Goal: Transaction & Acquisition: Purchase product/service

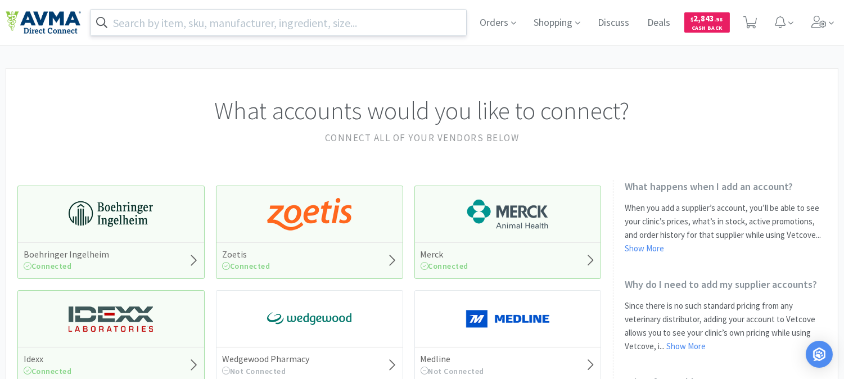
click at [142, 21] on input "text" at bounding box center [279, 23] width 376 height 26
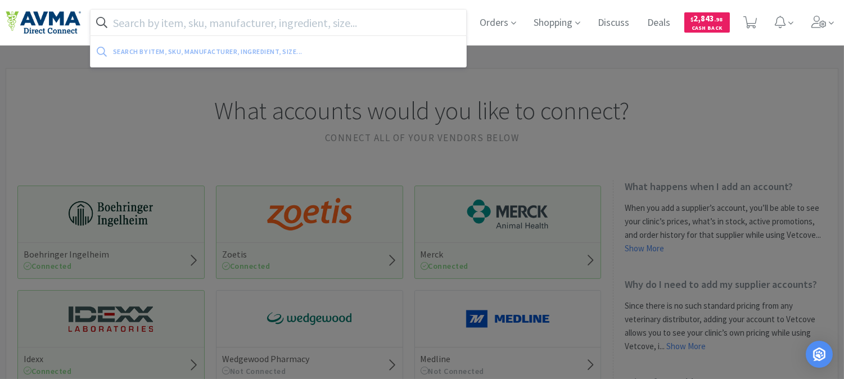
paste input "501012"
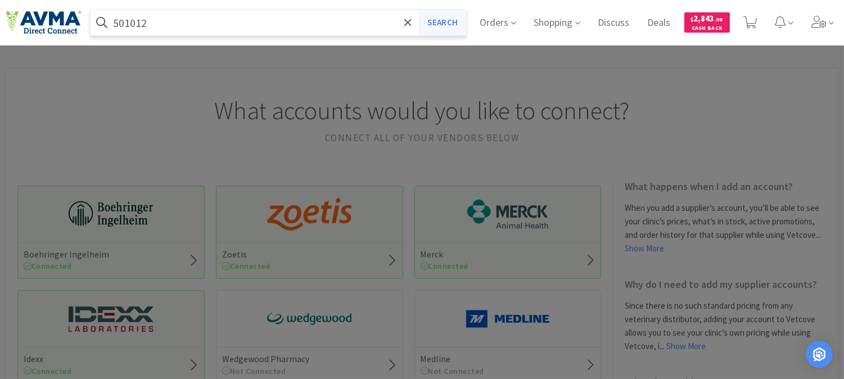
type input "501012"
click at [431, 20] on button "Search" at bounding box center [442, 23] width 47 height 26
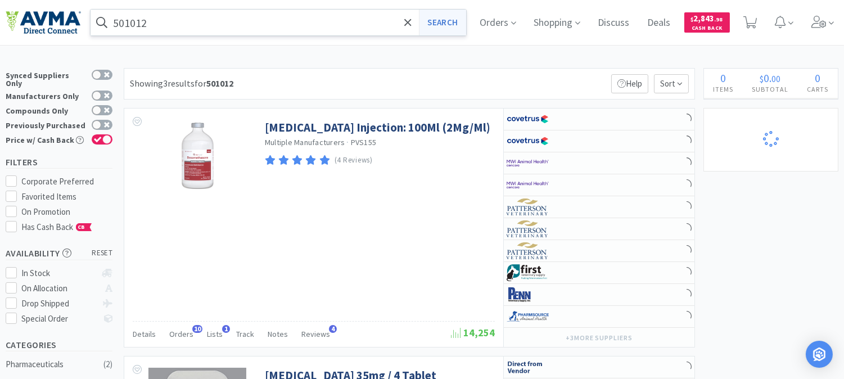
select select "1"
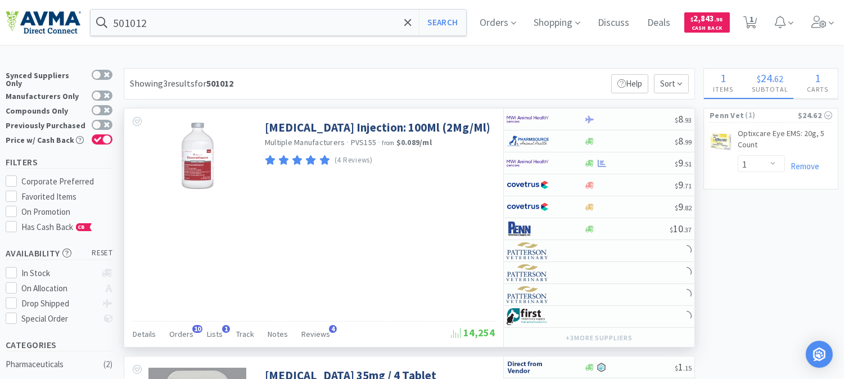
select select "1"
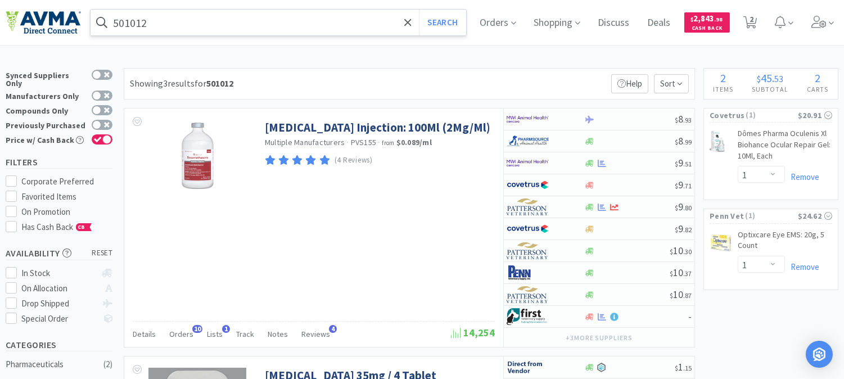
click at [161, 21] on input "501012" at bounding box center [279, 23] width 376 height 26
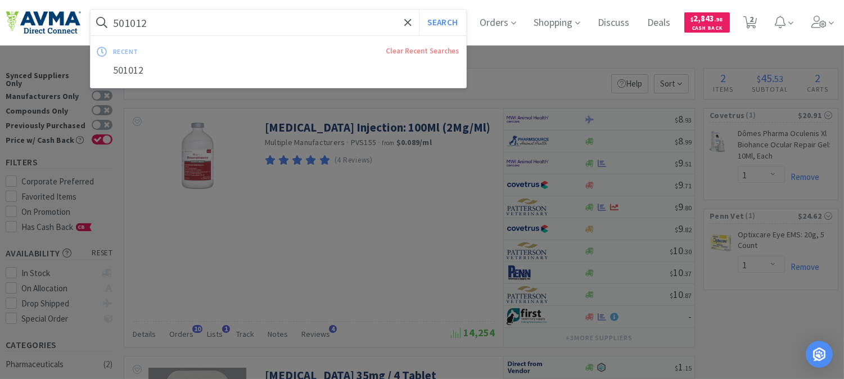
paste input "078932723"
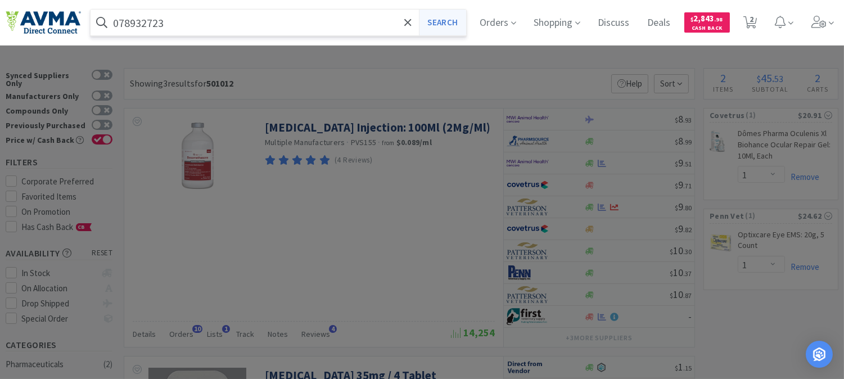
click at [439, 22] on button "Search" at bounding box center [442, 23] width 47 height 26
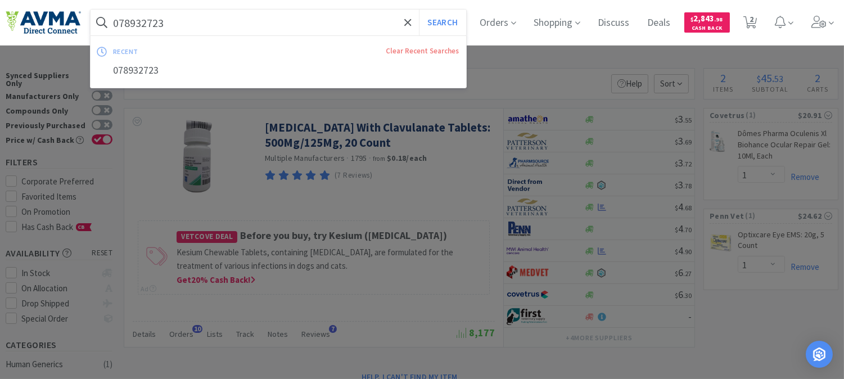
click at [158, 30] on input "078932723" at bounding box center [279, 23] width 376 height 26
paste input "817649"
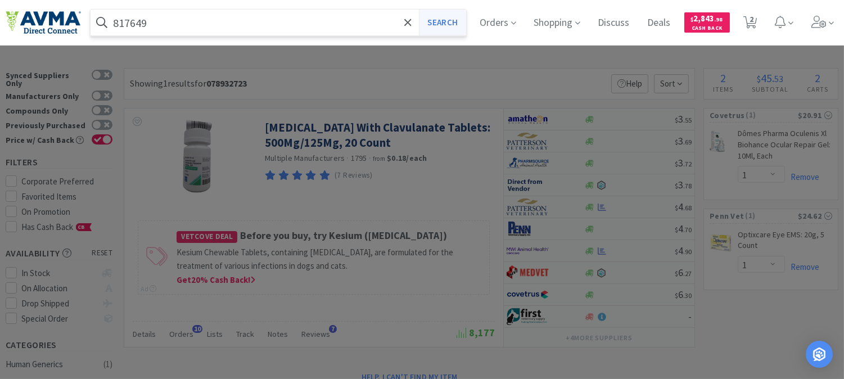
type input "817649"
click at [446, 16] on button "Search" at bounding box center [442, 23] width 47 height 26
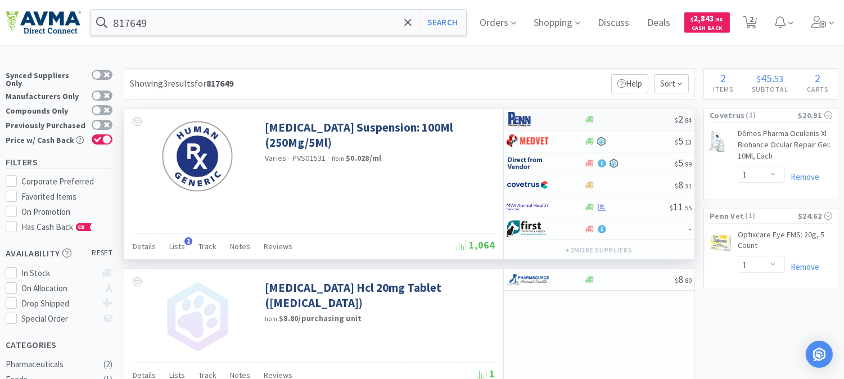
click at [513, 120] on img at bounding box center [527, 119] width 42 height 17
select select "1"
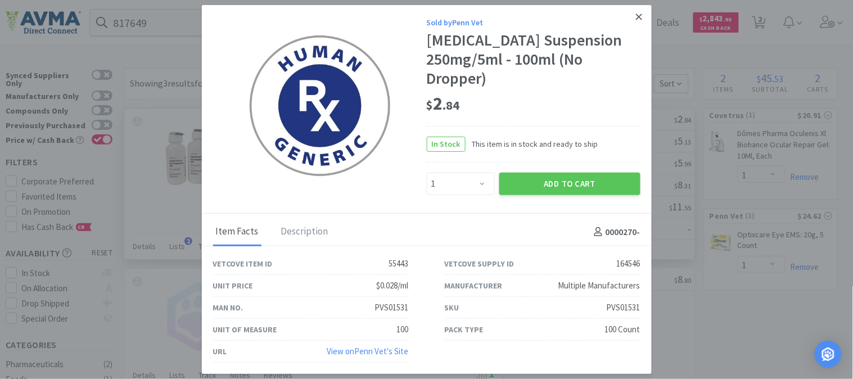
click at [638, 13] on icon at bounding box center [639, 17] width 6 height 10
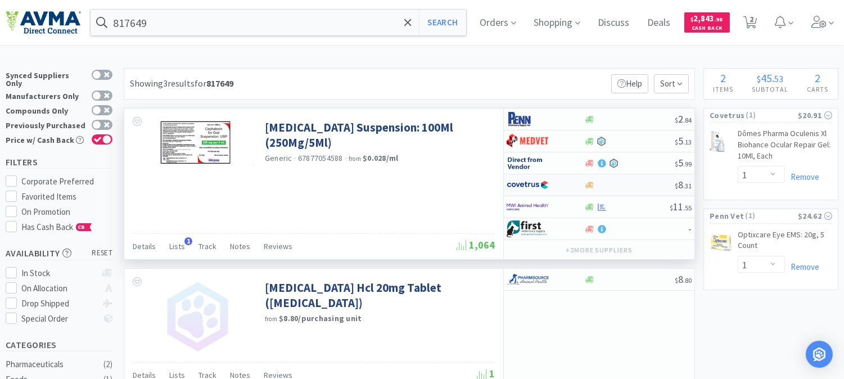
click at [528, 186] on img at bounding box center [527, 185] width 42 height 17
select select "1"
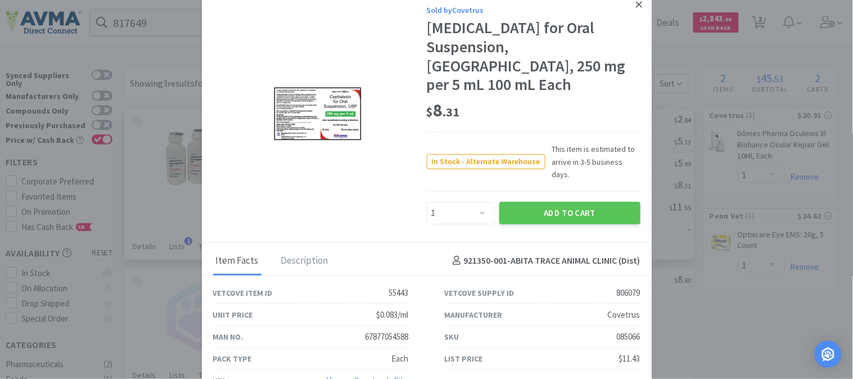
click at [639, 7] on icon at bounding box center [639, 4] width 6 height 6
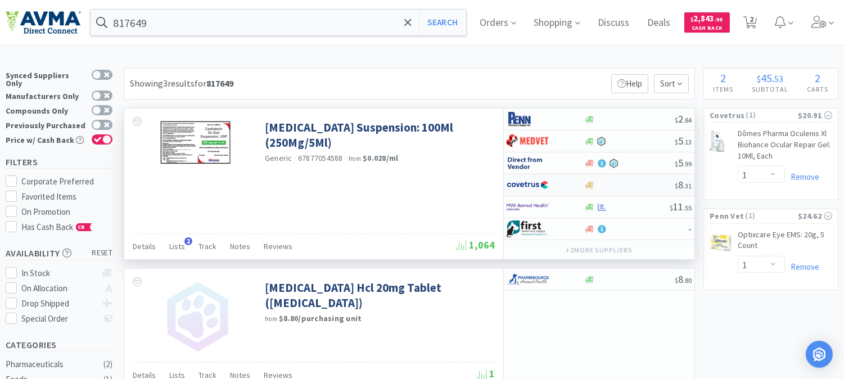
click at [522, 183] on img at bounding box center [527, 185] width 42 height 17
select select "1"
click at [526, 187] on img at bounding box center [527, 185] width 42 height 17
select select "1"
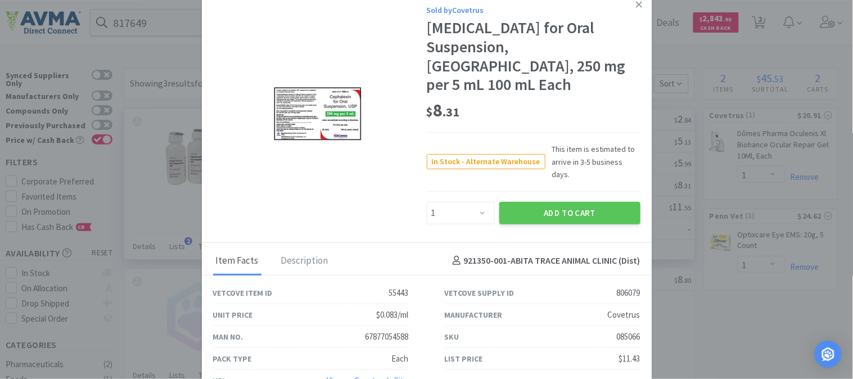
click at [625, 330] on div "085066" at bounding box center [629, 336] width 24 height 13
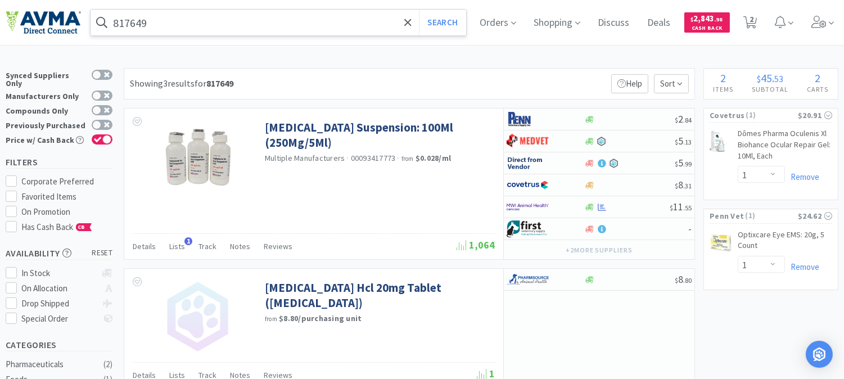
click at [221, 22] on input "817649" at bounding box center [279, 23] width 376 height 26
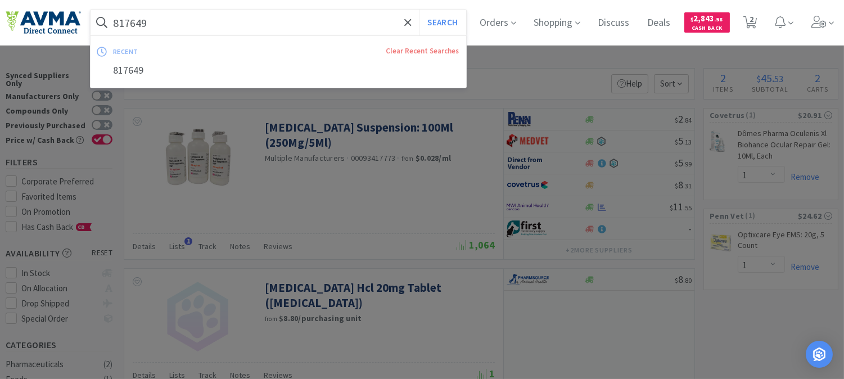
paste input "070374"
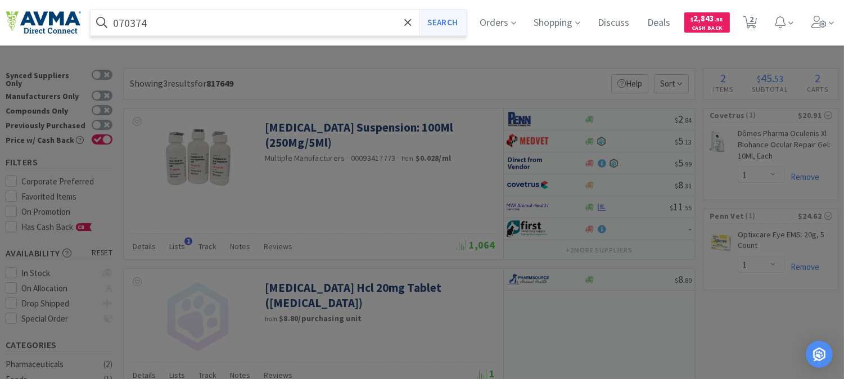
type input "070374"
click at [462, 21] on button "Search" at bounding box center [442, 23] width 47 height 26
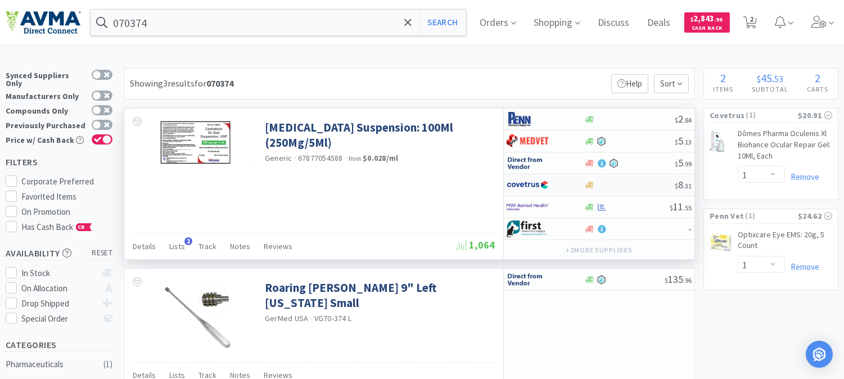
click at [521, 186] on img at bounding box center [527, 185] width 42 height 17
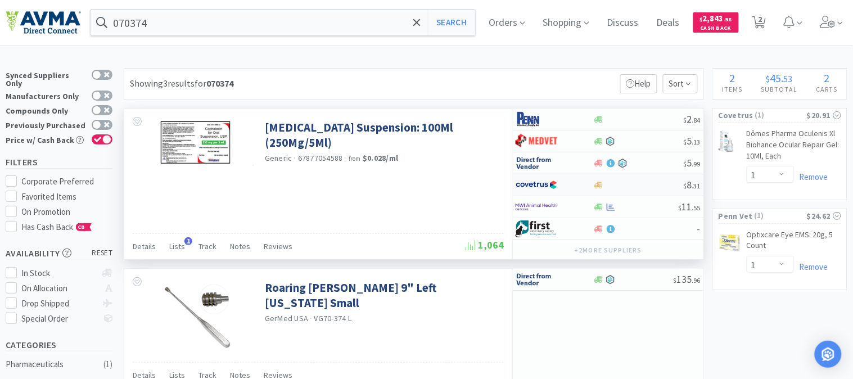
select select "1"
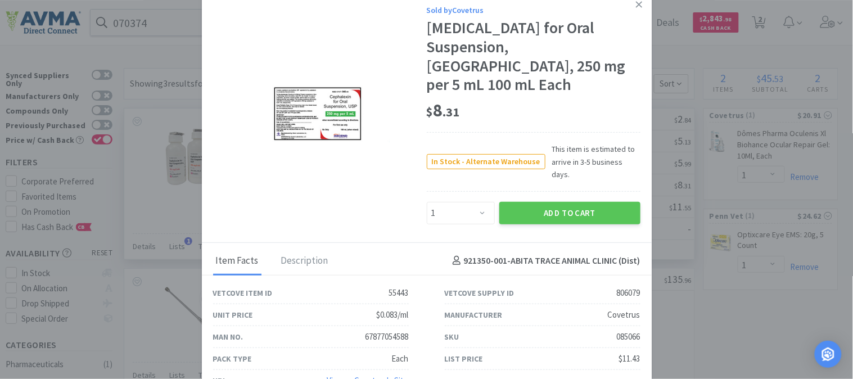
click at [626, 330] on div "085066" at bounding box center [629, 336] width 24 height 13
copy div "085066"
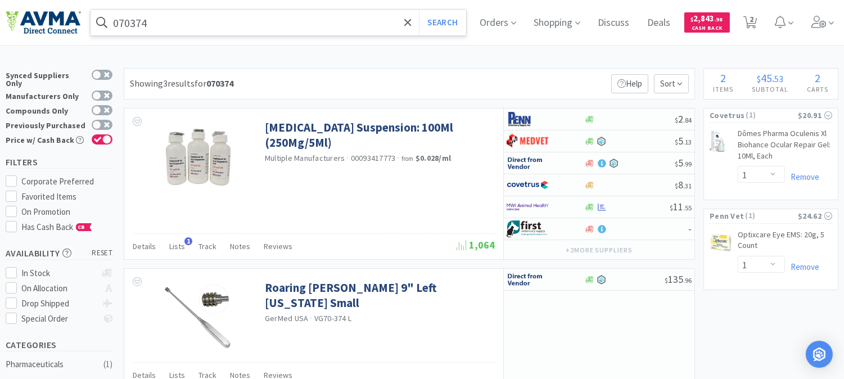
click at [256, 32] on input "070374" at bounding box center [279, 23] width 376 height 26
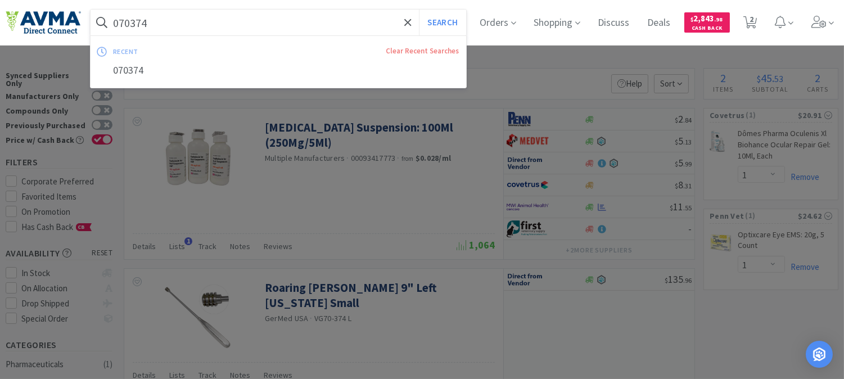
paste input "ZYV3040"
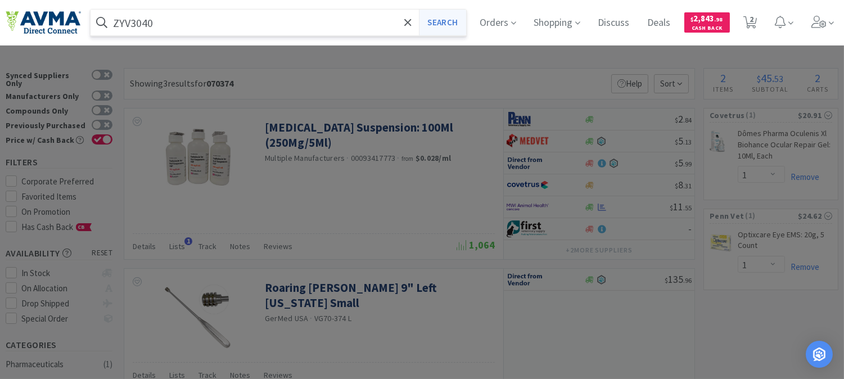
type input "ZYV3040"
click at [445, 27] on button "Search" at bounding box center [442, 23] width 47 height 26
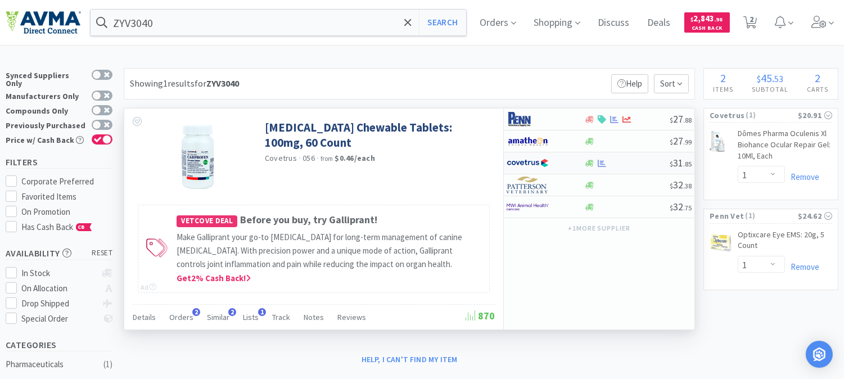
click at [526, 161] on img at bounding box center [527, 163] width 42 height 17
select select "1"
click at [526, 162] on img at bounding box center [527, 163] width 42 height 17
select select "1"
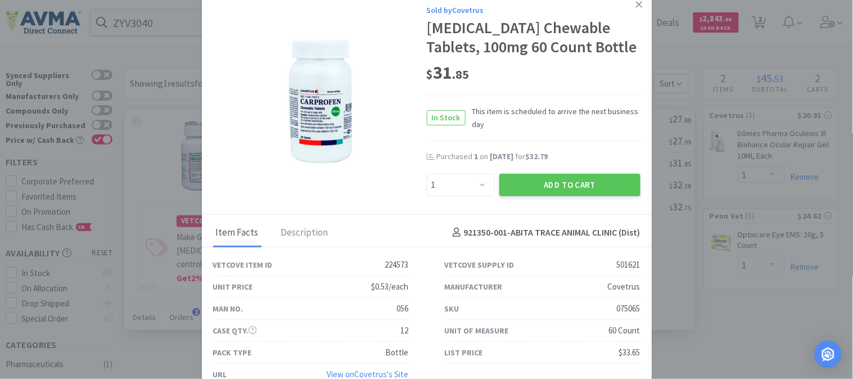
click at [617, 305] on div "075065" at bounding box center [629, 308] width 24 height 13
copy div "075065"
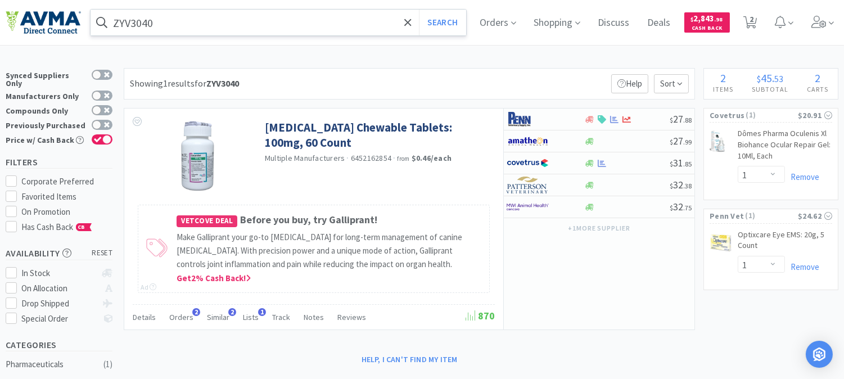
click at [186, 29] on input "ZYV3040" at bounding box center [279, 23] width 376 height 26
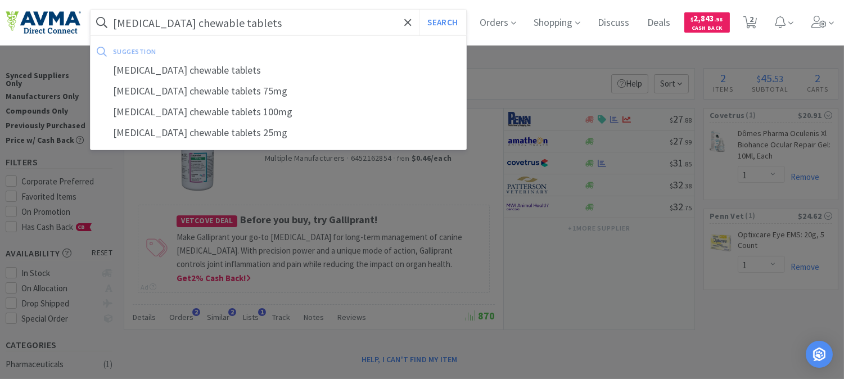
click at [419, 10] on button "Search" at bounding box center [442, 23] width 47 height 26
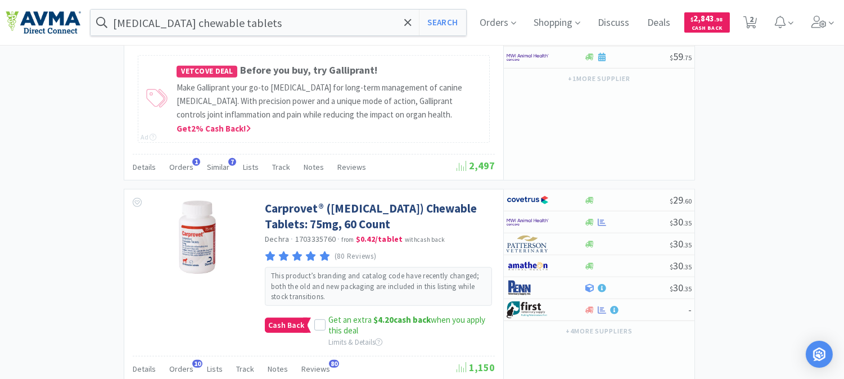
scroll to position [1387, 0]
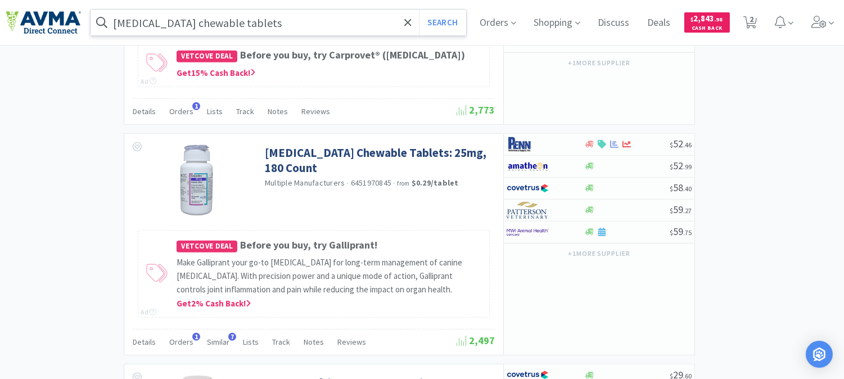
click at [271, 26] on input "[MEDICAL_DATA] chewable tablets" at bounding box center [279, 23] width 376 height 26
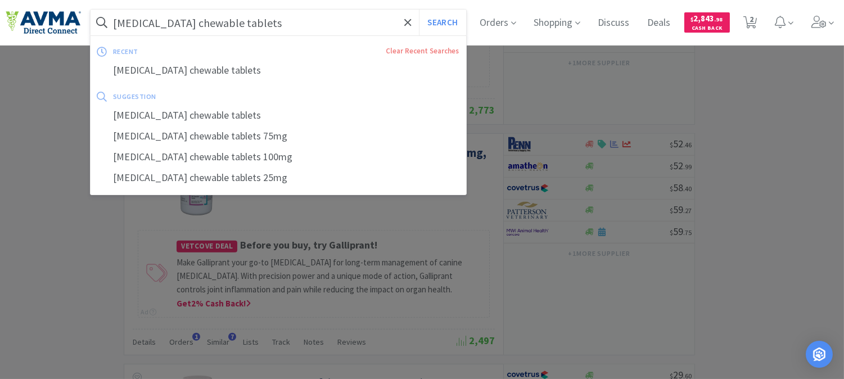
click at [273, 24] on input "[MEDICAL_DATA] chewable tablets" at bounding box center [279, 23] width 376 height 26
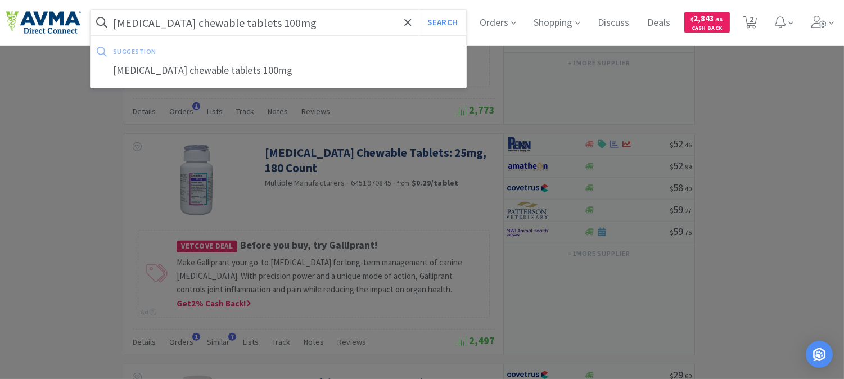
click at [419, 10] on button "Search" at bounding box center [442, 23] width 47 height 26
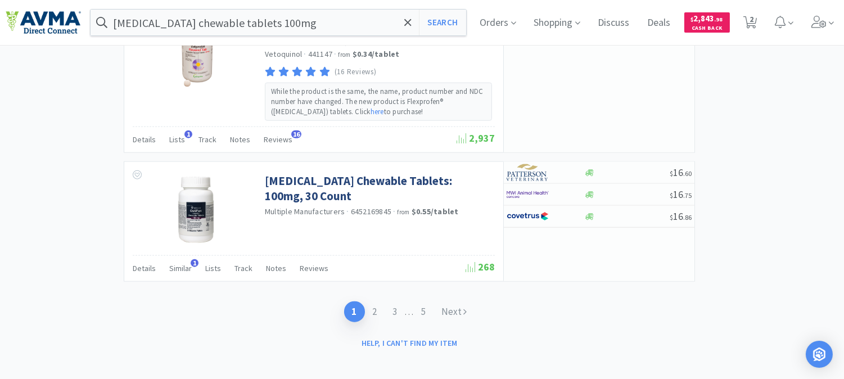
scroll to position [2415, 0]
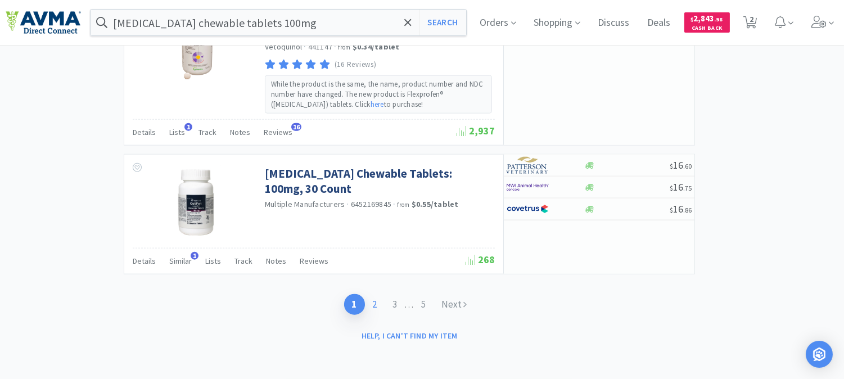
click at [374, 304] on link "2" at bounding box center [375, 304] width 20 height 21
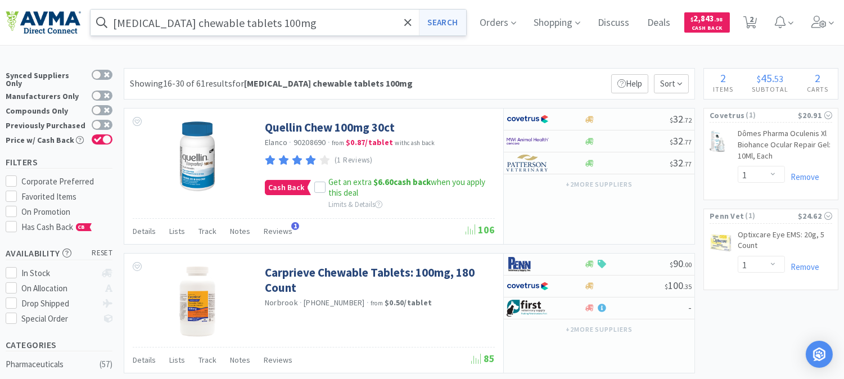
click at [456, 24] on button "Search" at bounding box center [442, 23] width 47 height 26
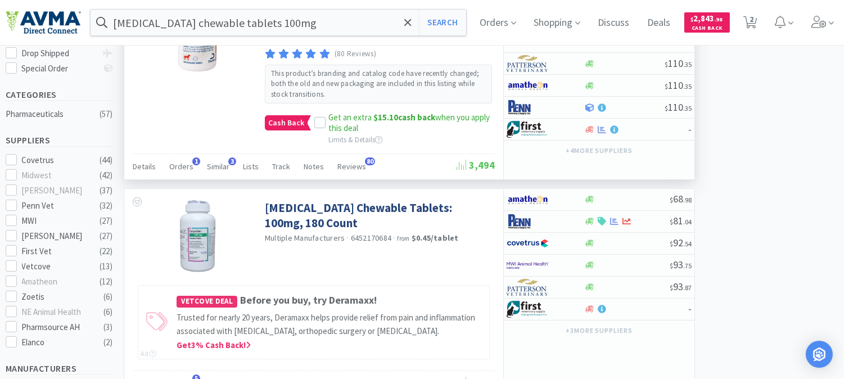
scroll to position [250, 0]
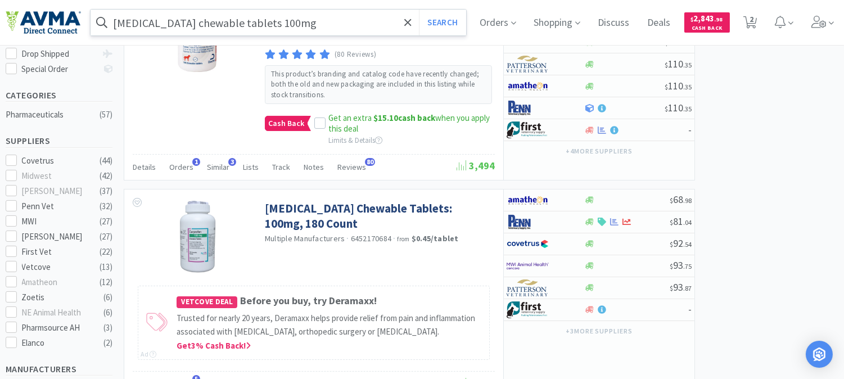
click at [326, 21] on input "[MEDICAL_DATA] chewable tablets 100mg" at bounding box center [279, 23] width 376 height 26
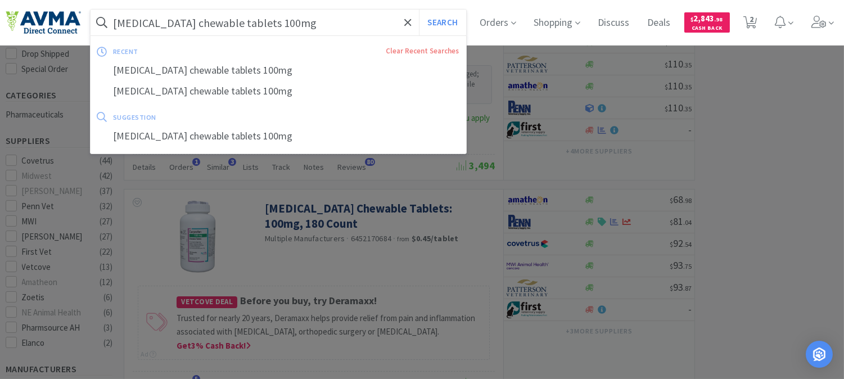
paste input "333731"
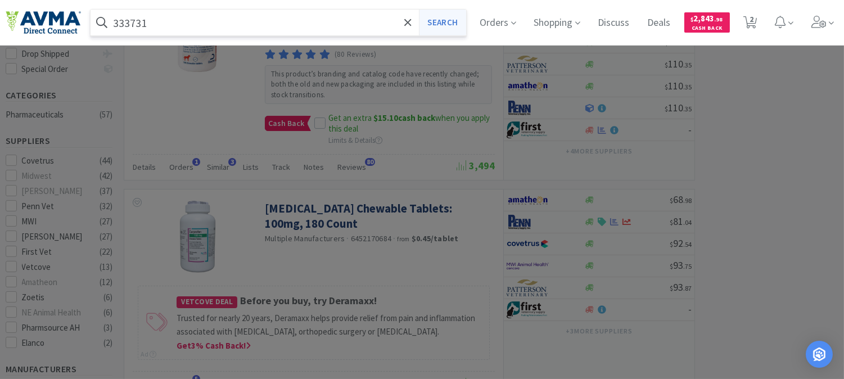
click at [449, 25] on button "Search" at bounding box center [442, 23] width 47 height 26
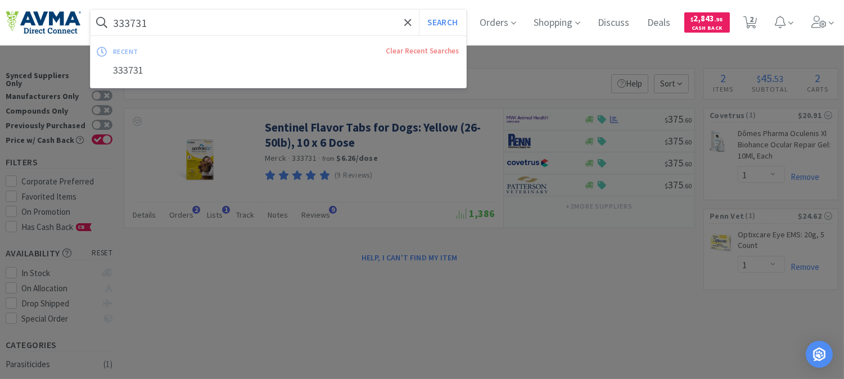
click at [173, 21] on input "333731" at bounding box center [279, 23] width 376 height 26
paste input "065789"
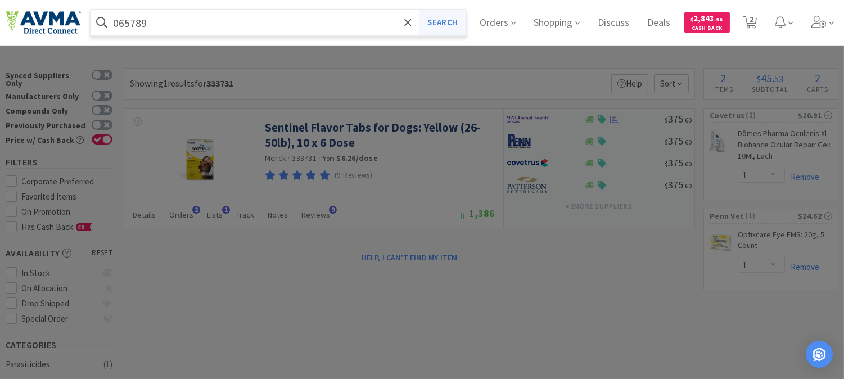
type input "065789"
click at [445, 22] on button "Search" at bounding box center [442, 23] width 47 height 26
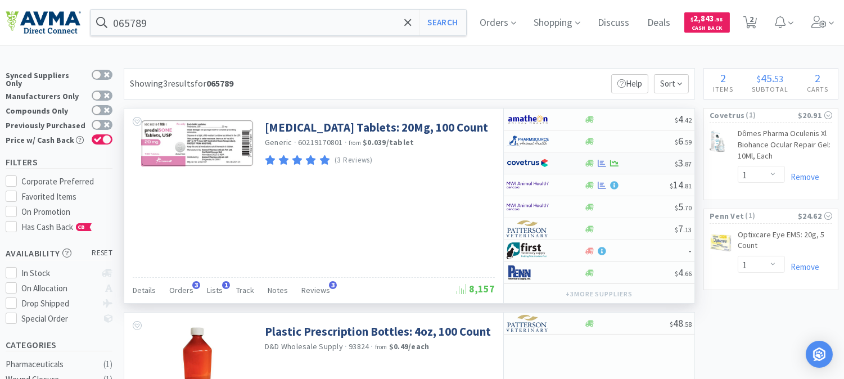
click at [527, 160] on img at bounding box center [527, 163] width 42 height 17
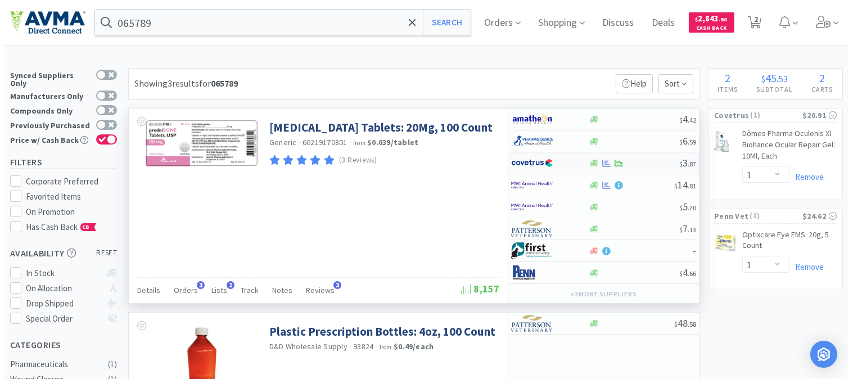
select select "1"
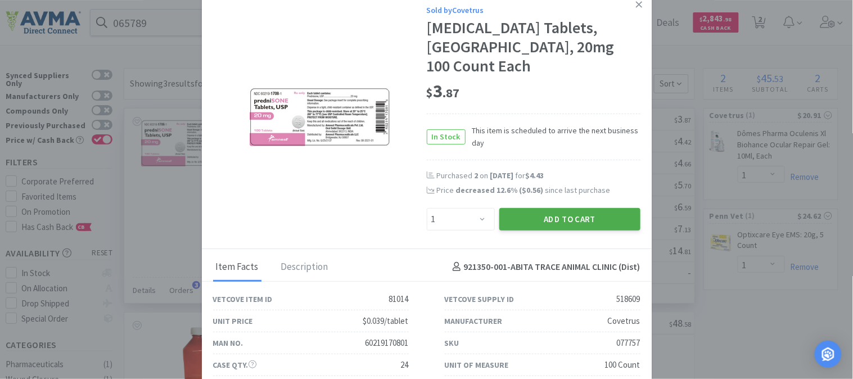
click at [576, 208] on button "Add to Cart" at bounding box center [569, 219] width 141 height 22
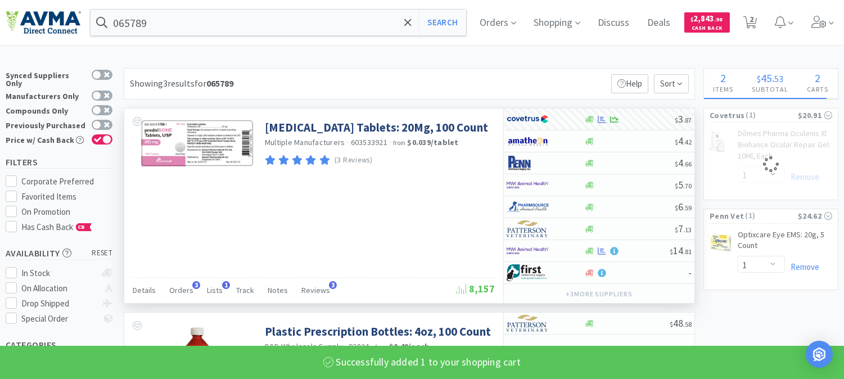
select select "1"
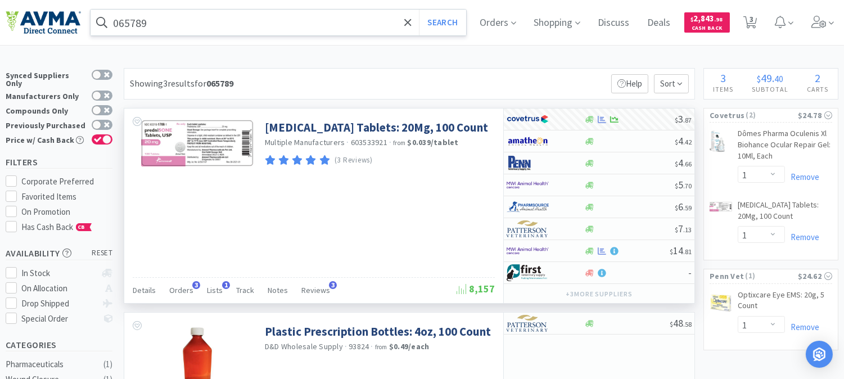
click at [138, 20] on input "065789" at bounding box center [279, 23] width 376 height 26
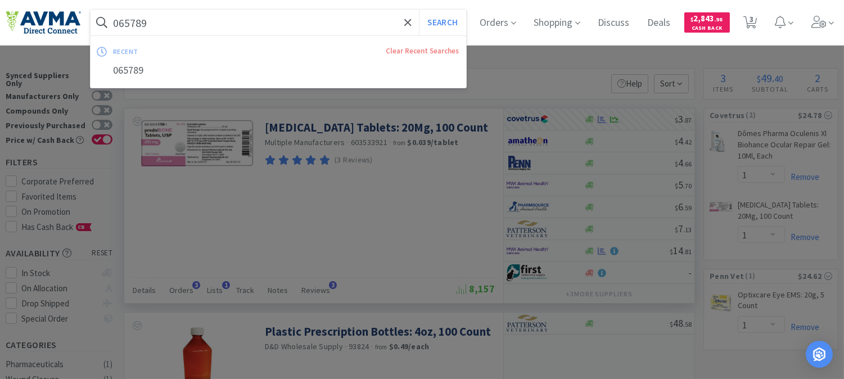
paste input "85066"
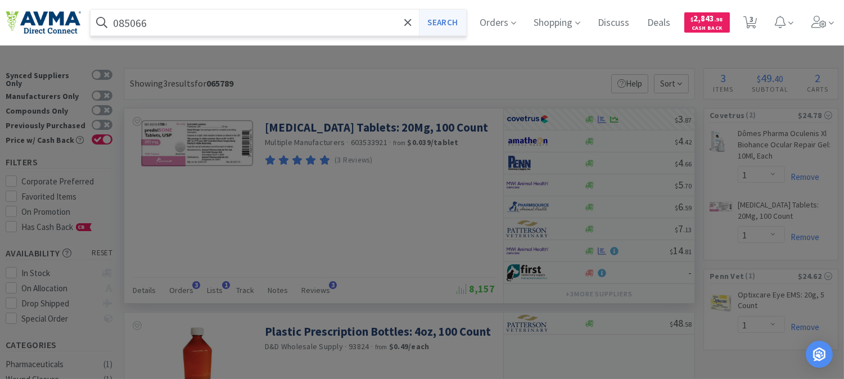
type input "085066"
click at [459, 19] on button "Search" at bounding box center [442, 23] width 47 height 26
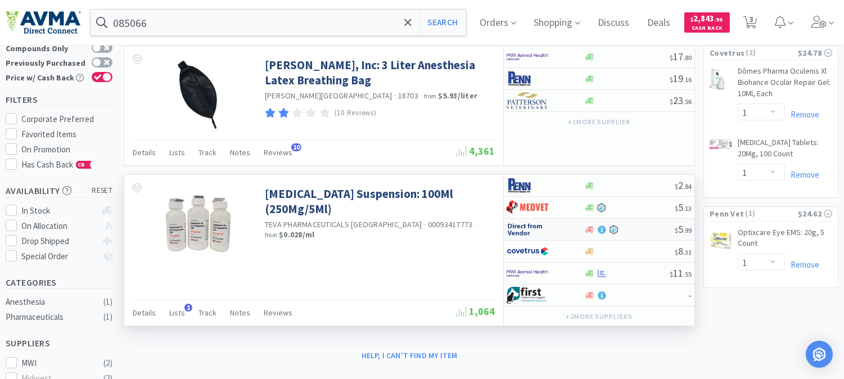
scroll to position [125, 0]
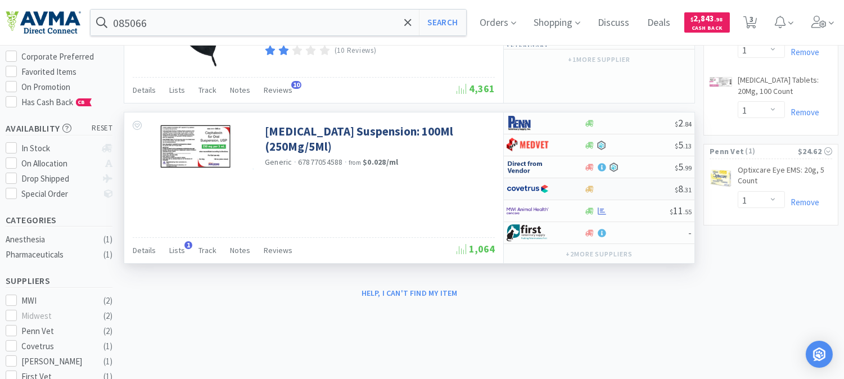
click at [525, 187] on img at bounding box center [527, 188] width 42 height 17
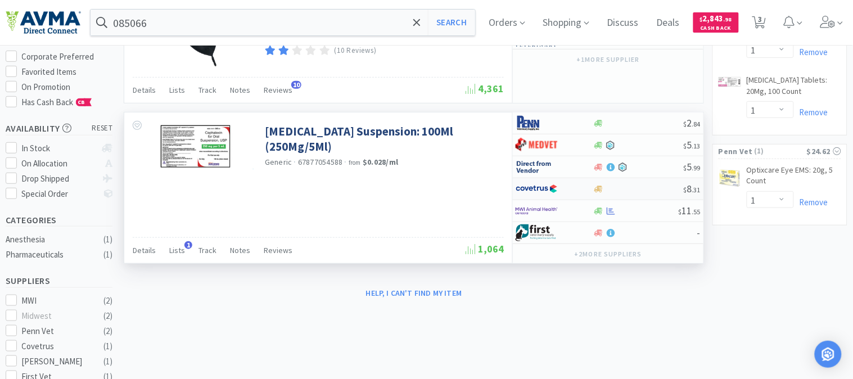
select select "1"
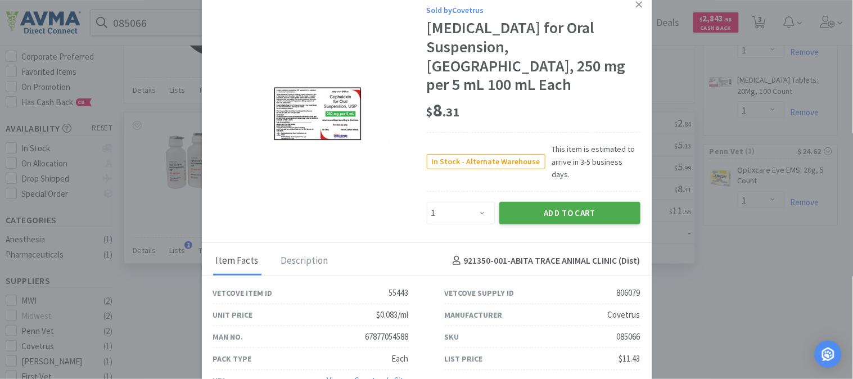
click at [585, 202] on button "Add to Cart" at bounding box center [569, 213] width 141 height 22
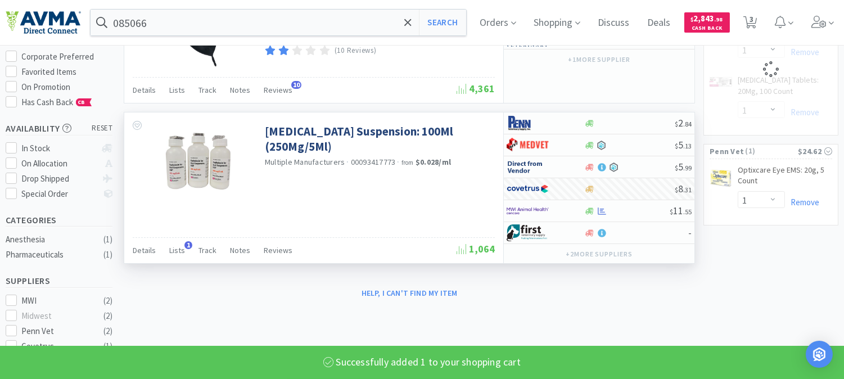
select select "1"
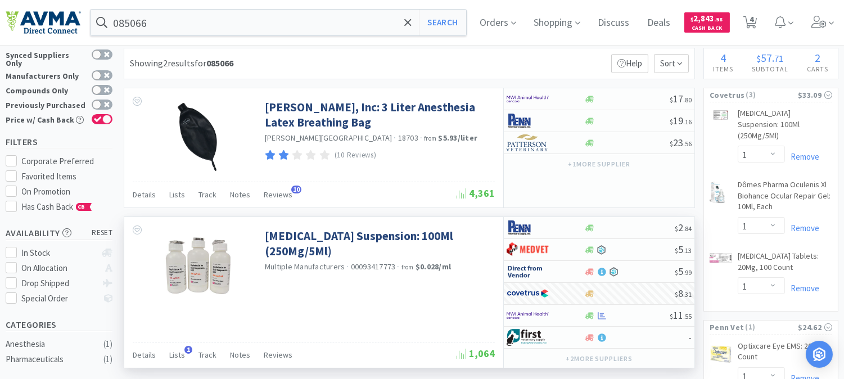
scroll to position [0, 0]
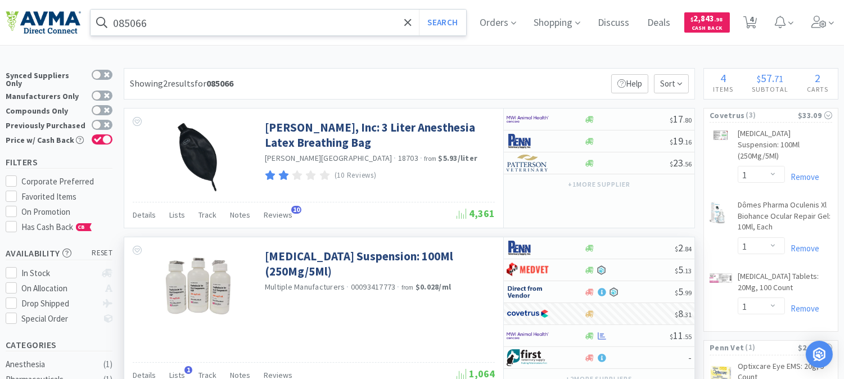
click at [134, 26] on input "085066" at bounding box center [279, 23] width 376 height 26
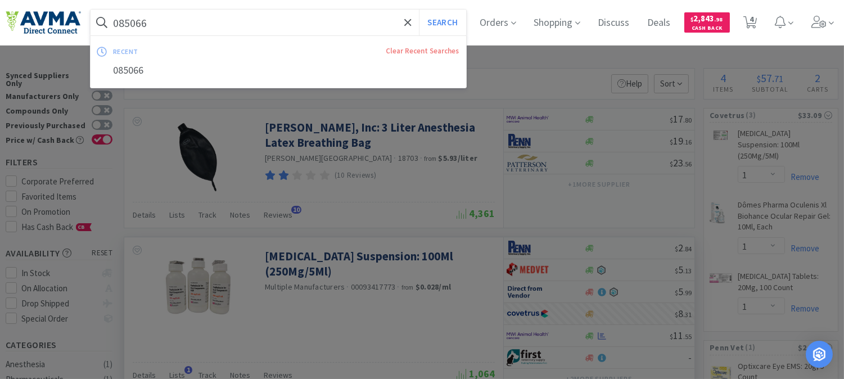
paste input "2383"
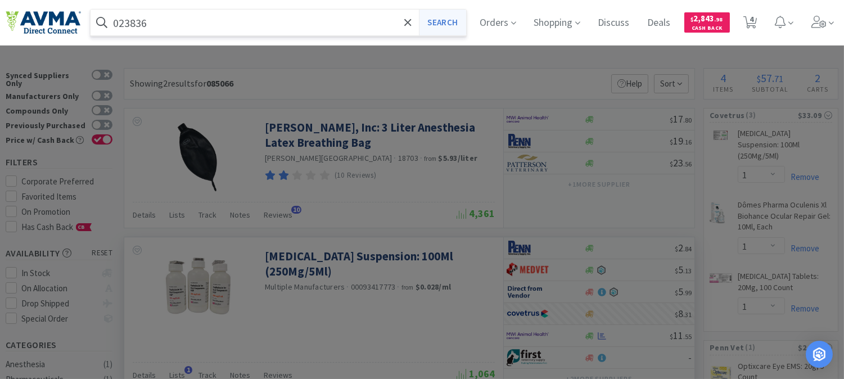
type input "023836"
click at [453, 21] on button "Search" at bounding box center [442, 23] width 47 height 26
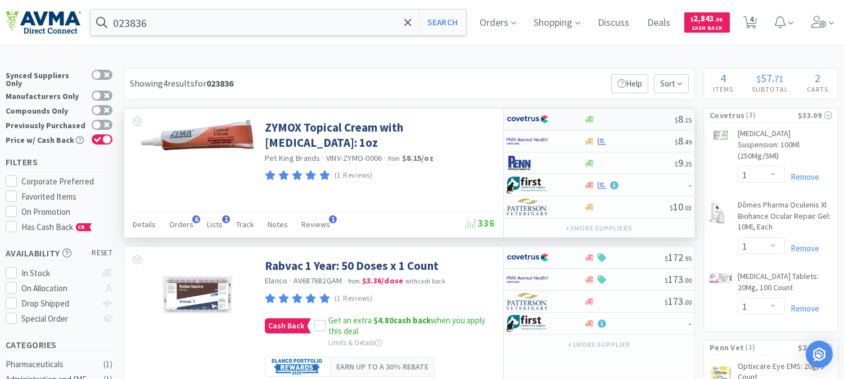
click at [529, 116] on img at bounding box center [527, 119] width 42 height 17
select select "1"
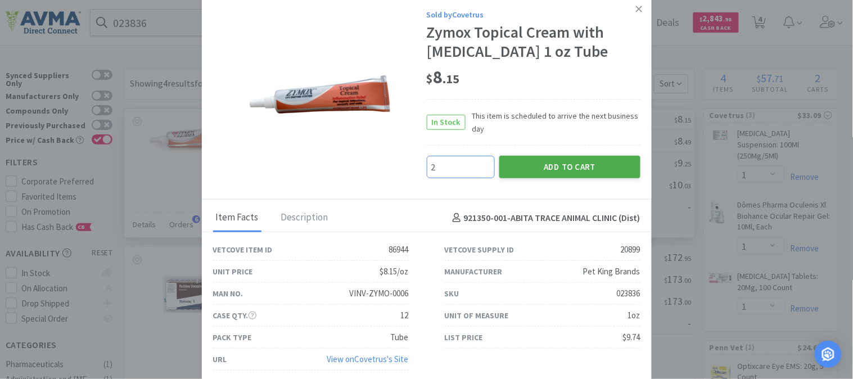
type input "2"
click at [578, 162] on button "Add to Cart" at bounding box center [569, 167] width 141 height 22
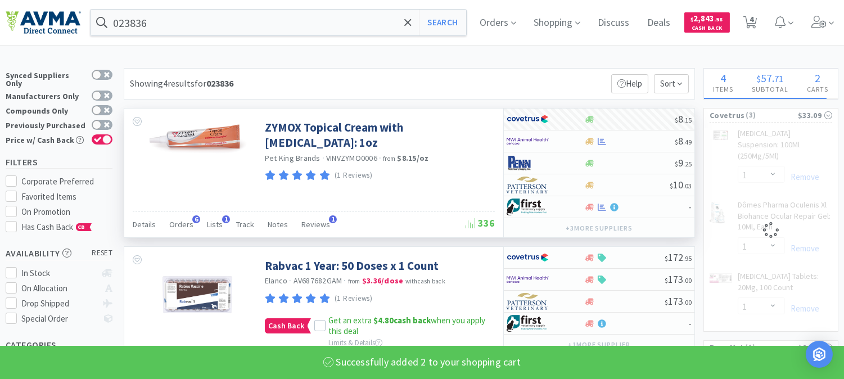
select select "2"
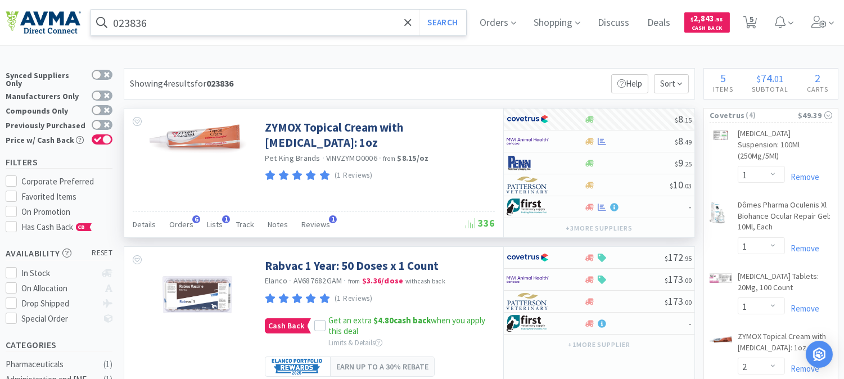
click at [181, 29] on input "023836" at bounding box center [279, 23] width 376 height 26
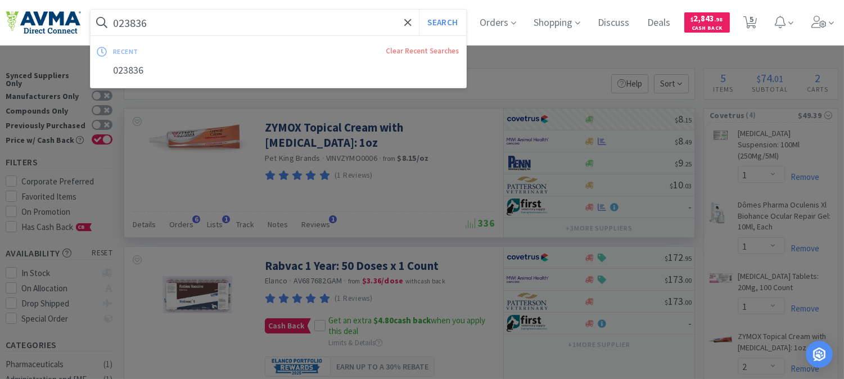
paste input "1834"
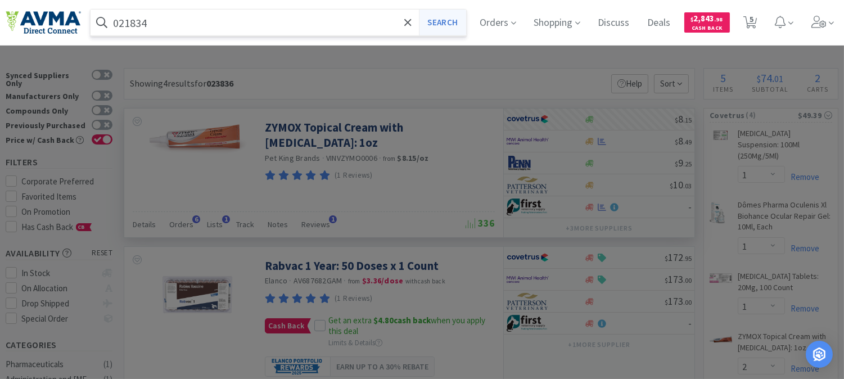
click at [441, 21] on button "Search" at bounding box center [442, 23] width 47 height 26
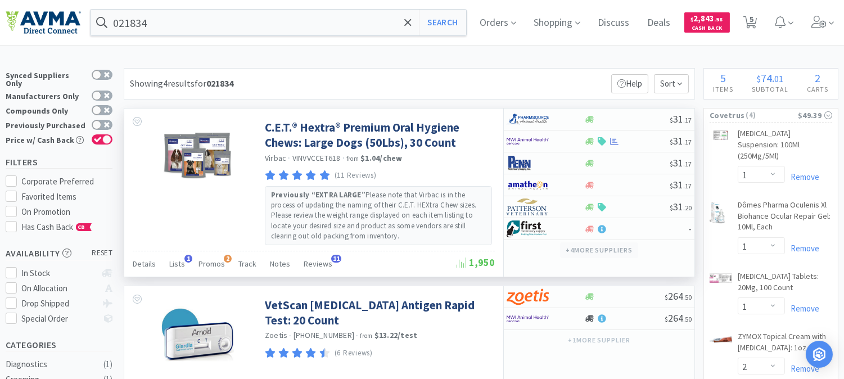
click at [586, 247] on button "+ 4 more supplier s" at bounding box center [599, 250] width 78 height 16
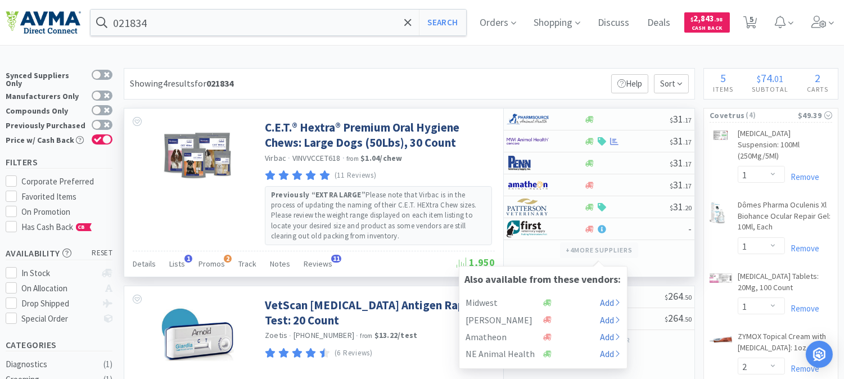
click at [577, 246] on button "+ 4 more supplier s" at bounding box center [599, 250] width 78 height 16
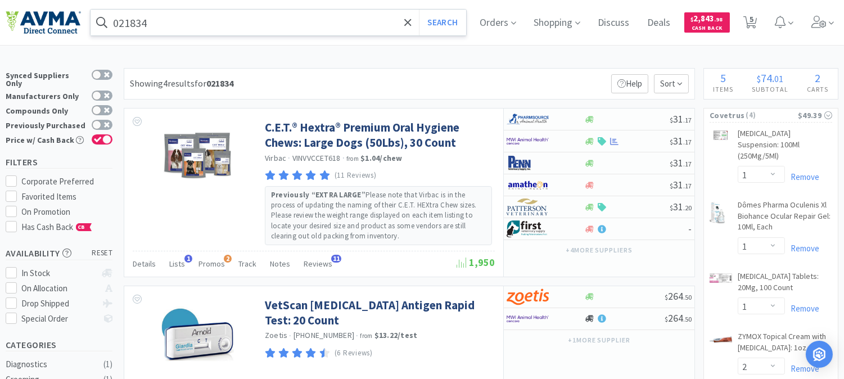
click at [201, 24] on input "021834" at bounding box center [279, 23] width 376 height 26
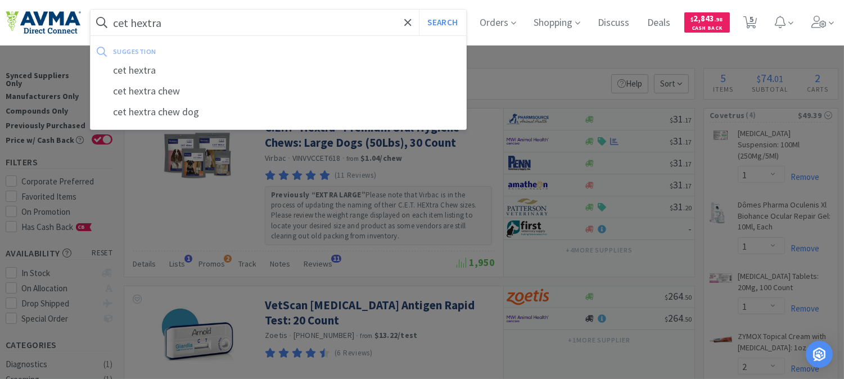
type input "cet hextra"
click at [419, 10] on button "Search" at bounding box center [442, 23] width 47 height 26
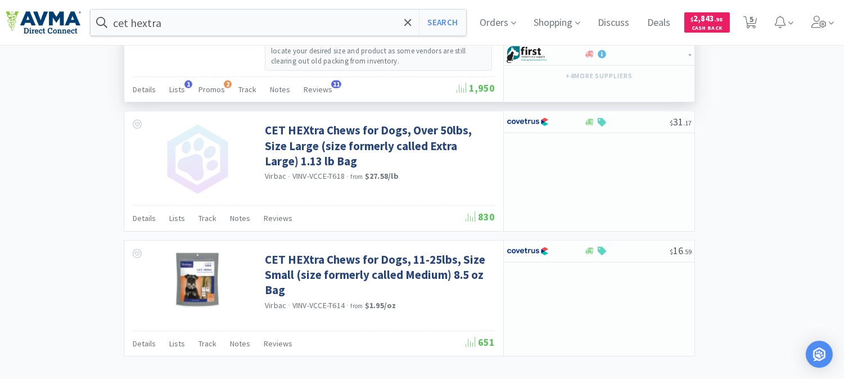
scroll to position [999, 0]
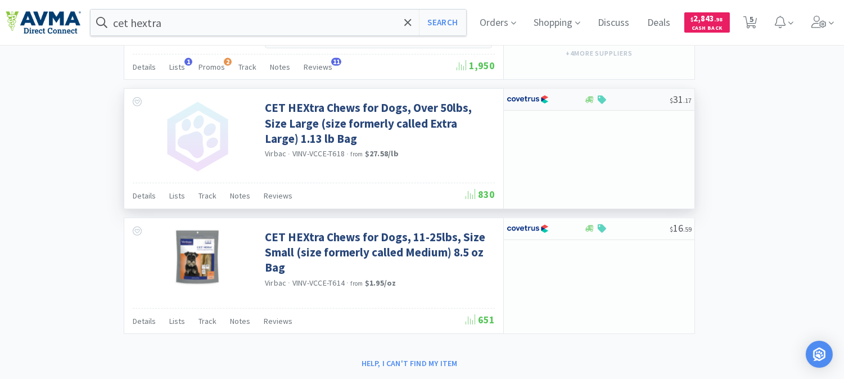
click at [530, 102] on img at bounding box center [527, 99] width 42 height 17
select select "1"
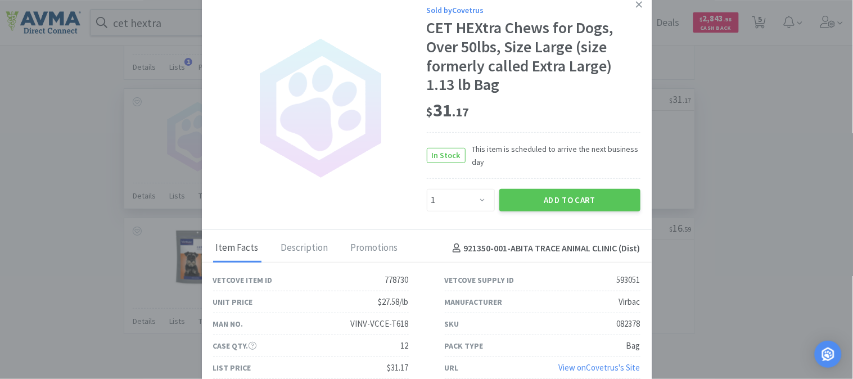
click at [621, 323] on div "082378" at bounding box center [629, 323] width 24 height 13
click at [621, 322] on div "082378" at bounding box center [629, 323] width 24 height 13
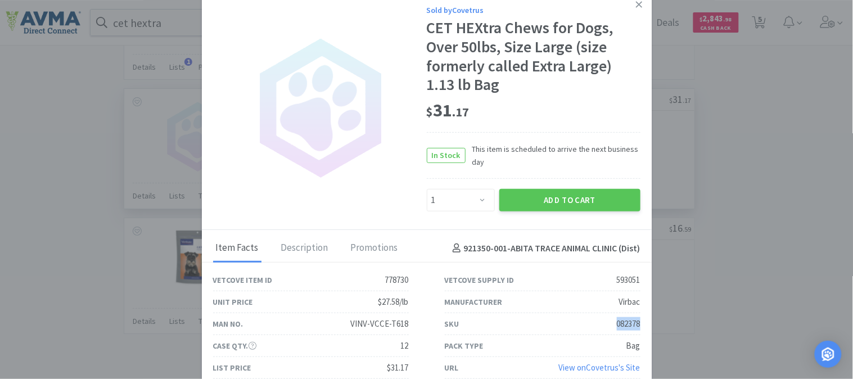
click at [621, 322] on div "082378" at bounding box center [629, 323] width 24 height 13
copy div "082378"
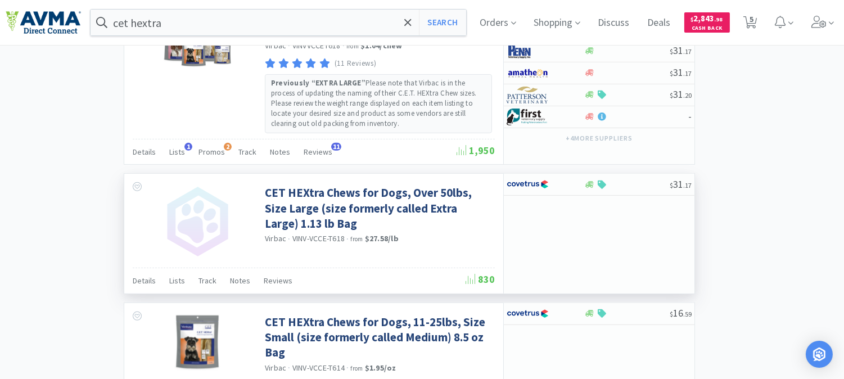
scroll to position [937, 0]
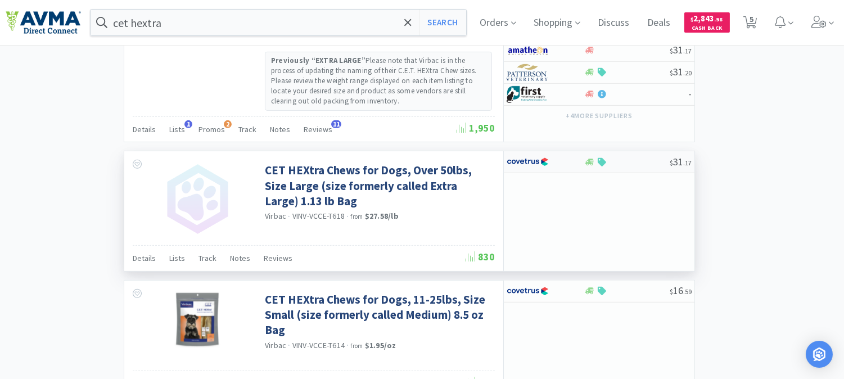
click at [530, 165] on img at bounding box center [527, 161] width 42 height 17
select select "1"
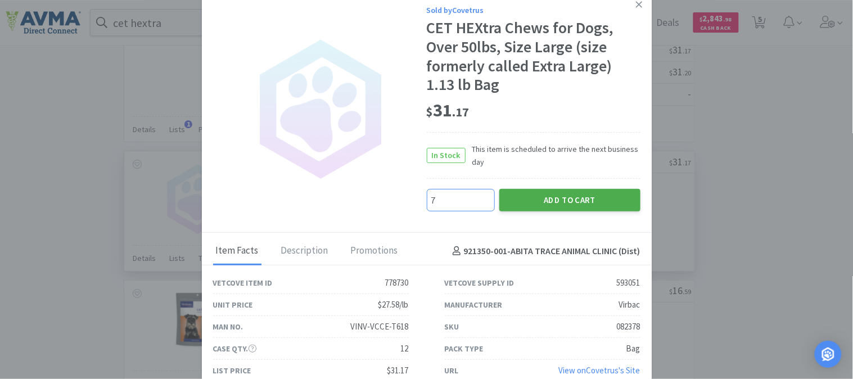
type input "7"
click at [572, 196] on button "Add to Cart" at bounding box center [569, 200] width 141 height 22
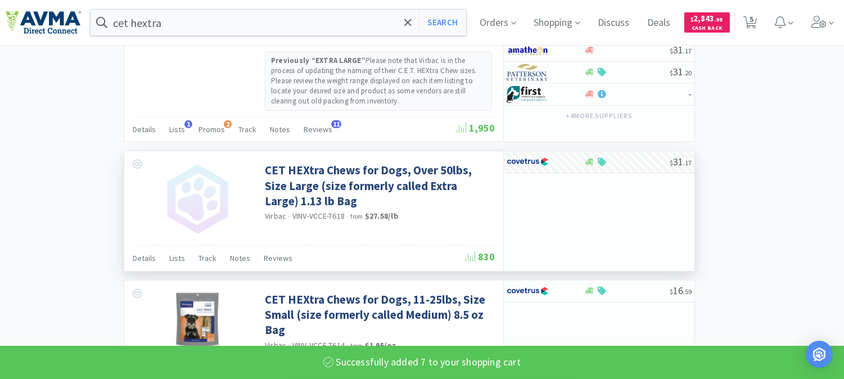
select select "7"
select select "1"
select select "2"
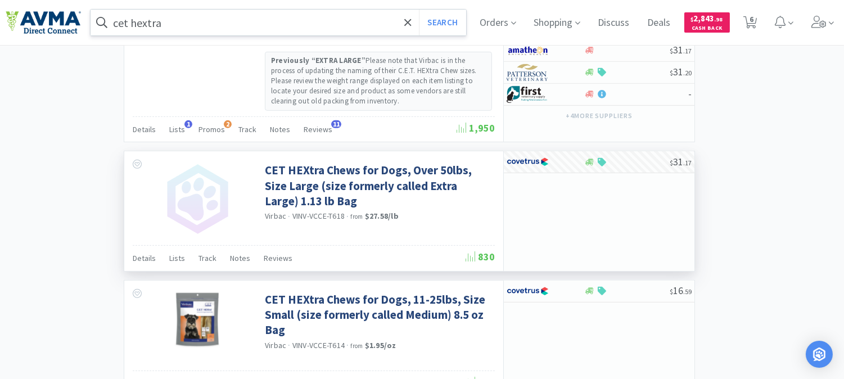
click at [210, 20] on input "cet hextra" at bounding box center [279, 23] width 376 height 26
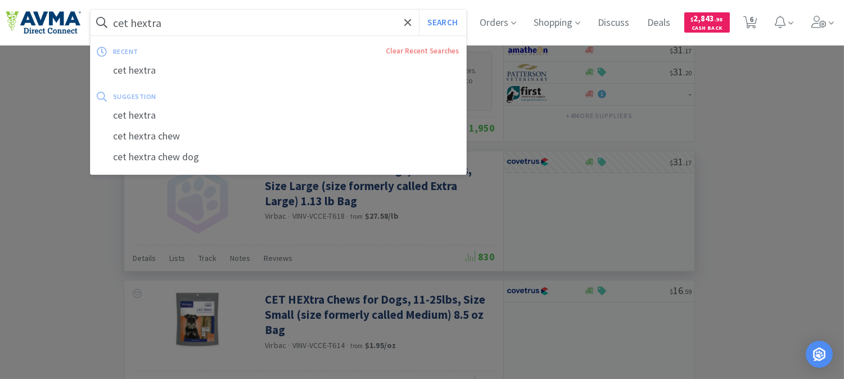
paste input "035022"
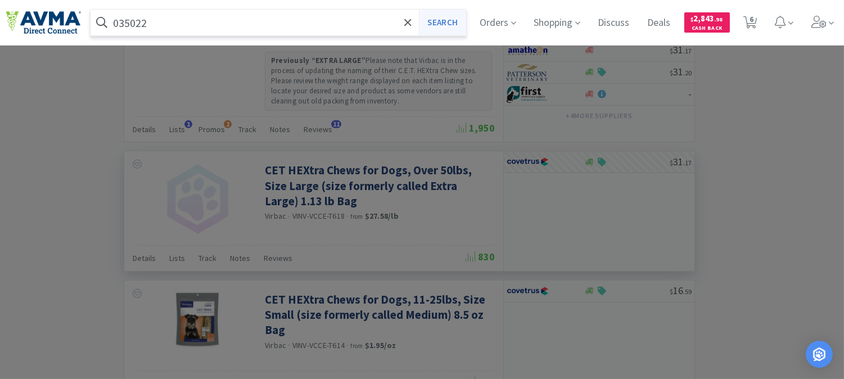
type input "035022"
click at [454, 25] on button "Search" at bounding box center [442, 23] width 47 height 26
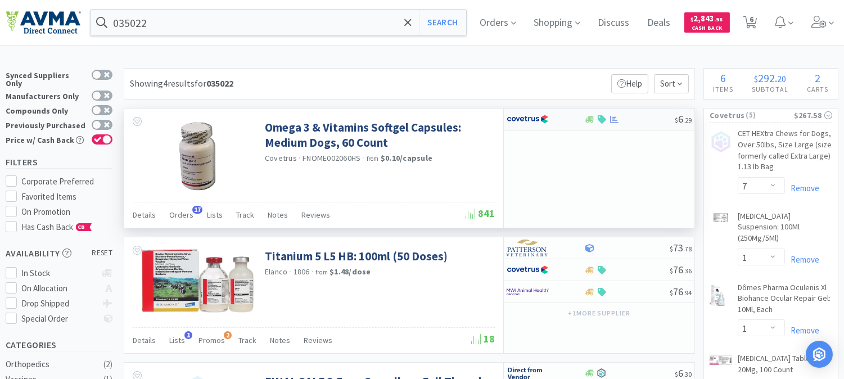
click at [537, 116] on img at bounding box center [527, 119] width 42 height 17
select select "1"
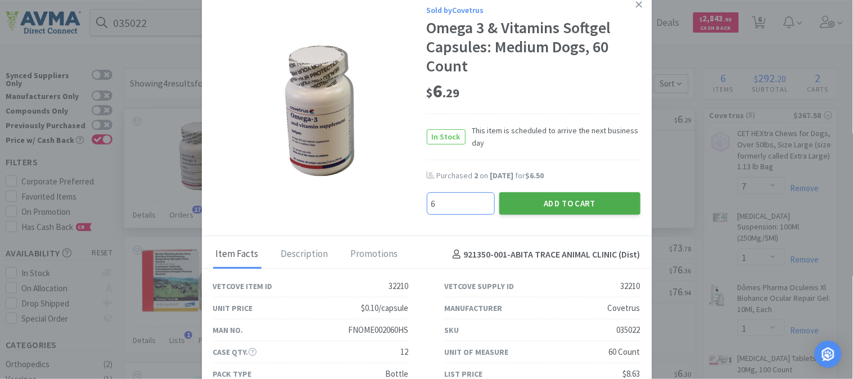
type input "6"
click at [542, 200] on button "Add to Cart" at bounding box center [569, 203] width 141 height 22
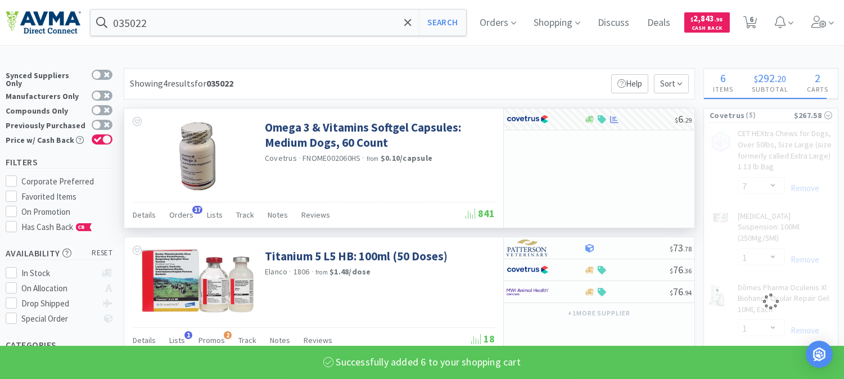
select select "6"
select select "1"
select select "2"
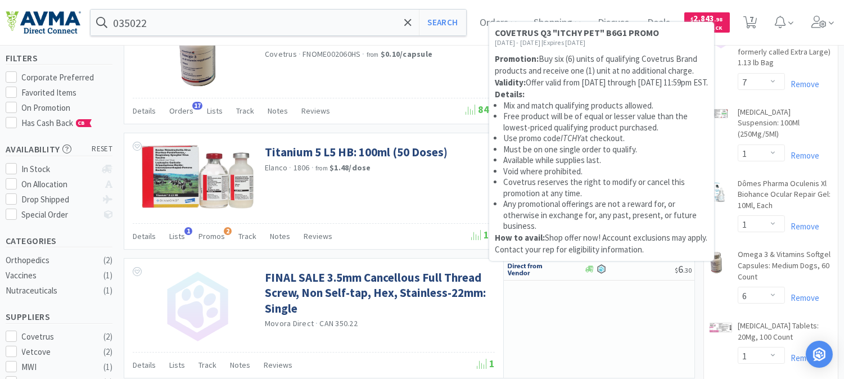
scroll to position [125, 0]
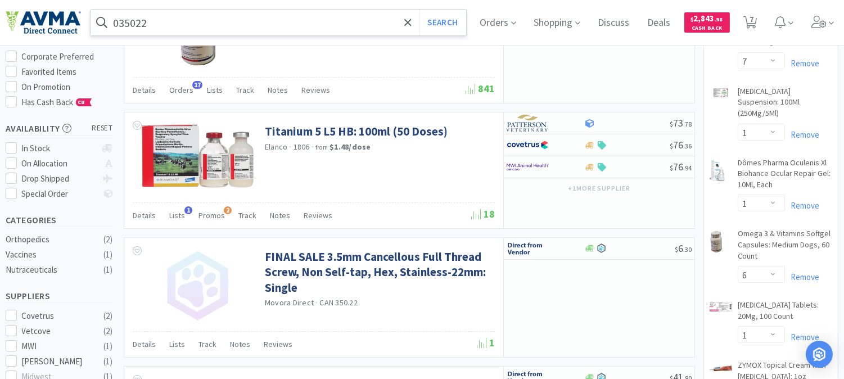
click at [154, 27] on input "035022" at bounding box center [279, 23] width 376 height 26
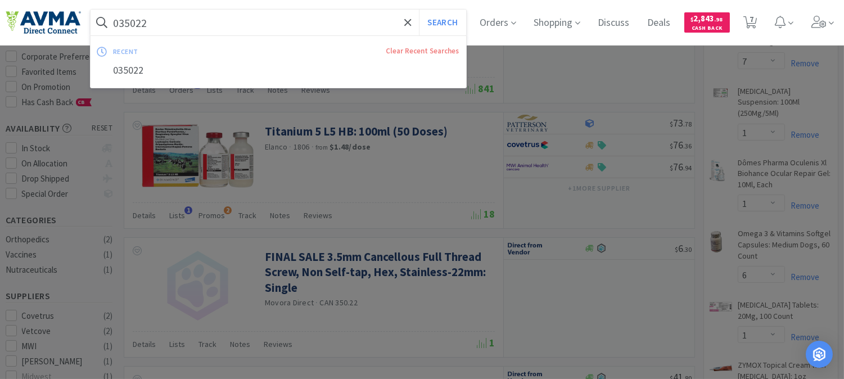
paste input "0181"
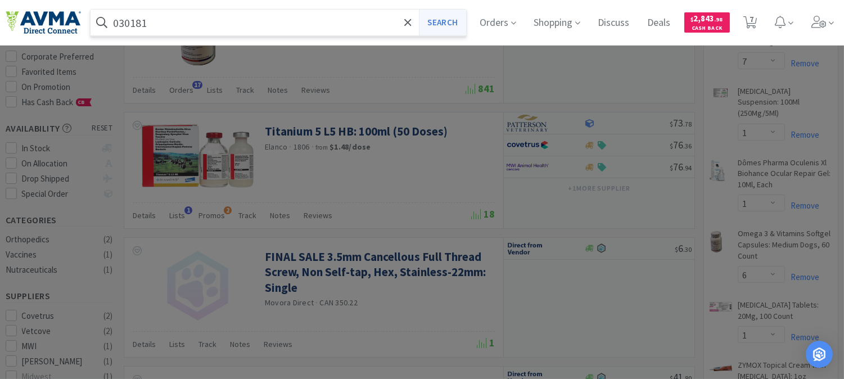
type input "030181"
click at [453, 24] on button "Search" at bounding box center [442, 23] width 47 height 26
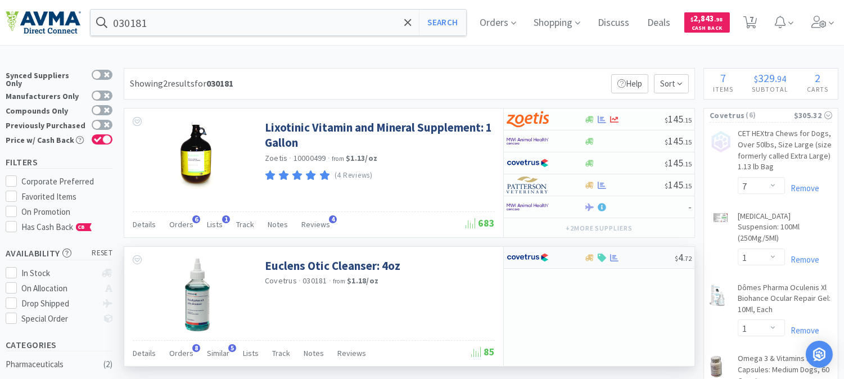
click at [526, 260] on img at bounding box center [527, 257] width 42 height 17
select select "1"
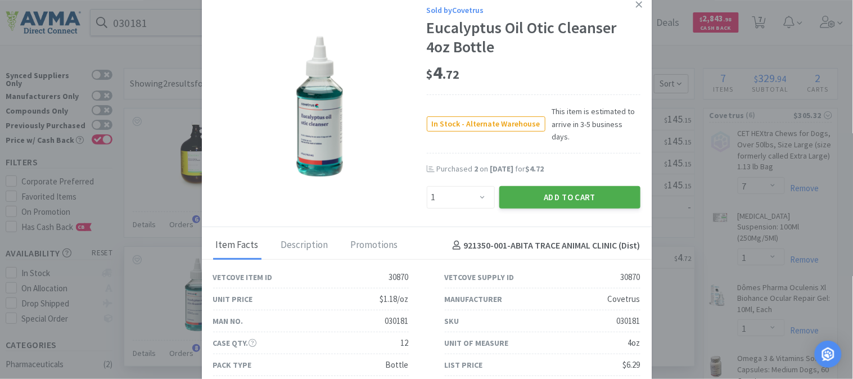
click at [557, 186] on button "Add to Cart" at bounding box center [569, 197] width 141 height 22
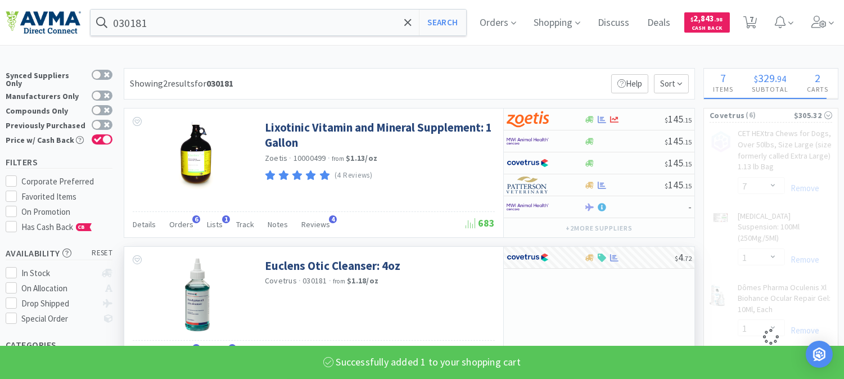
select select "1"
select select "6"
select select "1"
select select "2"
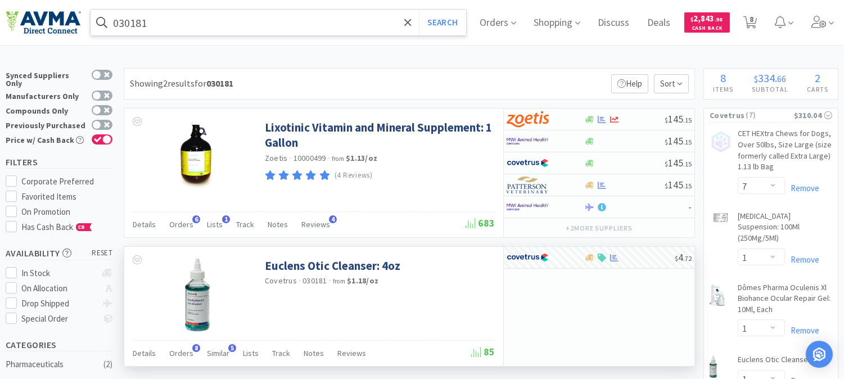
click at [139, 25] on input "030181" at bounding box center [279, 23] width 376 height 26
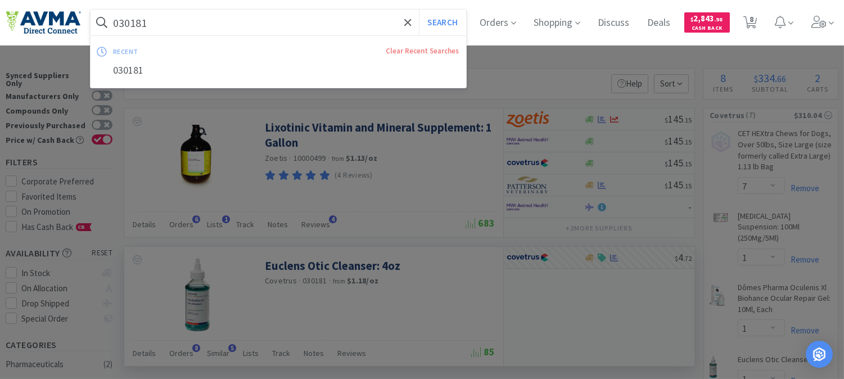
paste input "3193"
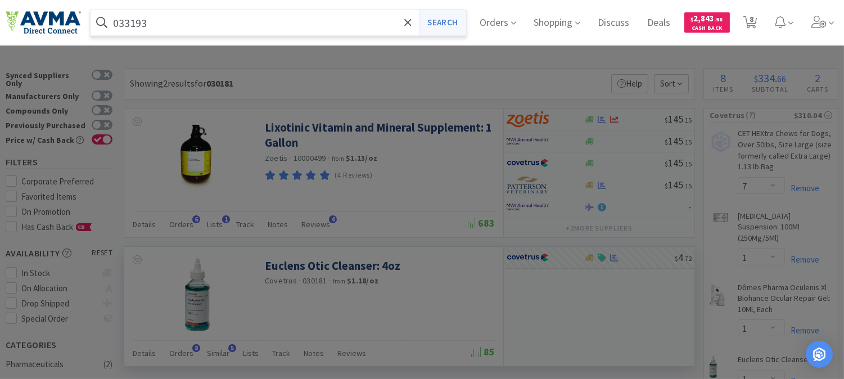
type input "033193"
click at [453, 25] on button "Search" at bounding box center [442, 23] width 47 height 26
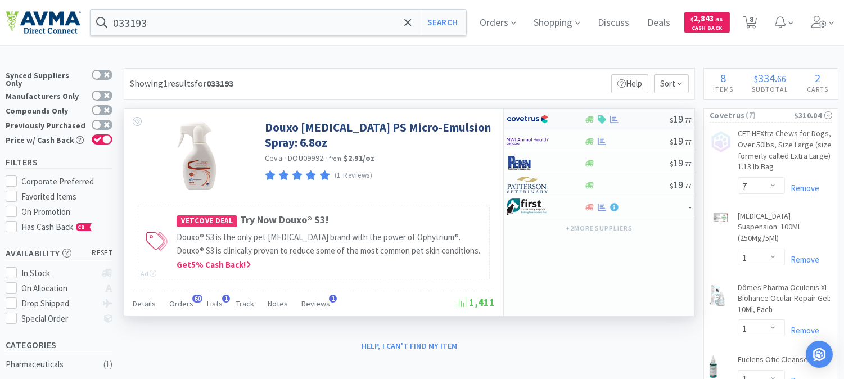
click at [523, 115] on img at bounding box center [527, 119] width 42 height 17
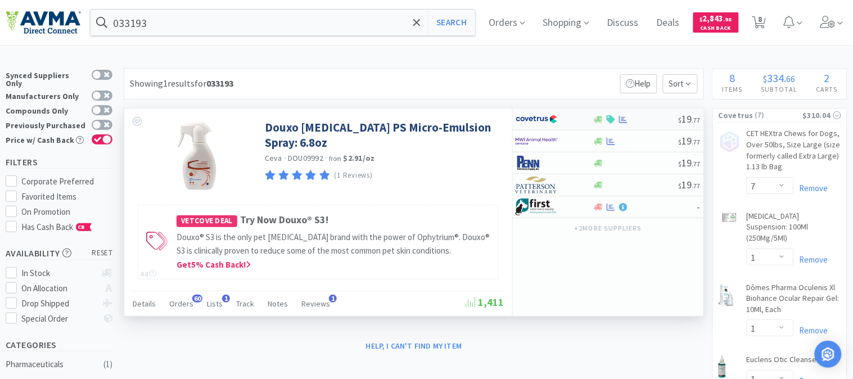
select select "1"
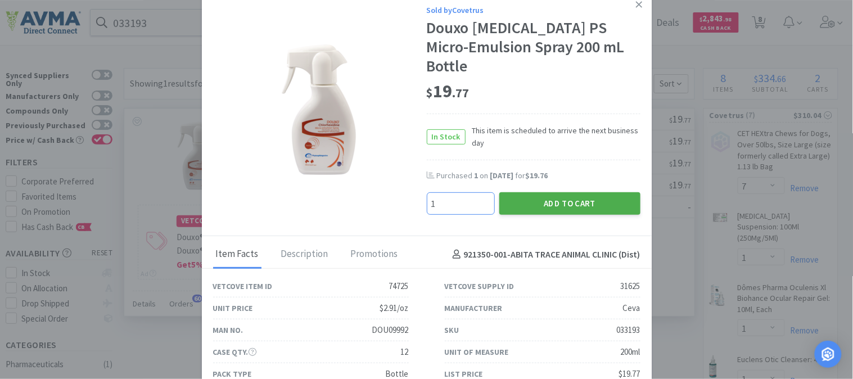
type input "1"
click at [561, 192] on button "Add to Cart" at bounding box center [569, 203] width 141 height 22
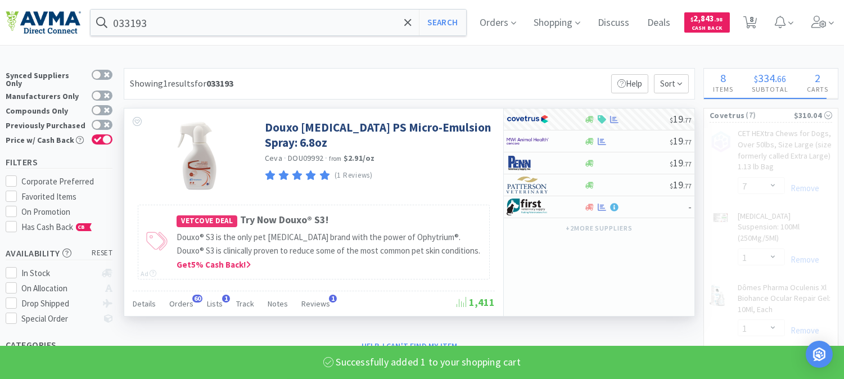
select select "1"
select select "6"
select select "1"
select select "2"
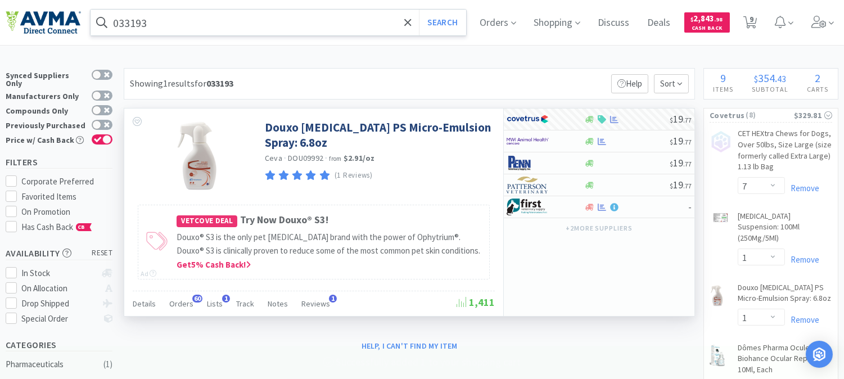
click at [126, 20] on input "033193" at bounding box center [279, 23] width 376 height 26
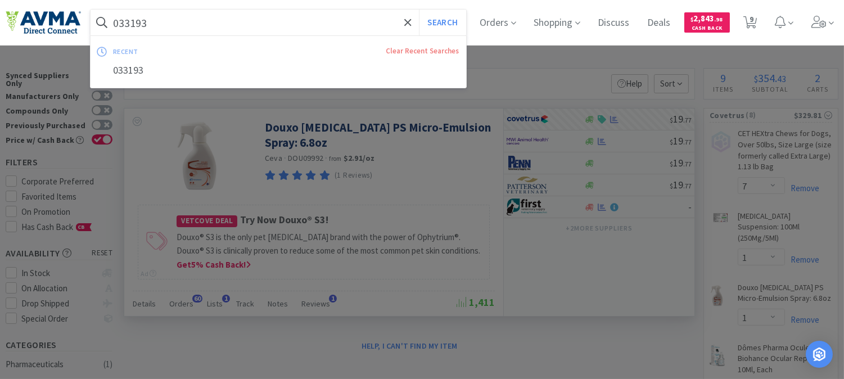
paste input "71021"
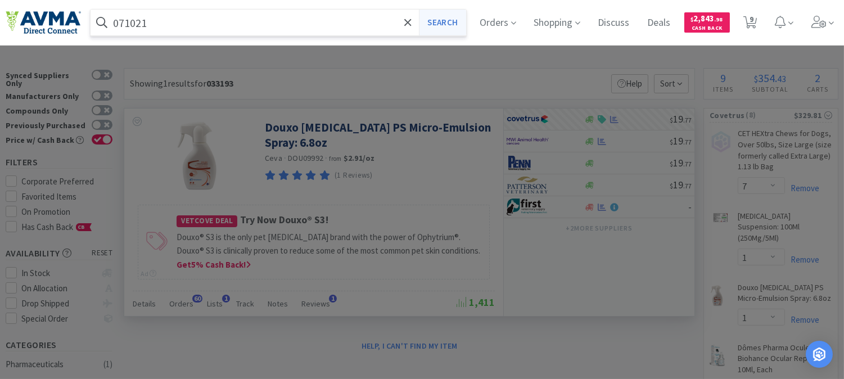
type input "071021"
click at [454, 20] on button "Search" at bounding box center [442, 23] width 47 height 26
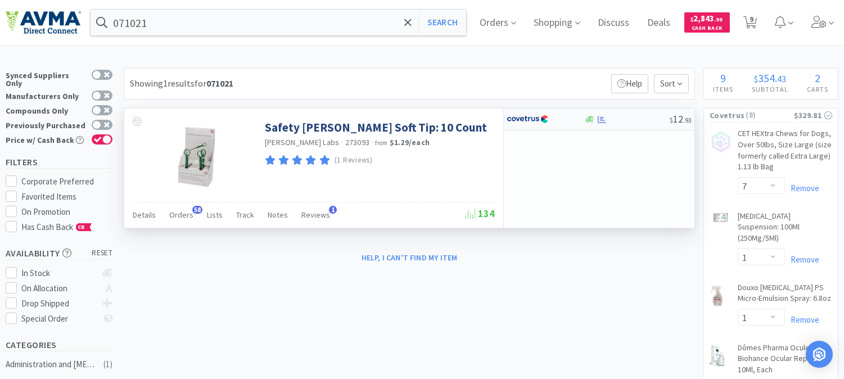
click at [528, 118] on img at bounding box center [527, 119] width 42 height 17
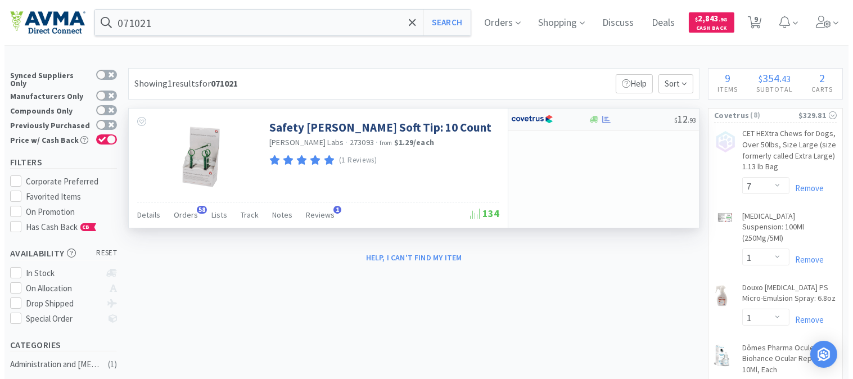
select select "1"
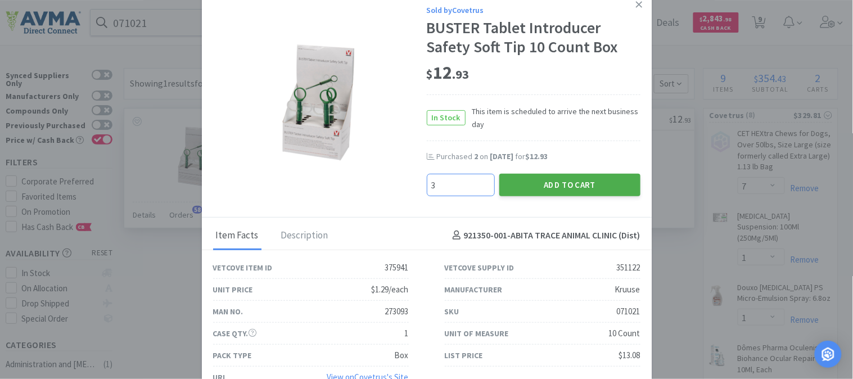
type input "3"
click at [542, 181] on button "Add to Cart" at bounding box center [569, 185] width 141 height 22
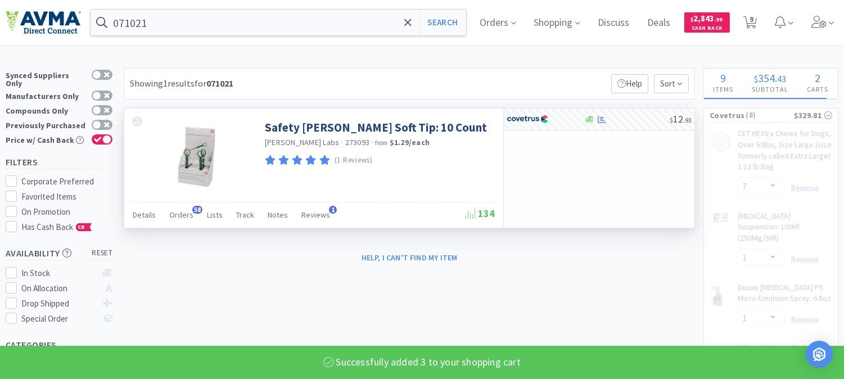
select select "3"
select select "2"
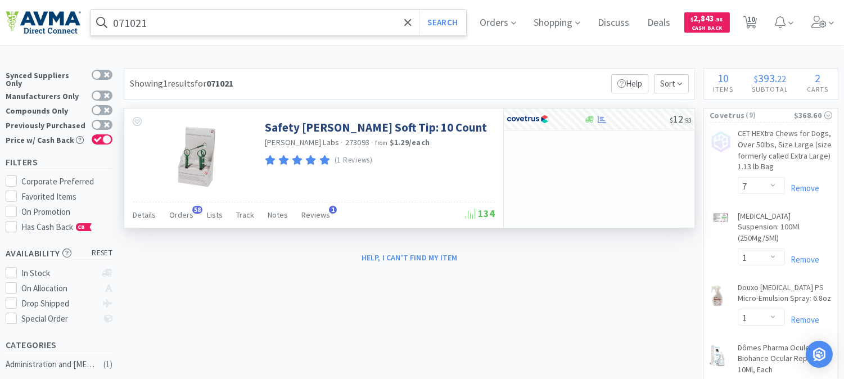
click at [126, 21] on input "071021" at bounding box center [279, 23] width 376 height 26
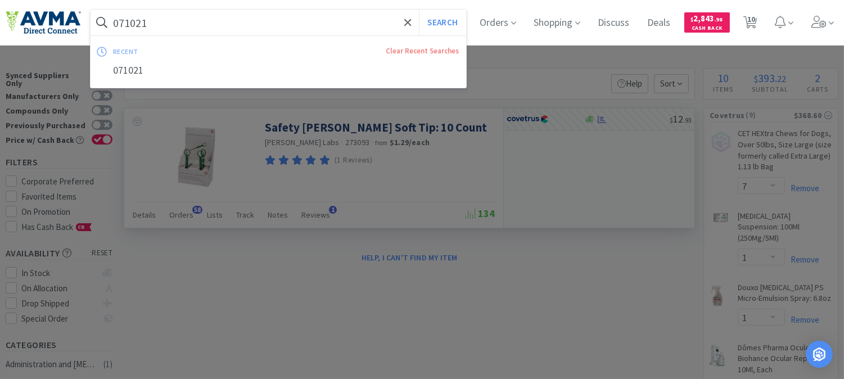
paste input "68744"
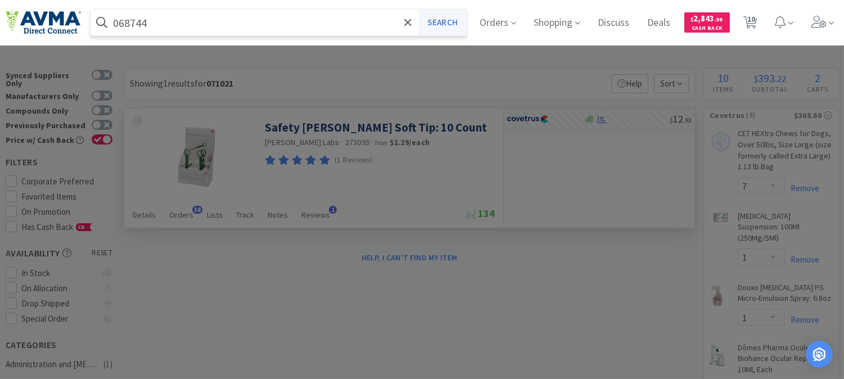
type input "068744"
click at [462, 12] on button "Search" at bounding box center [442, 23] width 47 height 26
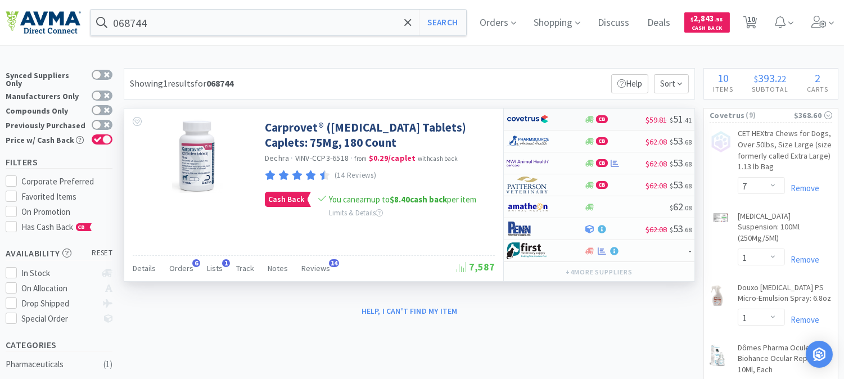
click at [532, 119] on img at bounding box center [527, 119] width 42 height 17
select select "1"
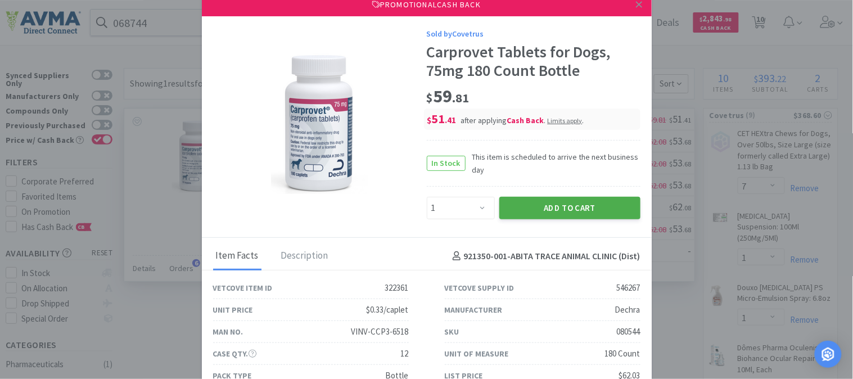
click at [530, 198] on button "Add to Cart" at bounding box center [569, 208] width 141 height 22
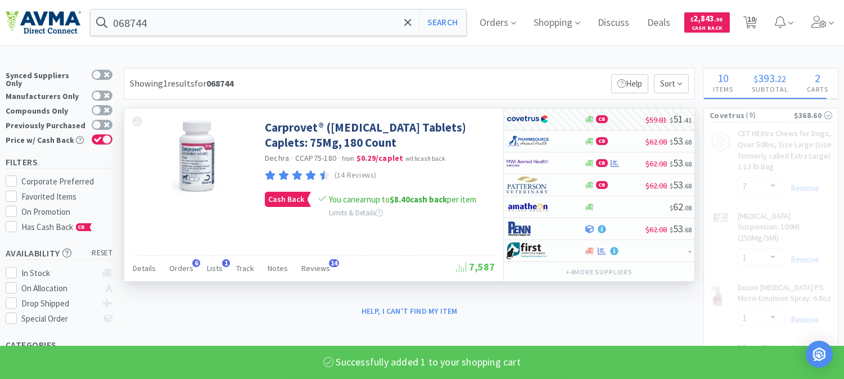
select select "1"
select select "6"
select select "1"
select select "3"
select select "2"
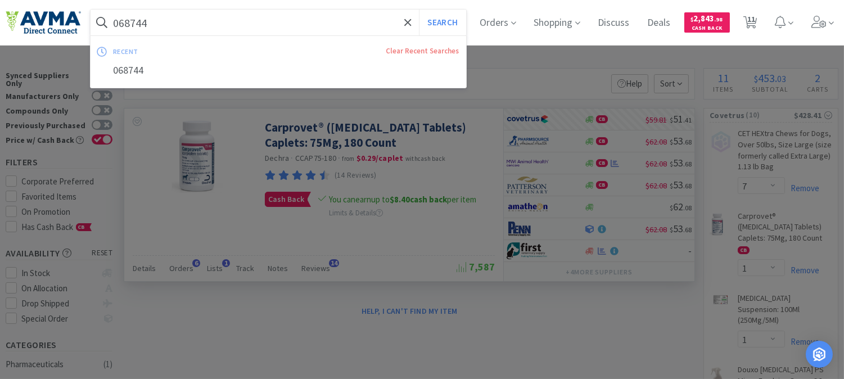
click at [139, 17] on input "068744" at bounding box center [279, 23] width 376 height 26
paste input "5545"
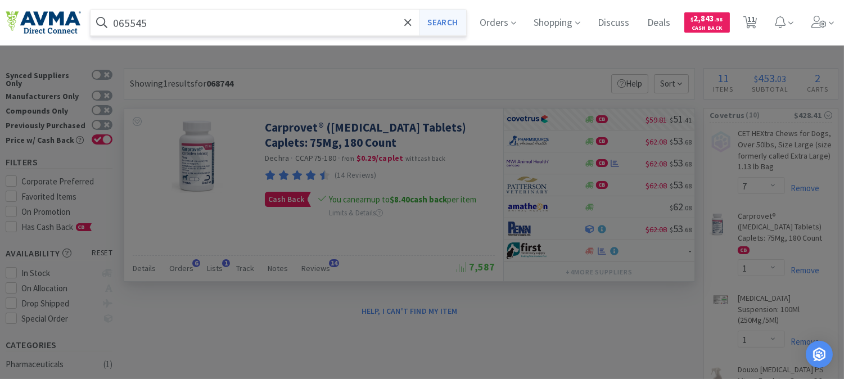
type input "065545"
click at [445, 23] on button "Search" at bounding box center [442, 23] width 47 height 26
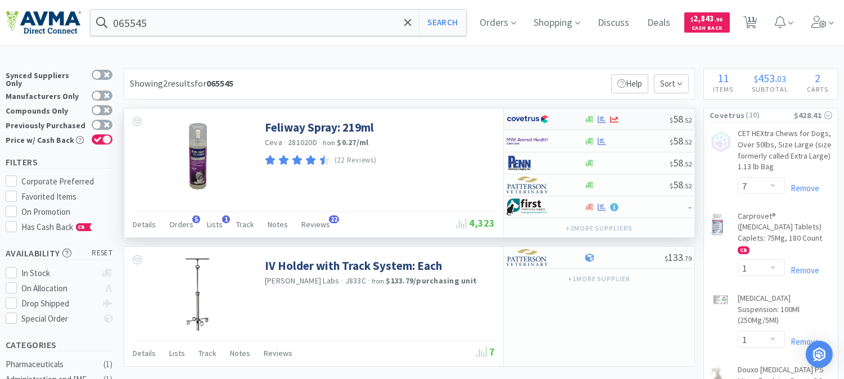
click at [526, 119] on img at bounding box center [527, 119] width 42 height 17
select select "1"
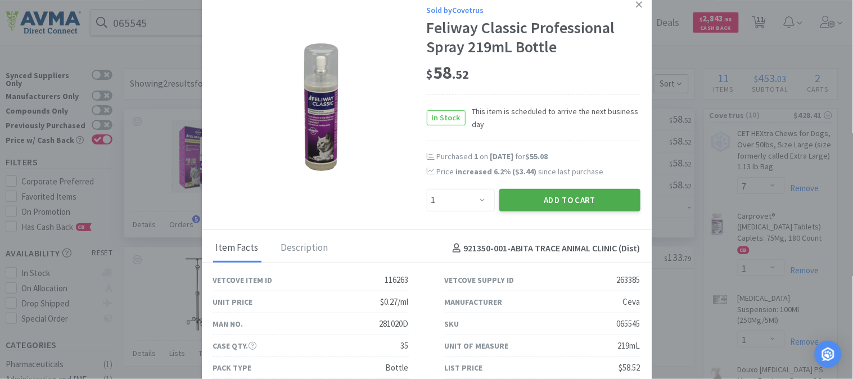
click at [535, 200] on button "Add to Cart" at bounding box center [569, 200] width 141 height 22
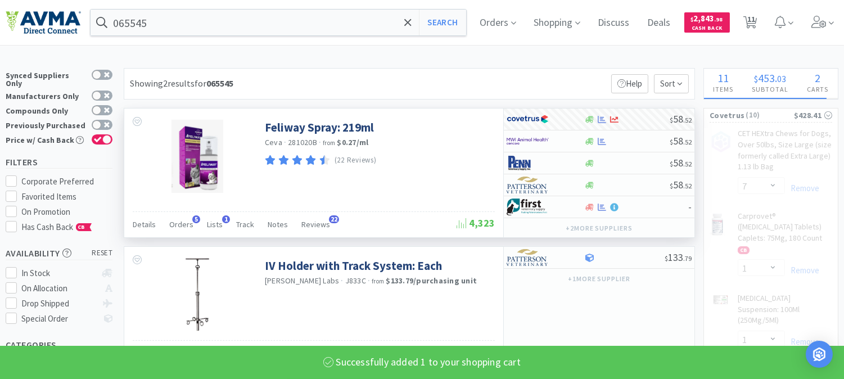
select select "1"
select select "6"
select select "1"
select select "3"
select select "2"
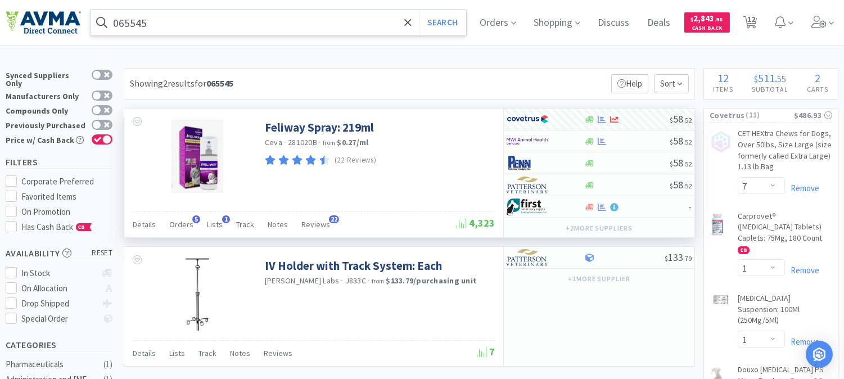
click at [159, 21] on input "065545" at bounding box center [279, 23] width 376 height 26
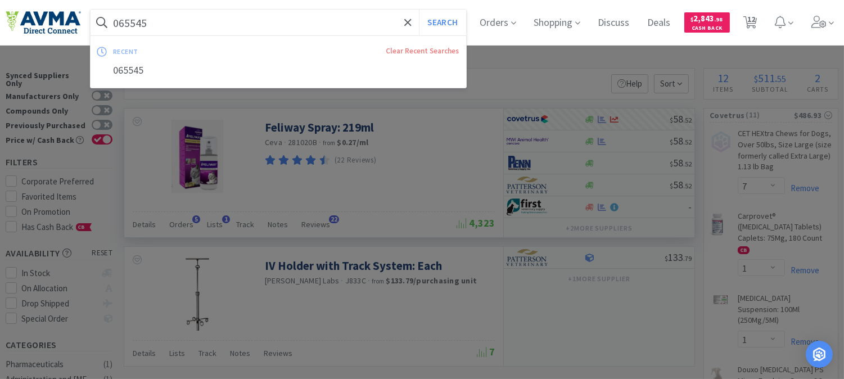
paste input "03574"
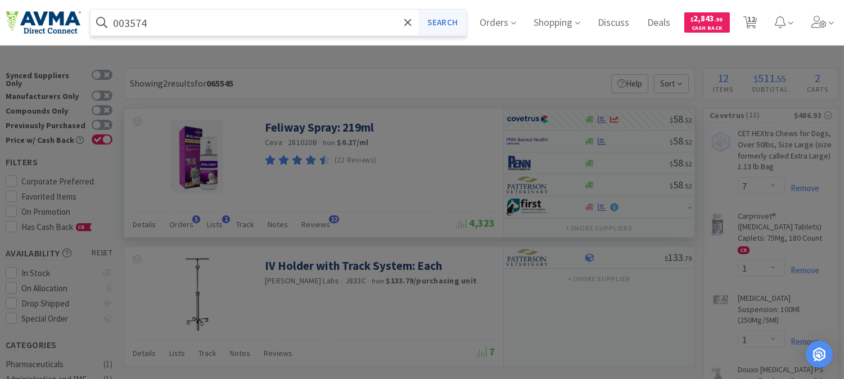
type input "003574"
click at [453, 21] on button "Search" at bounding box center [442, 23] width 47 height 26
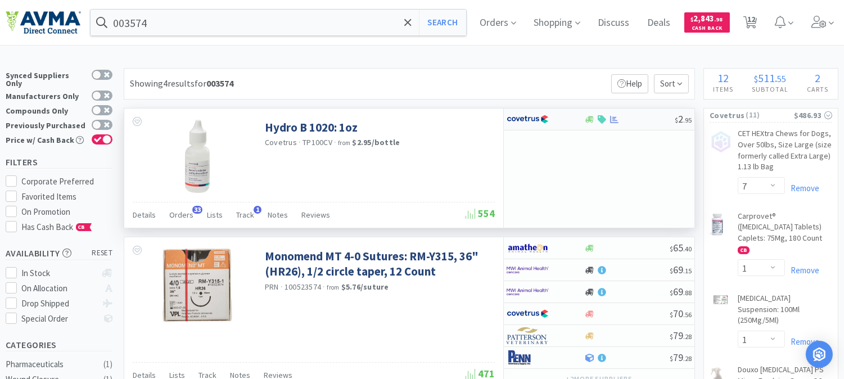
click at [527, 116] on img at bounding box center [527, 119] width 42 height 17
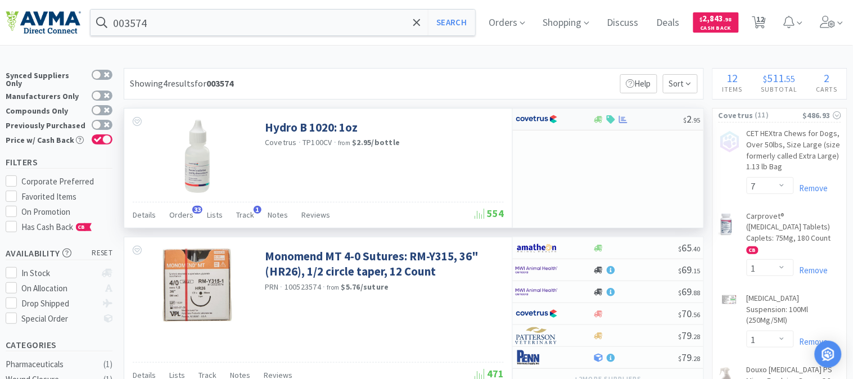
select select "1"
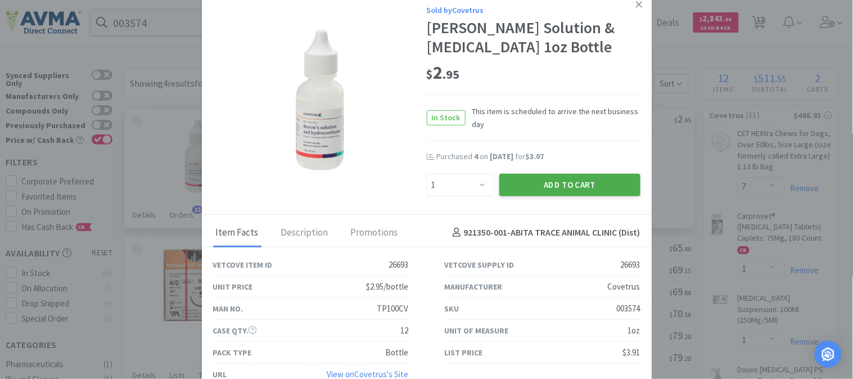
click at [532, 182] on button "Add to Cart" at bounding box center [569, 185] width 141 height 22
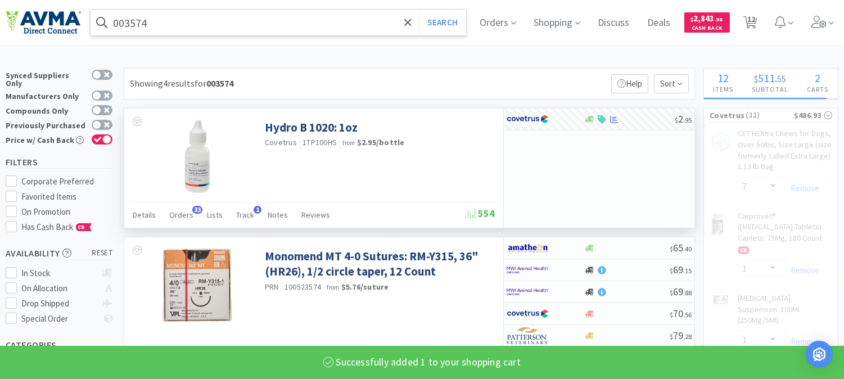
select select "1"
select select "6"
select select "1"
select select "3"
select select "2"
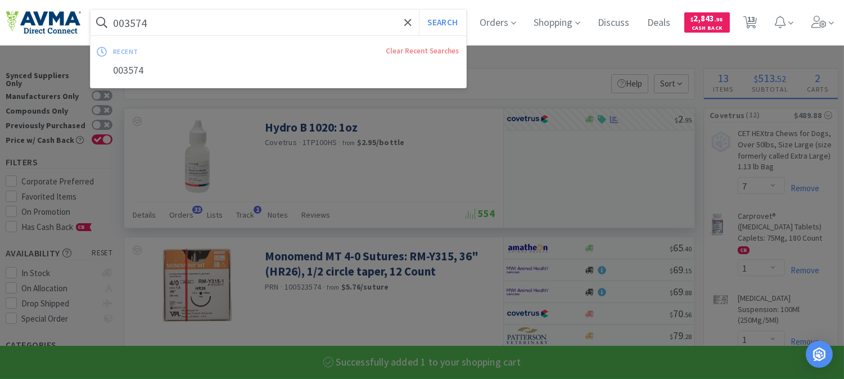
click at [143, 23] on input "003574" at bounding box center [279, 23] width 376 height 26
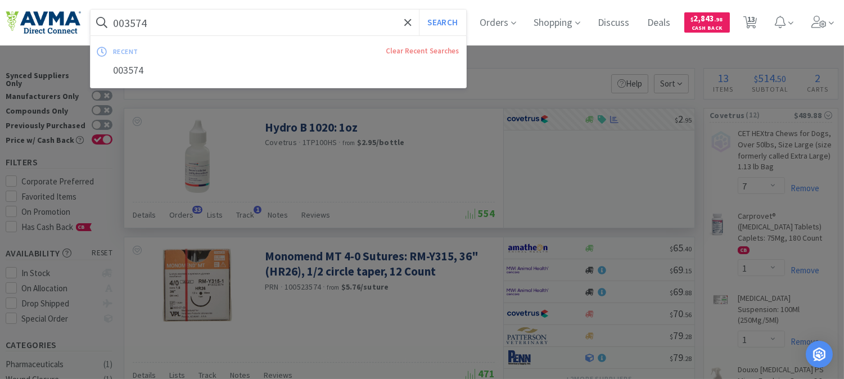
paste input "68369"
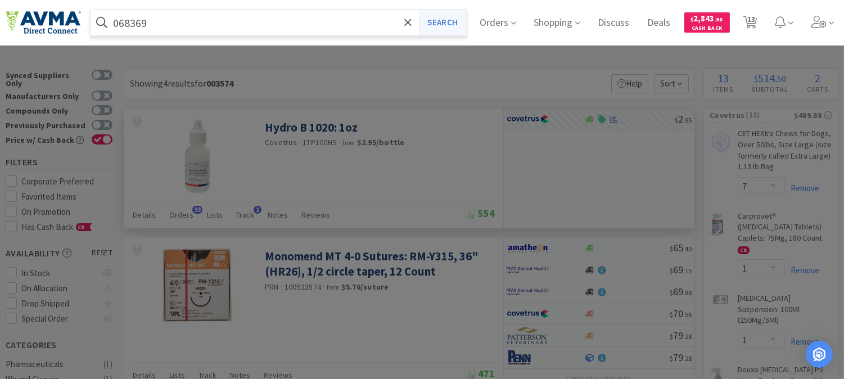
type input "068369"
click at [453, 20] on button "Search" at bounding box center [442, 23] width 47 height 26
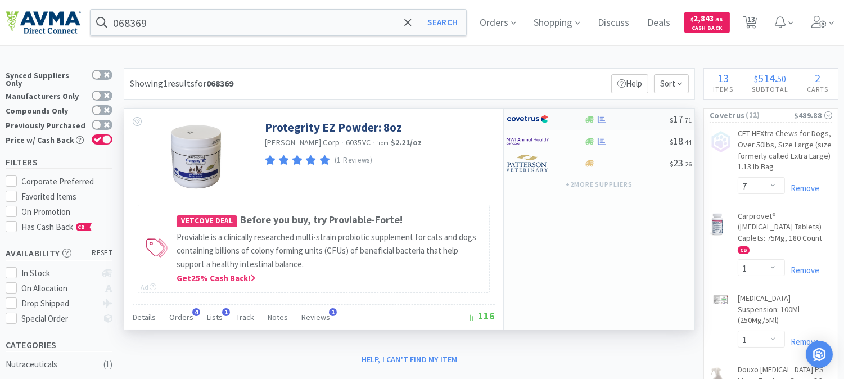
click at [530, 119] on img at bounding box center [527, 119] width 42 height 17
select select "1"
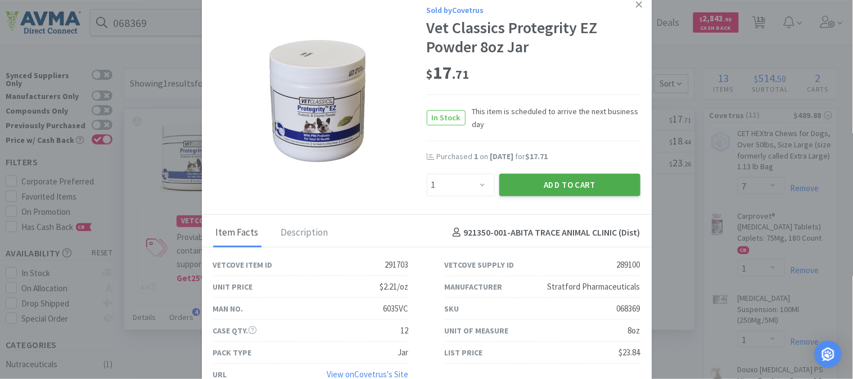
click at [536, 183] on button "Add to Cart" at bounding box center [569, 185] width 141 height 22
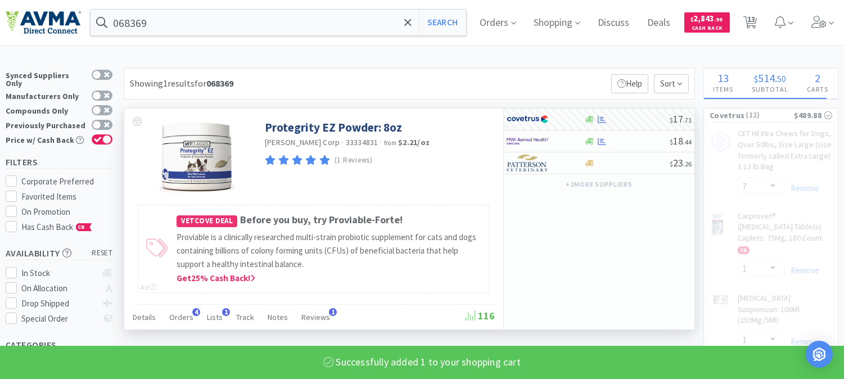
select select "1"
select select "3"
select select "2"
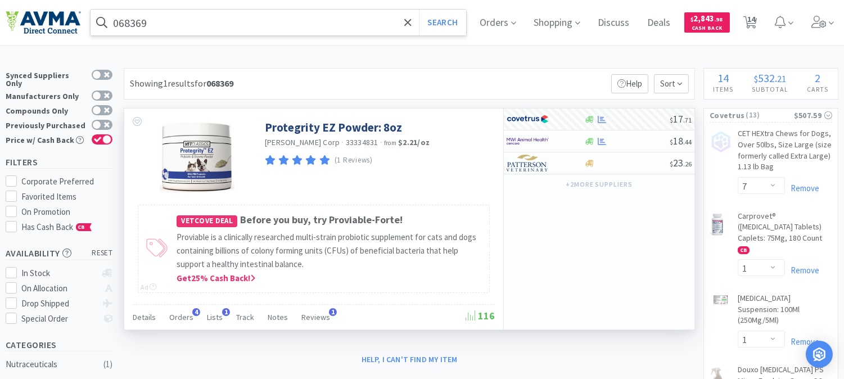
click at [139, 26] on input "068369" at bounding box center [279, 23] width 376 height 26
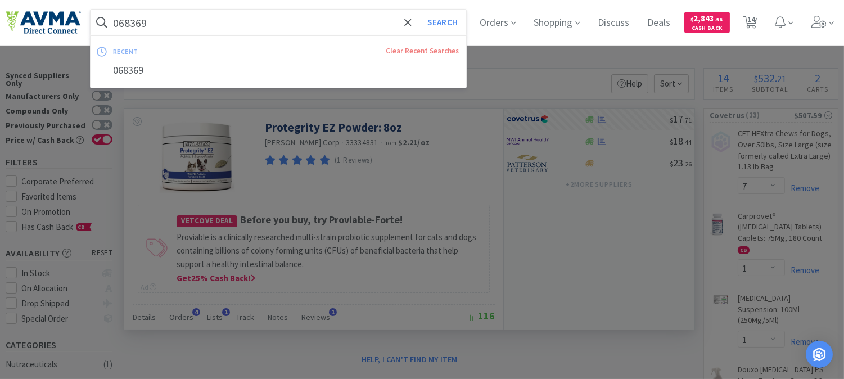
paste input "71393"
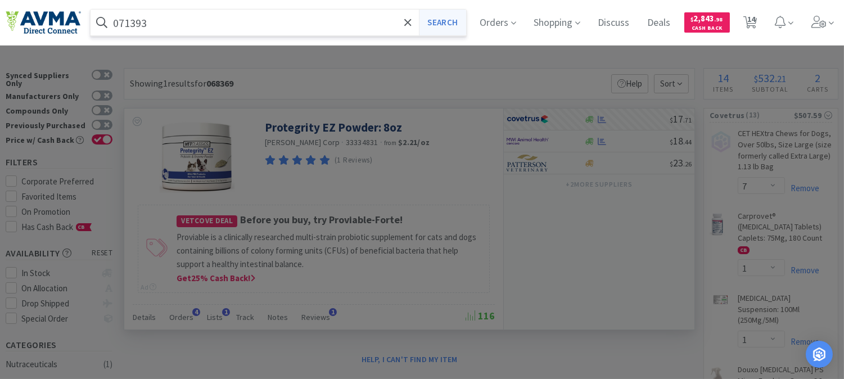
click at [450, 23] on button "Search" at bounding box center [442, 23] width 47 height 26
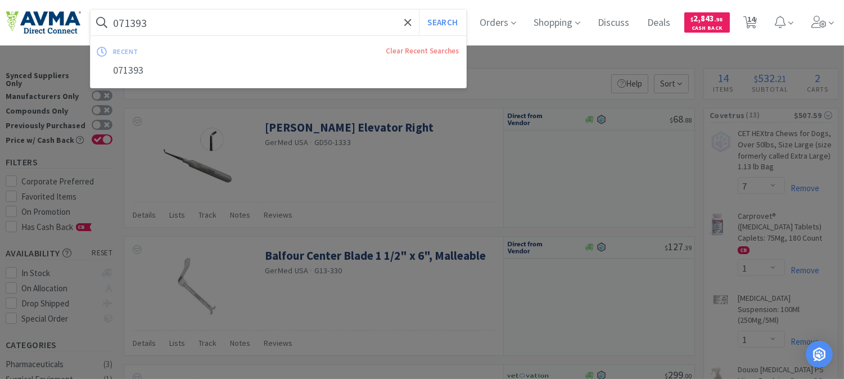
click at [187, 28] on input "071393" at bounding box center [279, 23] width 376 height 26
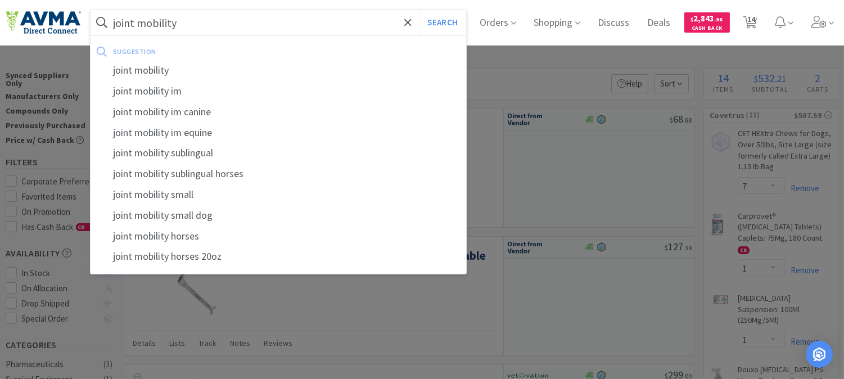
click at [419, 10] on button "Search" at bounding box center [442, 23] width 47 height 26
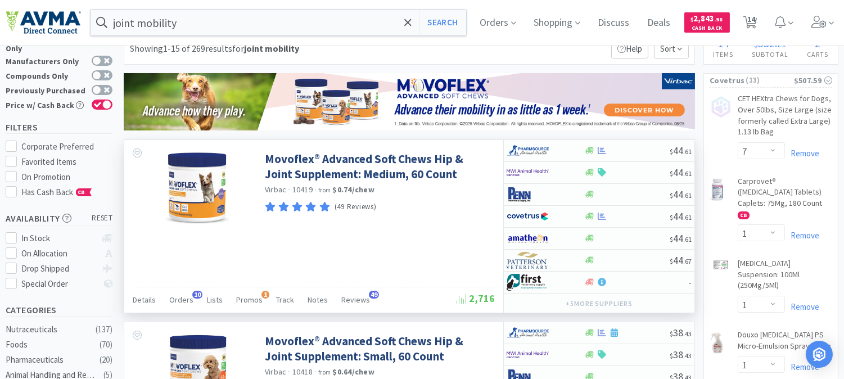
scroll to position [13, 0]
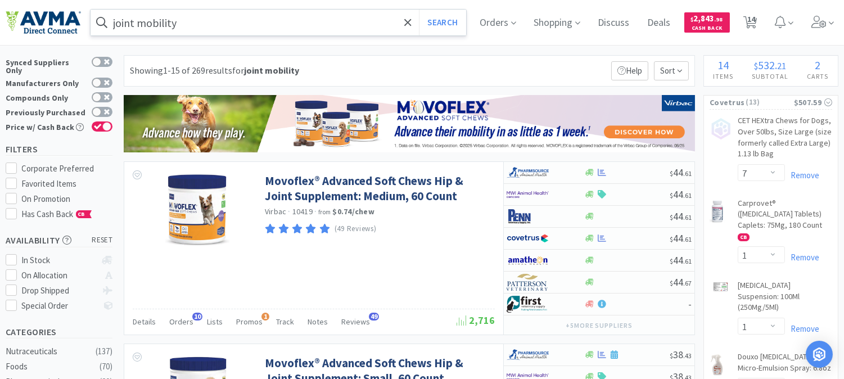
click at [199, 21] on input "joint mobility" at bounding box center [279, 23] width 376 height 26
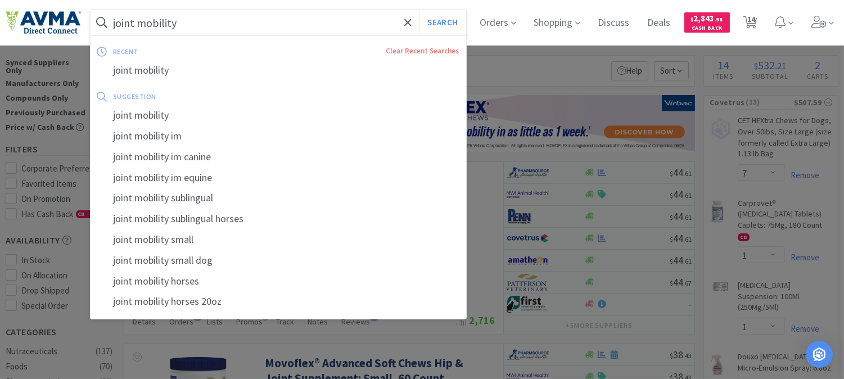
paste input "072725"
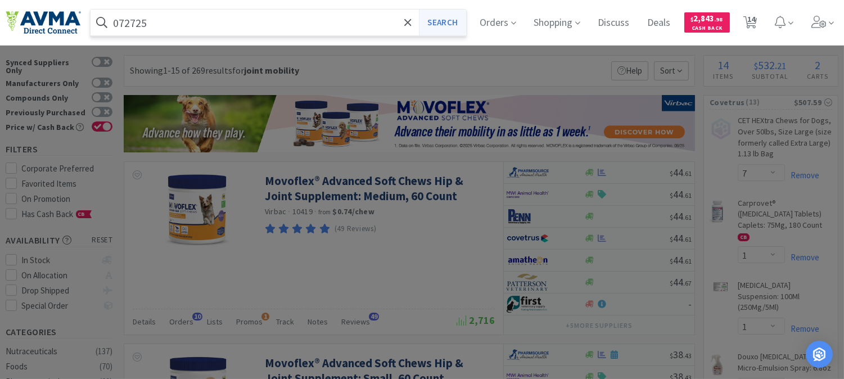
type input "072725"
click at [445, 21] on button "Search" at bounding box center [442, 23] width 47 height 26
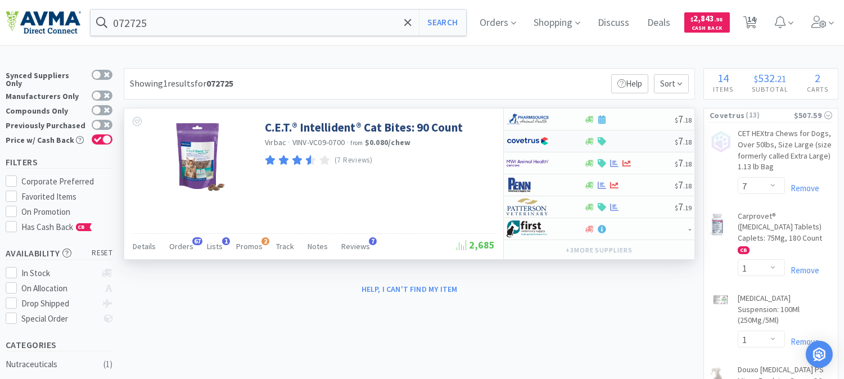
click at [531, 139] on img at bounding box center [527, 141] width 42 height 17
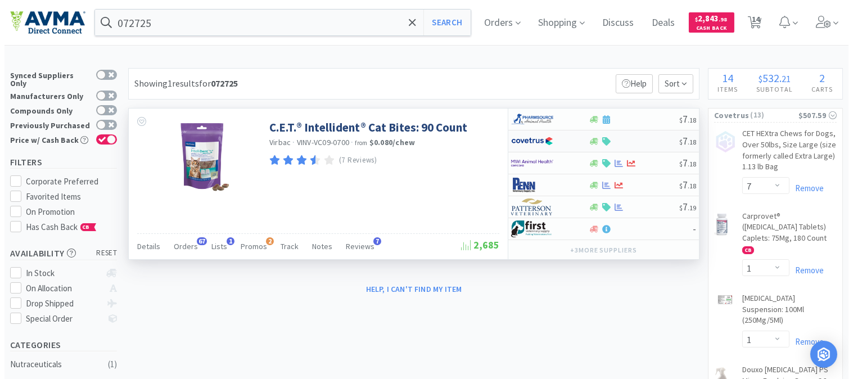
select select "1"
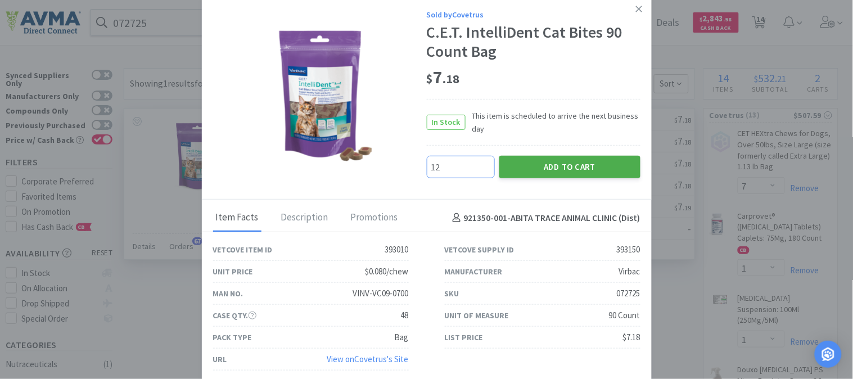
type input "12"
click at [563, 165] on button "Add to Cart" at bounding box center [569, 167] width 141 height 22
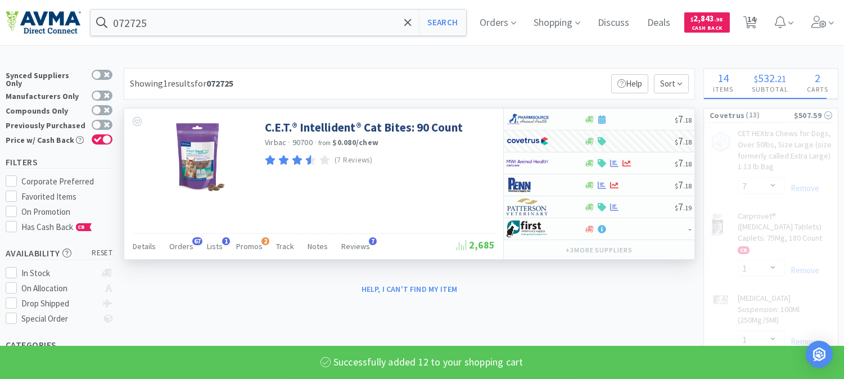
select select "12"
select select "7"
select select "1"
select select "6"
select select "1"
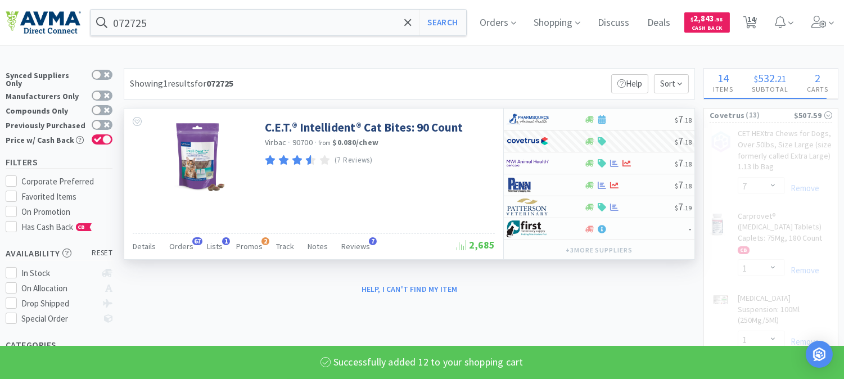
select select "3"
select select "2"
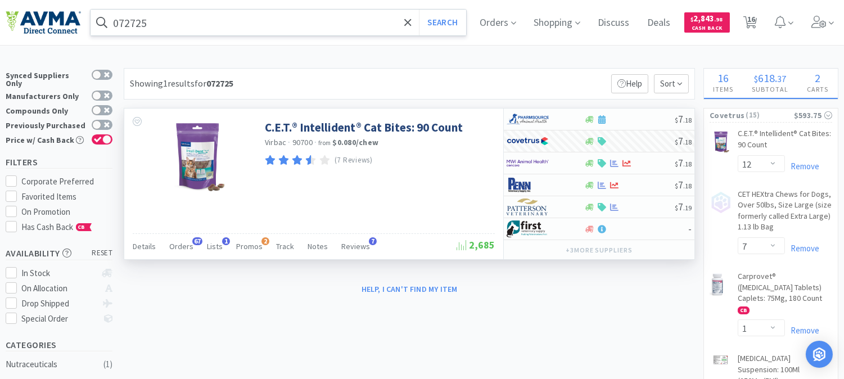
click at [187, 21] on input "072725" at bounding box center [279, 23] width 376 height 26
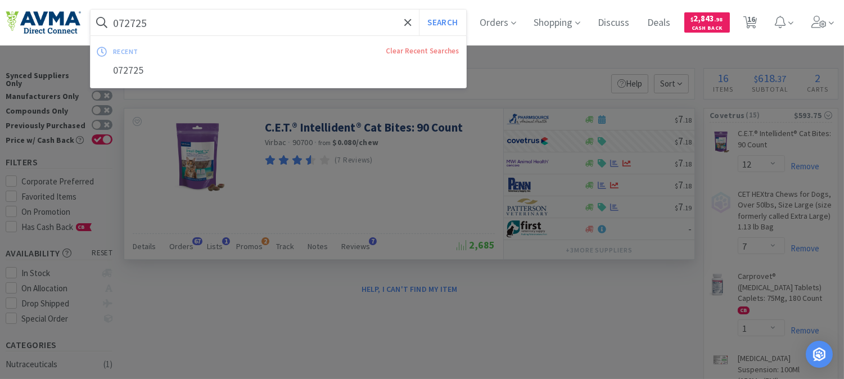
paste input "4163"
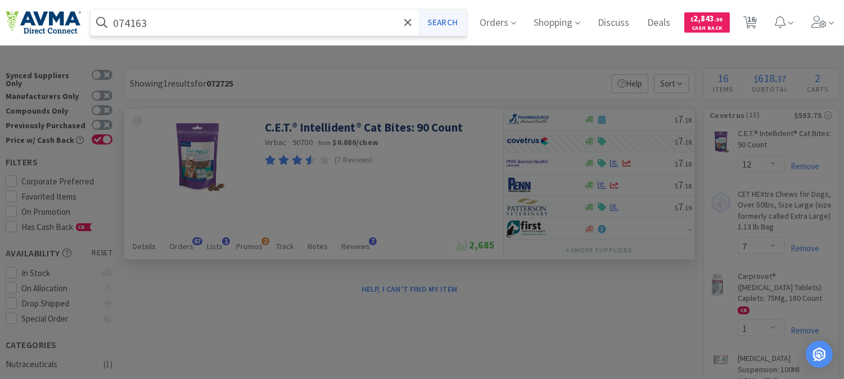
type input "074163"
click at [442, 28] on button "Search" at bounding box center [442, 23] width 47 height 26
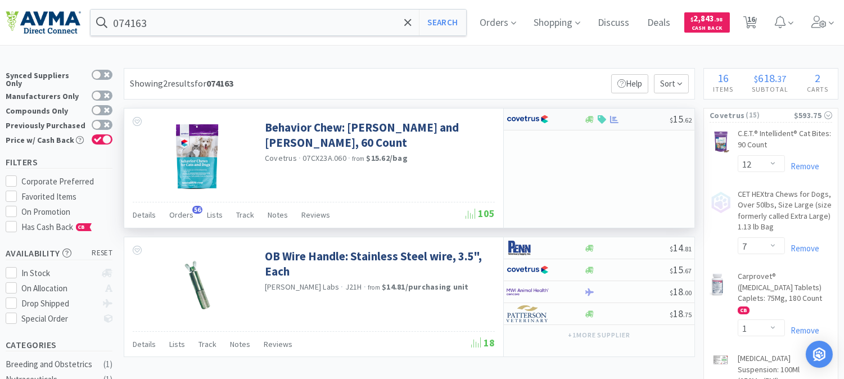
click at [522, 118] on img at bounding box center [527, 119] width 42 height 17
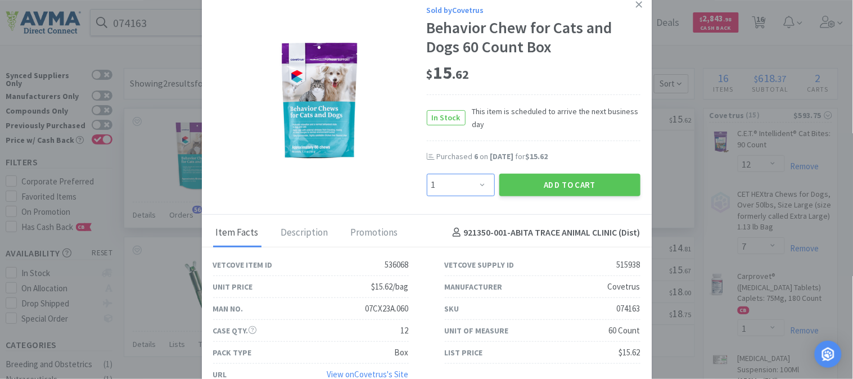
click at [479, 186] on select "Enter Quantity 1 2 3 4 5 6 7 8 9 10 11 12 13 14 15 16 17 18 19 20 Enter Quantity" at bounding box center [461, 185] width 68 height 22
select select "6"
click at [427, 174] on select "Enter Quantity 1 2 3 4 5 6 7 8 9 10 11 12 13 14 15 16 17 18 19 20 Enter Quantity" at bounding box center [461, 185] width 68 height 22
click at [532, 182] on button "Add to Cart" at bounding box center [569, 185] width 141 height 22
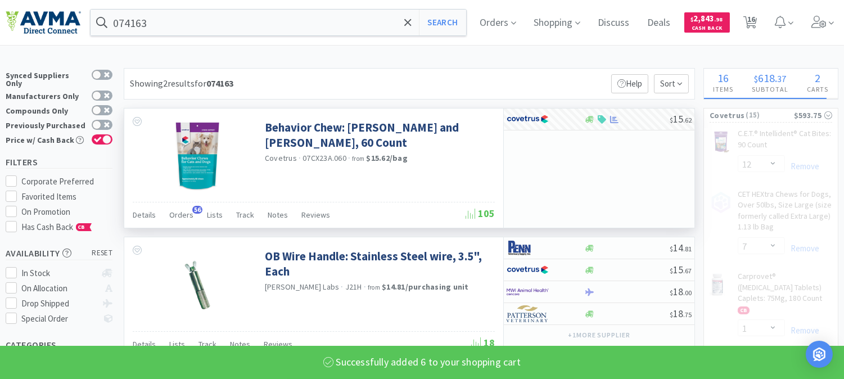
select select "6"
select select "12"
select select "7"
select select "1"
select select "6"
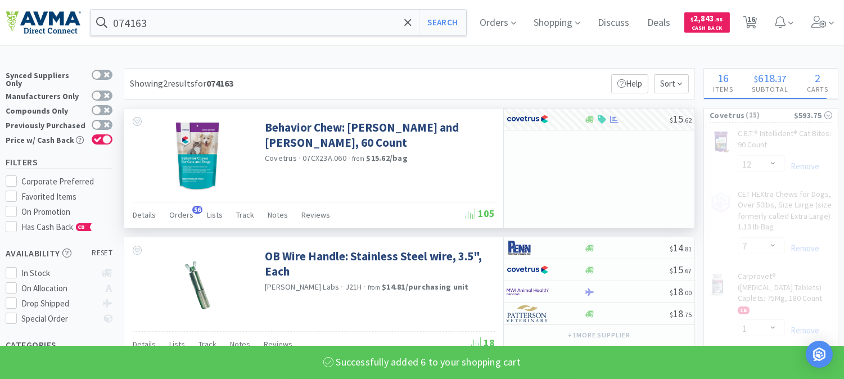
select select "1"
select select "3"
select select "2"
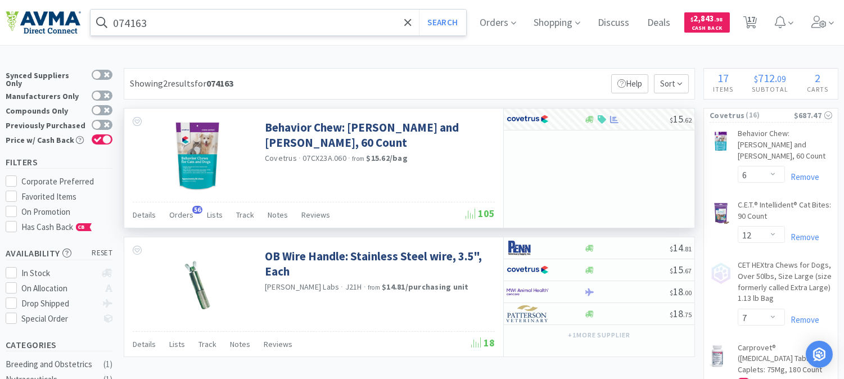
click at [168, 28] on input "074163" at bounding box center [279, 23] width 376 height 26
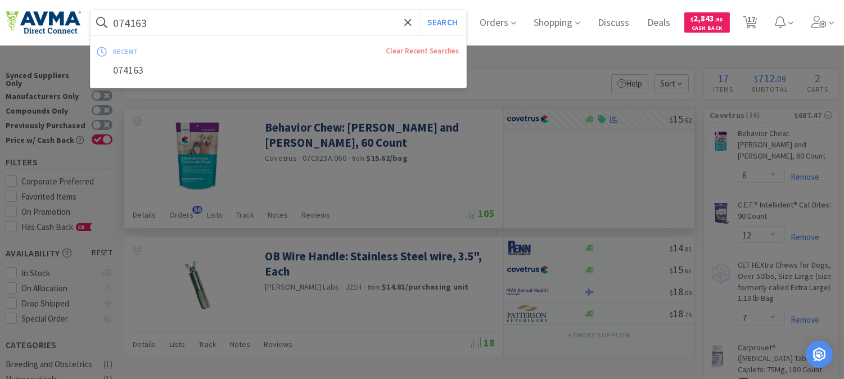
paste input "5065"
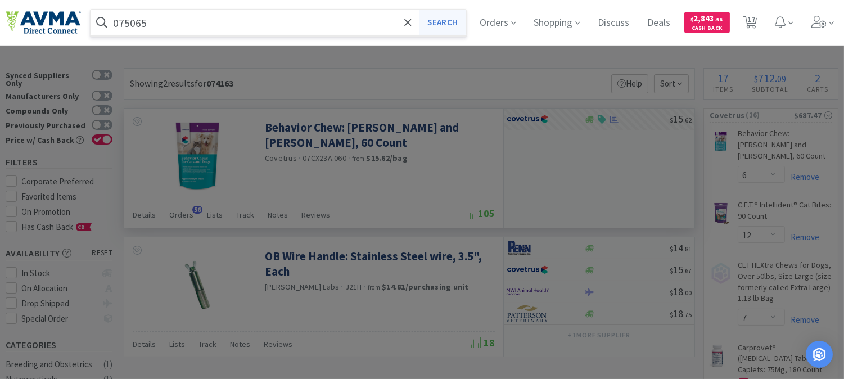
type input "075065"
click at [451, 21] on button "Search" at bounding box center [442, 23] width 47 height 26
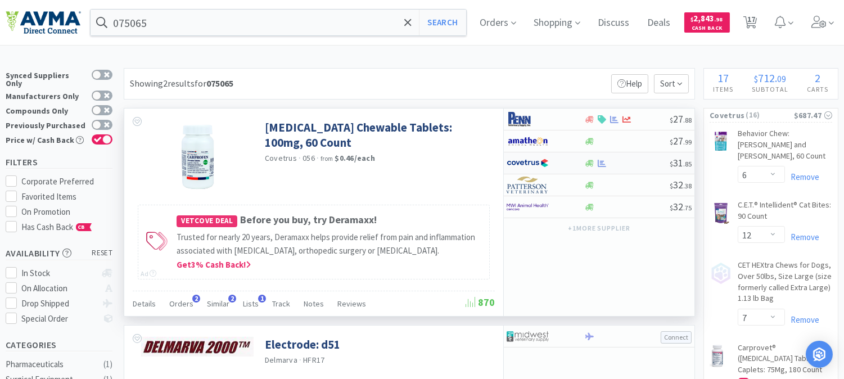
click at [526, 163] on img at bounding box center [527, 163] width 42 height 17
select select "1"
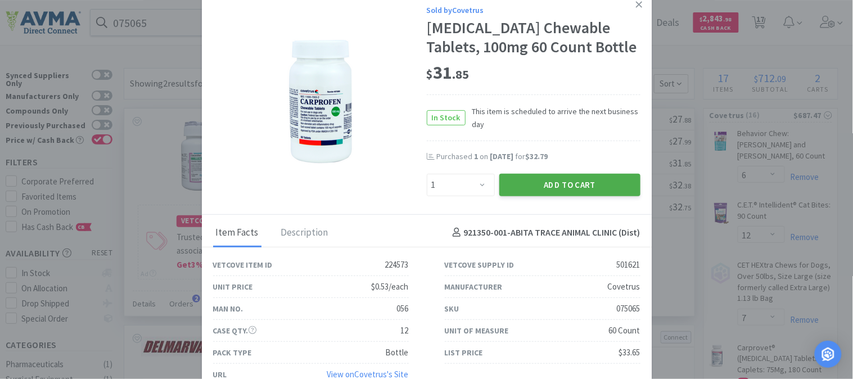
click at [548, 180] on button "Add to Cart" at bounding box center [569, 185] width 141 height 22
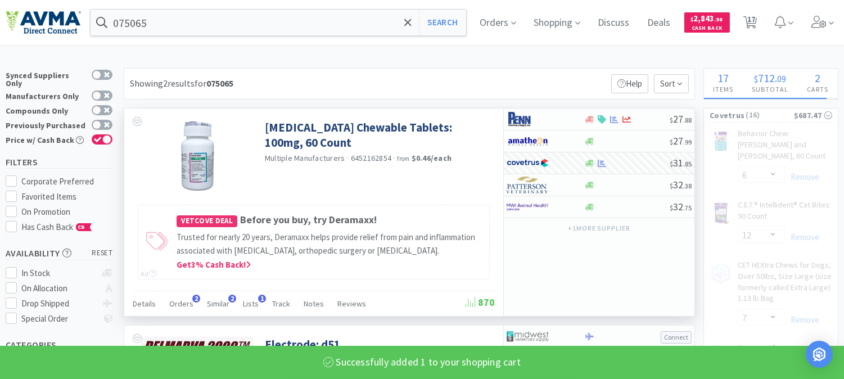
select select "1"
select select "6"
select select "1"
select select "3"
select select "2"
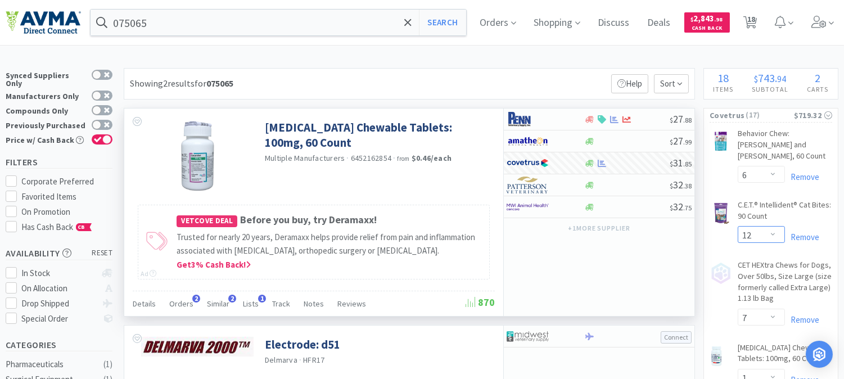
click at [774, 226] on select "Enter Quantity 1 2 3 4 5 6 7 8 9 10 11 12 13 14 15 16 17 18 19 20 Enter Quantity" at bounding box center [761, 234] width 47 height 17
click at [738, 226] on select "Enter Quantity 1 2 3 4 5 6 7 8 9 10 11 12 13 14 15 16 17 18 19 20 Enter Quantity" at bounding box center [761, 234] width 47 height 17
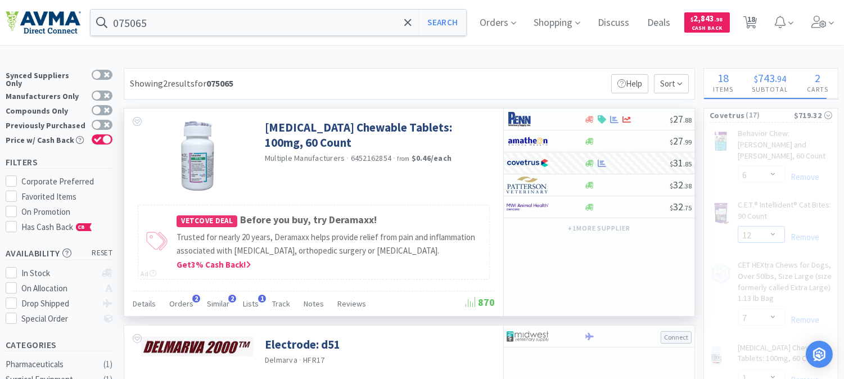
select select "10"
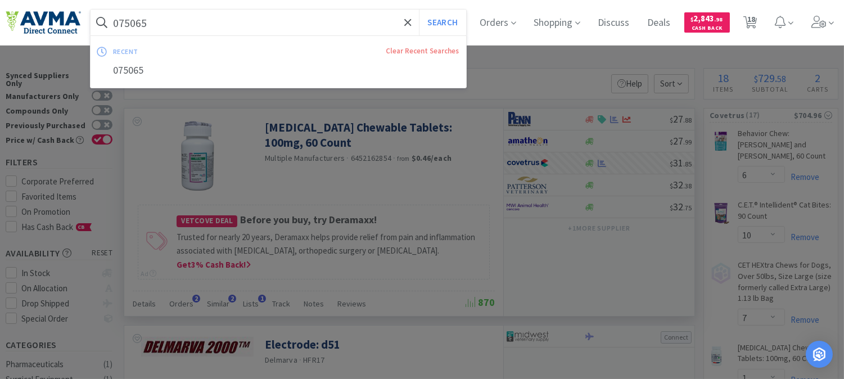
click at [166, 23] on input "075065" at bounding box center [279, 23] width 376 height 26
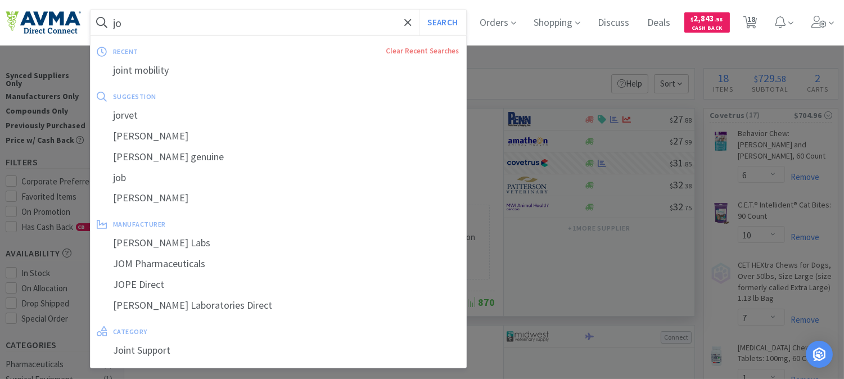
type input "j"
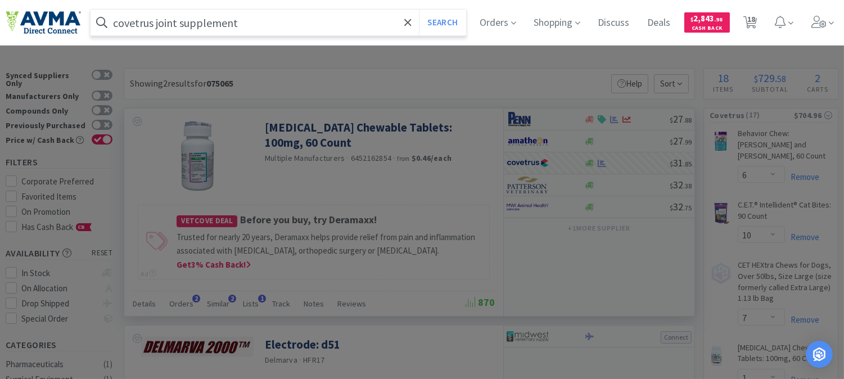
click at [419, 10] on button "Search" at bounding box center [442, 23] width 47 height 26
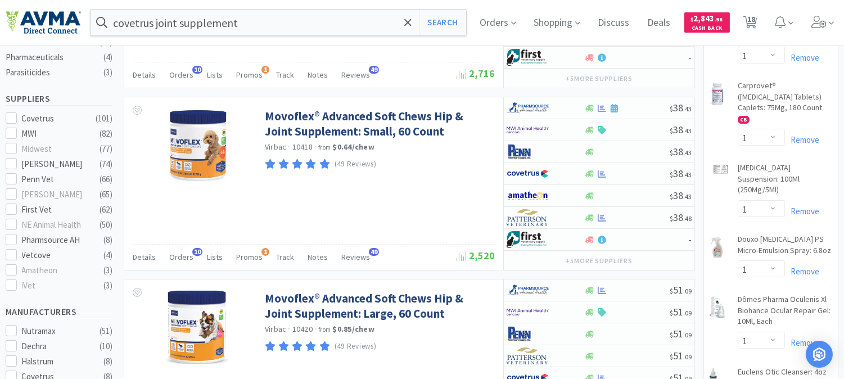
scroll to position [312, 0]
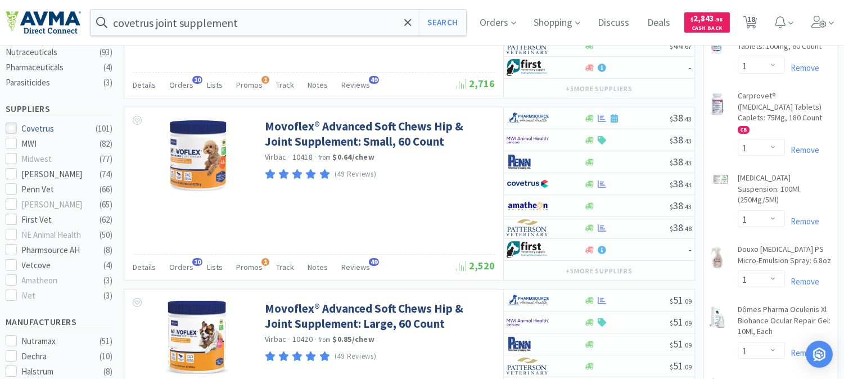
click at [7, 124] on icon at bounding box center [11, 128] width 8 height 8
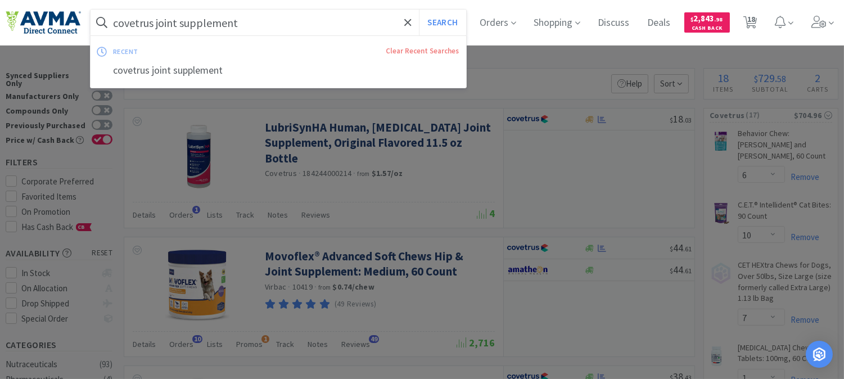
click at [123, 24] on input "covetrus joint supplement" at bounding box center [279, 23] width 376 height 26
click at [114, 23] on input "covetrus joint supplement" at bounding box center [279, 23] width 376 height 26
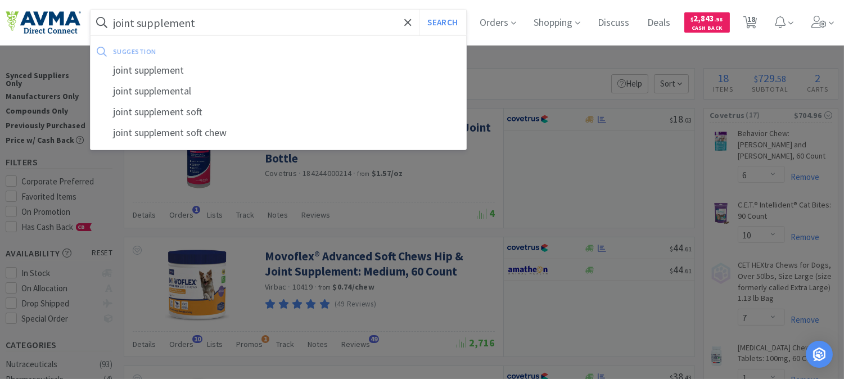
click at [502, 83] on div at bounding box center [422, 189] width 844 height 379
click at [221, 21] on input "joint supplement" at bounding box center [279, 23] width 376 height 26
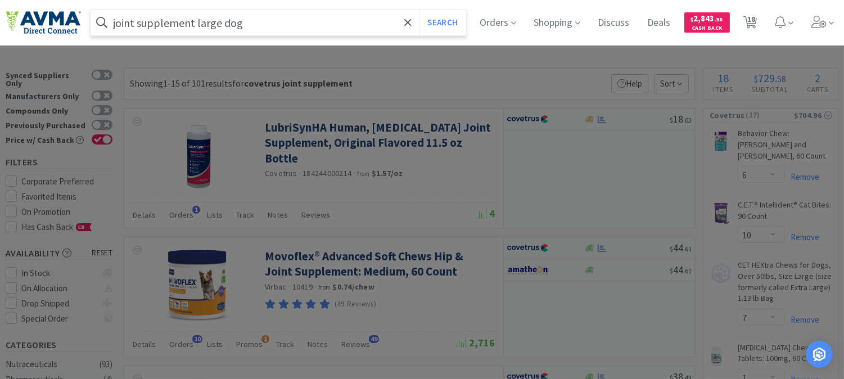
type input "joint supplement large dog"
click at [419, 10] on button "Search" at bounding box center [442, 23] width 47 height 26
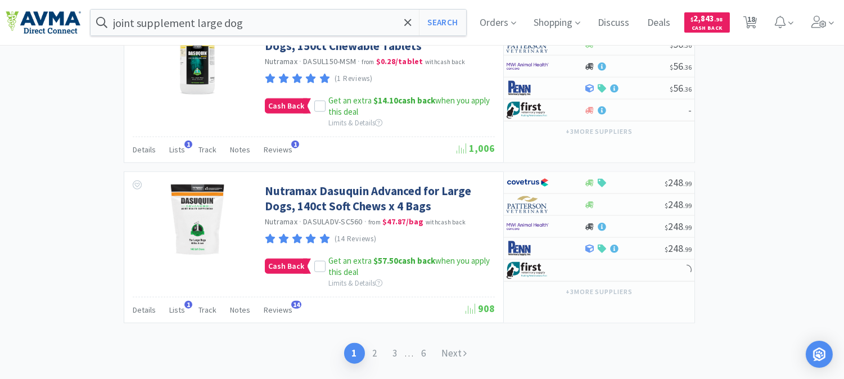
scroll to position [2472, 0]
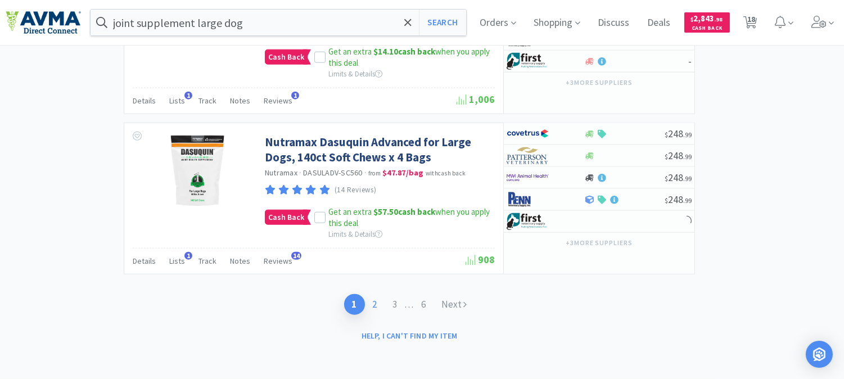
click at [375, 304] on link "2" at bounding box center [375, 304] width 20 height 21
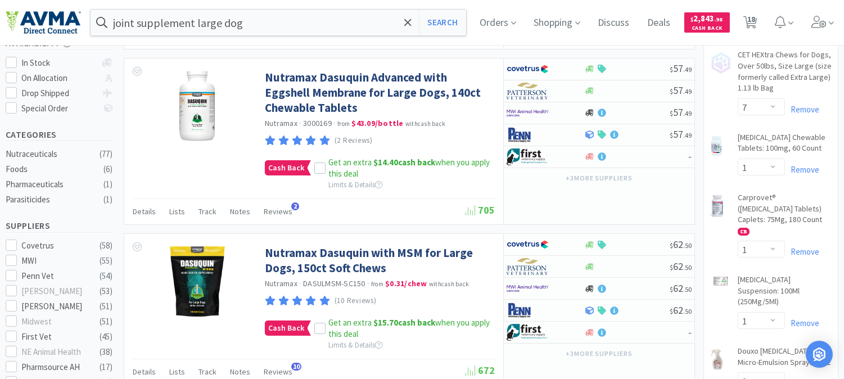
scroll to position [206, 0]
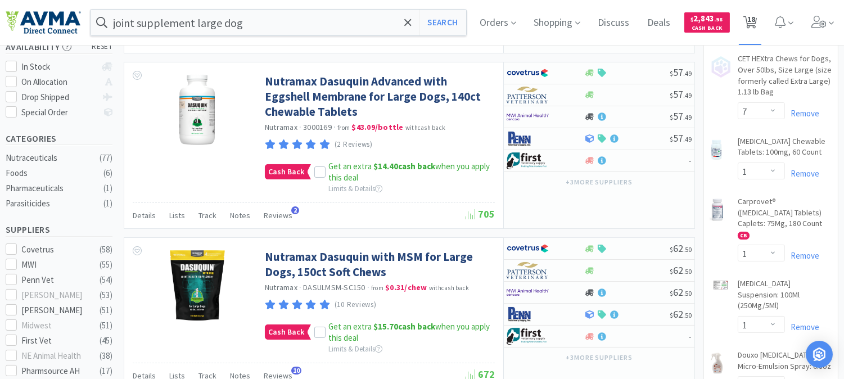
click at [755, 24] on span "18" at bounding box center [751, 19] width 8 height 45
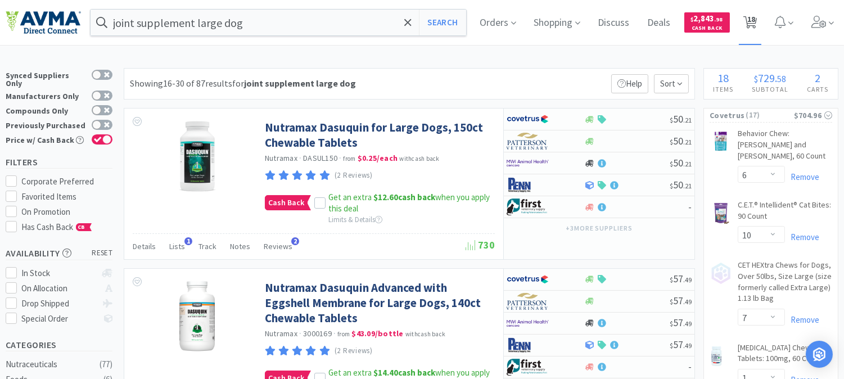
select select "6"
select select "10"
select select "7"
select select "1"
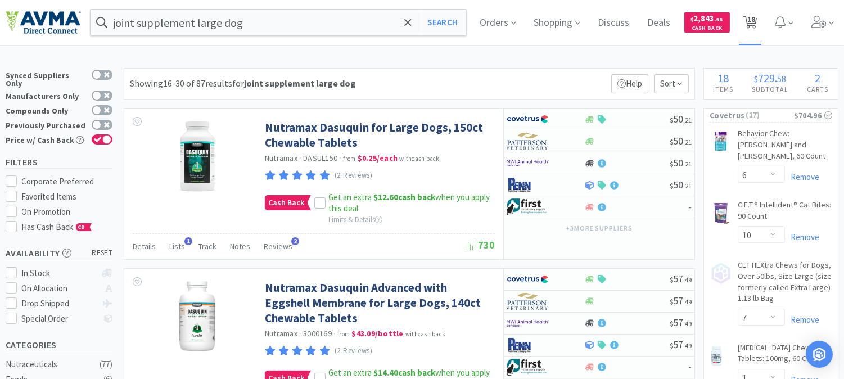
select select "1"
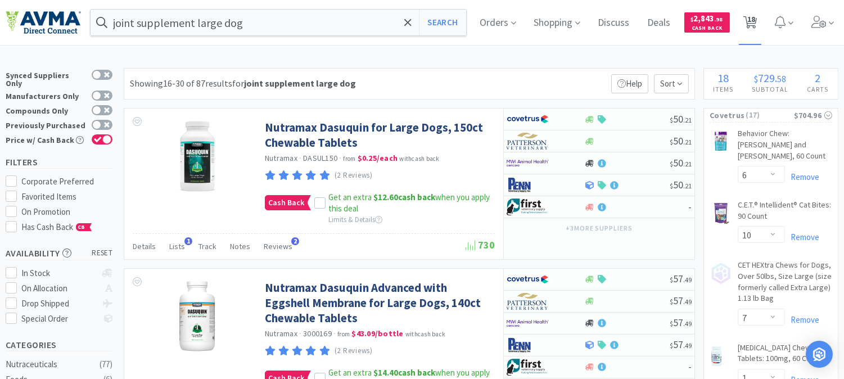
select select "1"
select select "6"
select select "1"
select select "3"
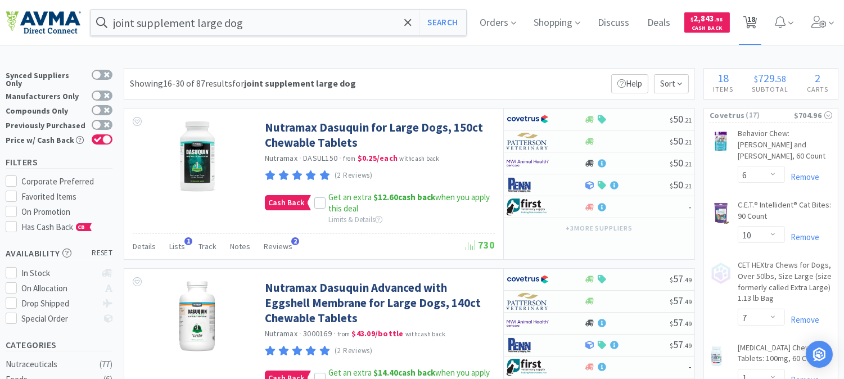
select select "2"
select select "1"
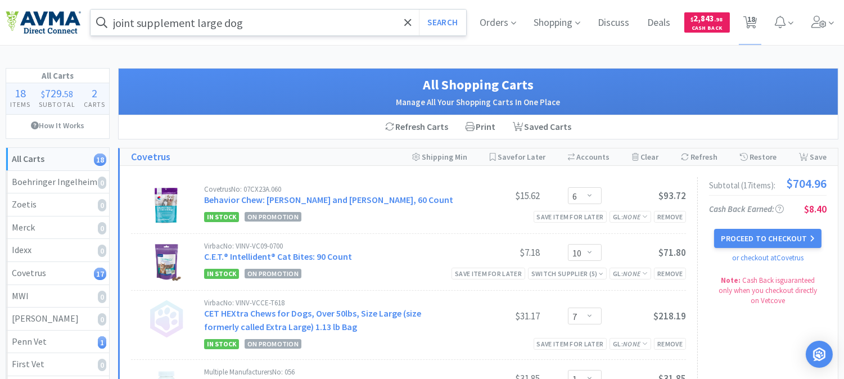
click at [263, 20] on input "joint supplement large dog" at bounding box center [279, 23] width 376 height 26
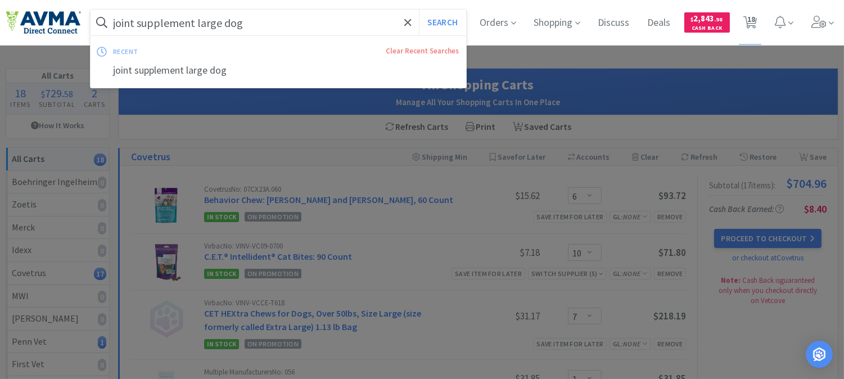
paste input "077444"
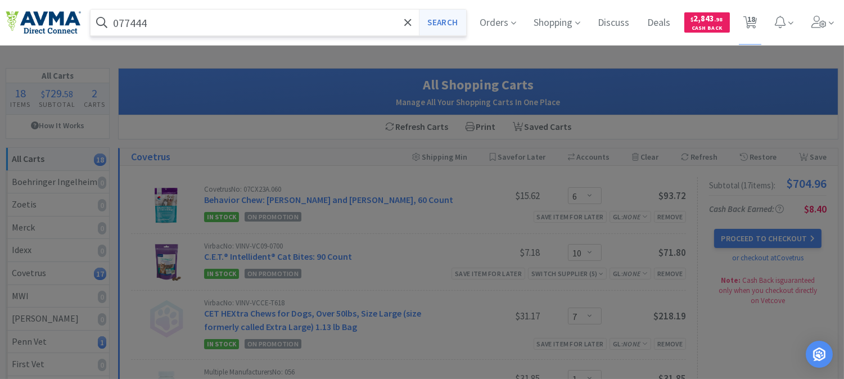
type input "077444"
click at [439, 20] on button "Search" at bounding box center [442, 23] width 47 height 26
select select "6"
select select "10"
select select "7"
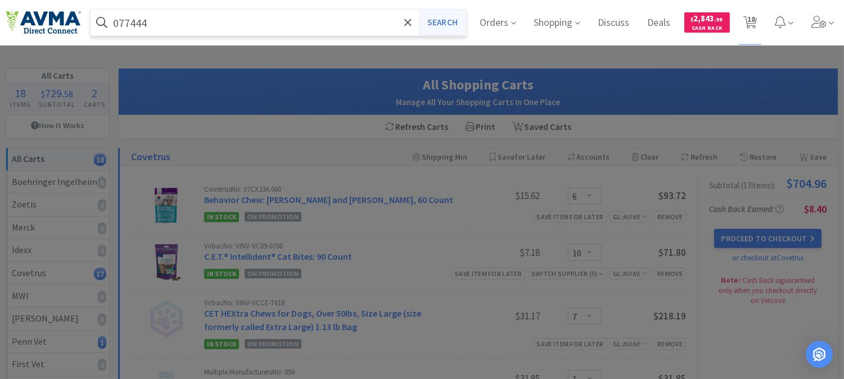
select select "1"
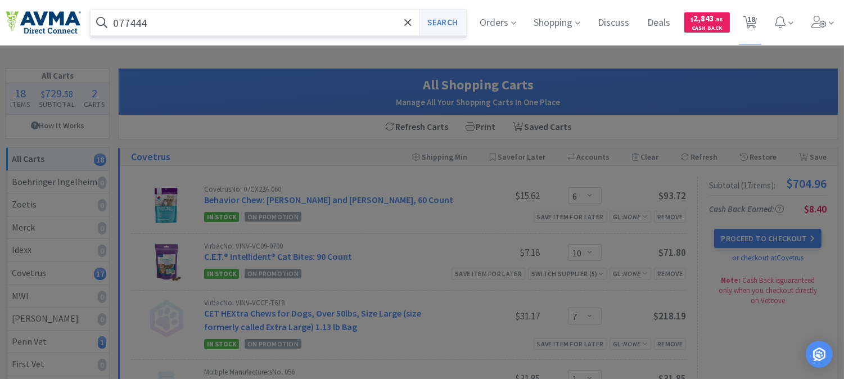
select select "1"
select select "6"
select select "1"
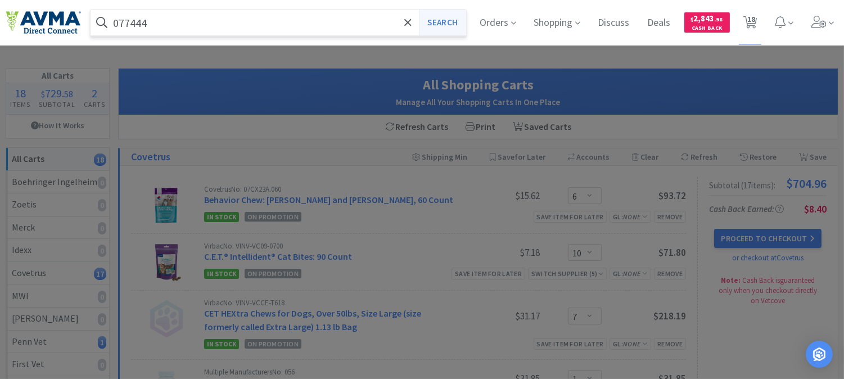
select select "1"
select select "3"
select select "2"
select select "1"
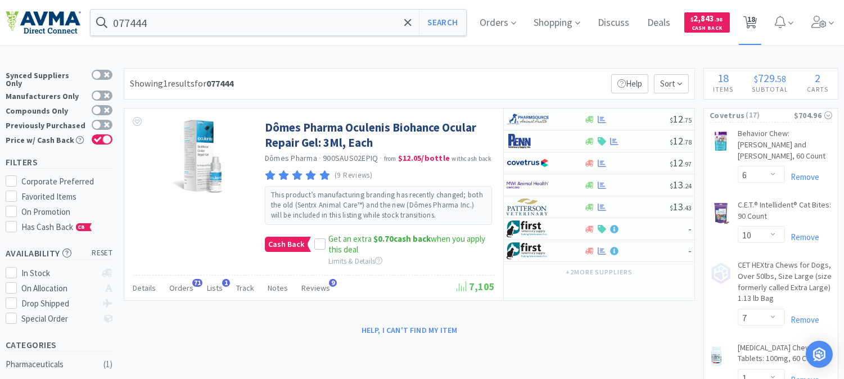
click at [755, 19] on span "18" at bounding box center [751, 19] width 8 height 45
select select "6"
select select "10"
select select "7"
select select "1"
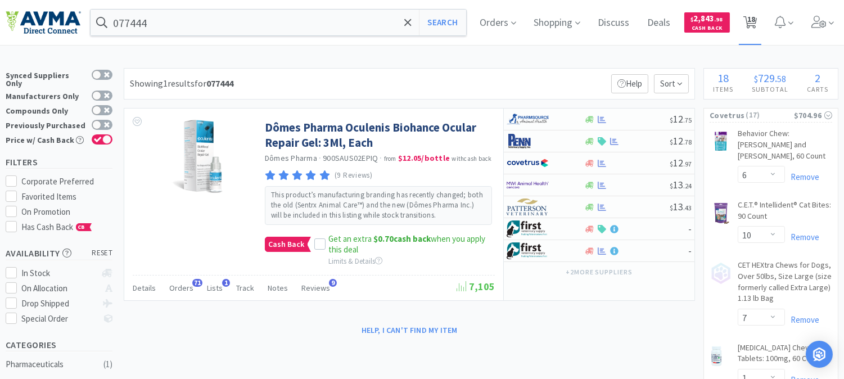
select select "1"
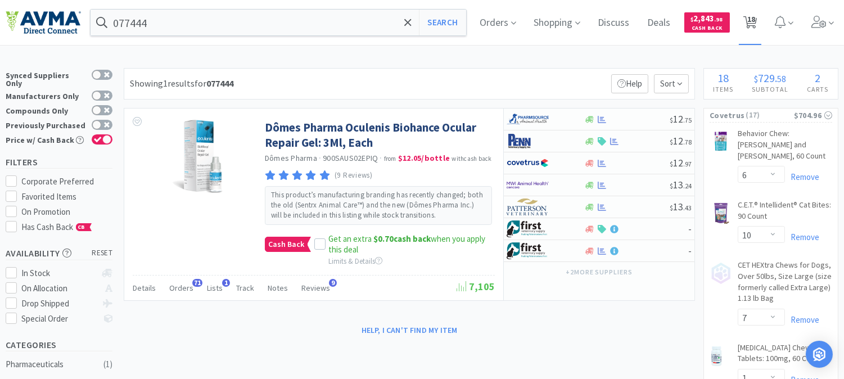
select select "1"
select select "6"
select select "1"
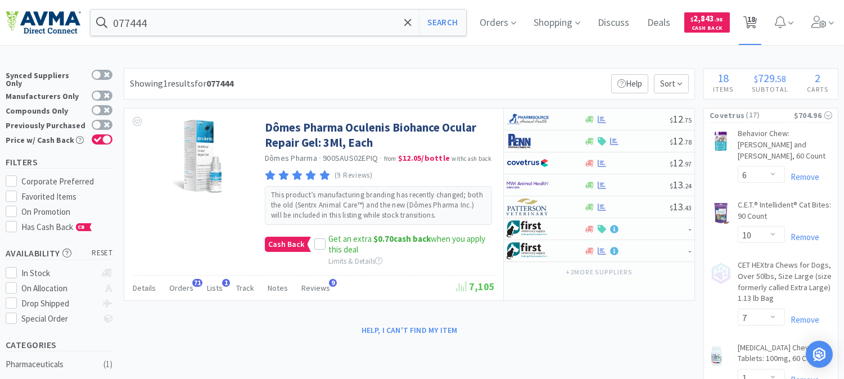
select select "3"
select select "2"
select select "1"
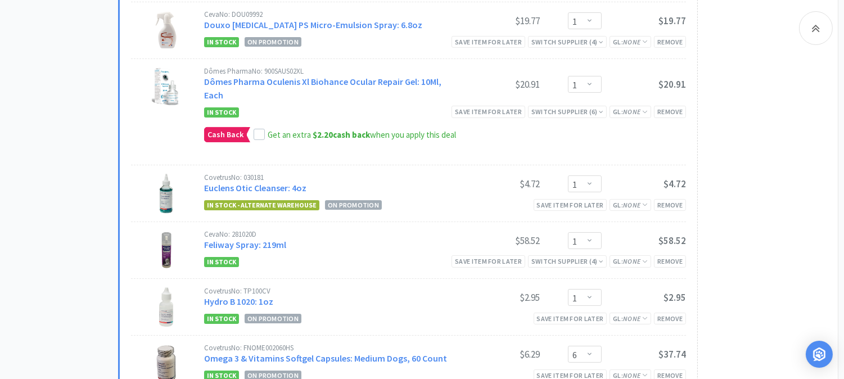
scroll to position [499, 0]
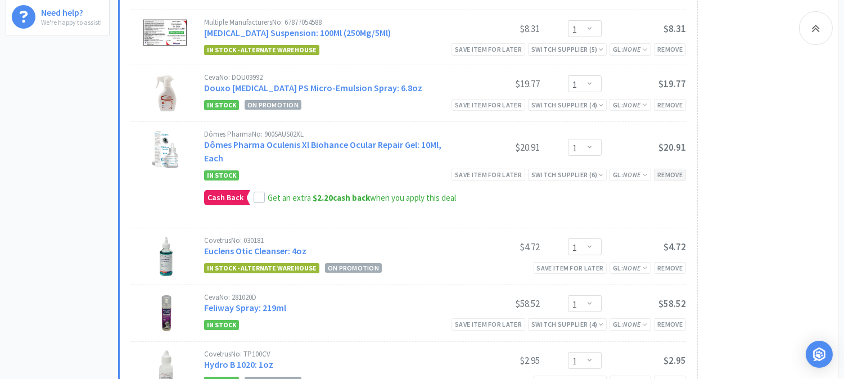
click at [673, 172] on div "Remove" at bounding box center [670, 175] width 32 height 12
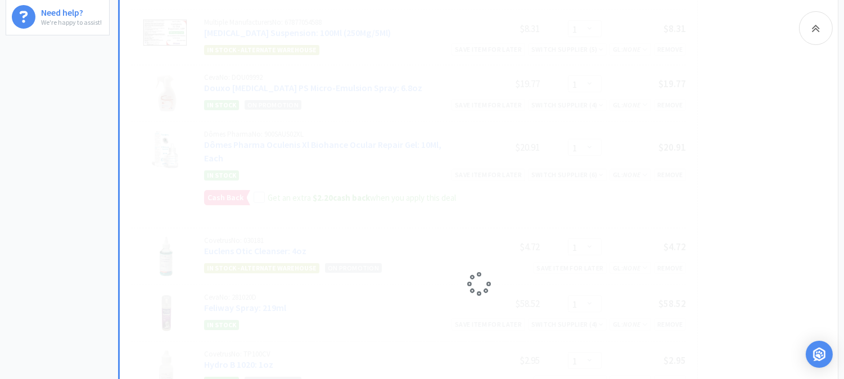
select select "6"
select select "1"
select select "3"
select select "2"
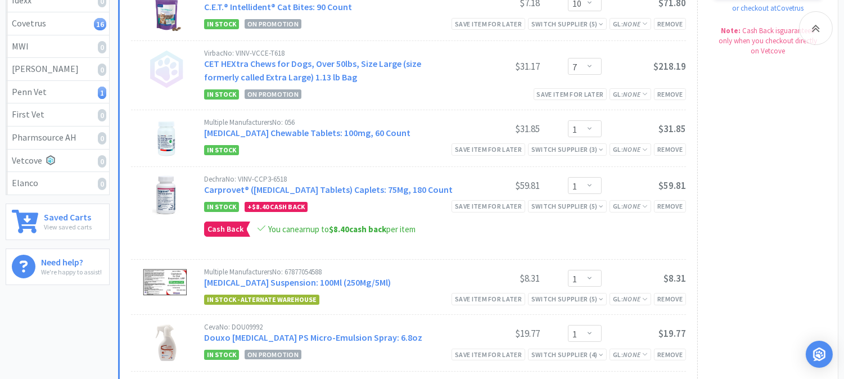
scroll to position [0, 0]
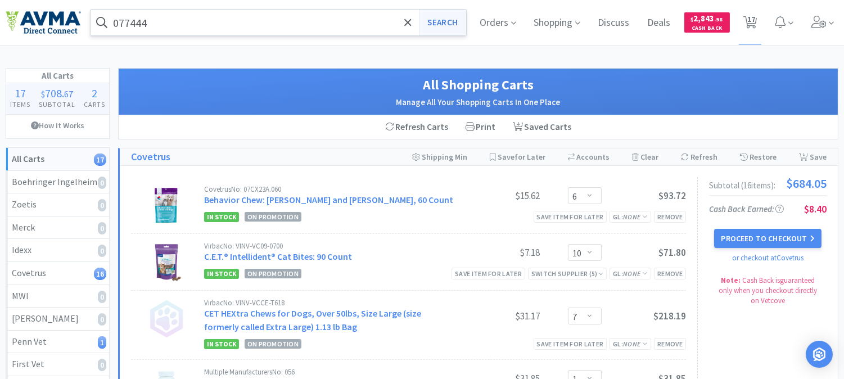
click at [451, 22] on button "Search" at bounding box center [442, 23] width 47 height 26
select select "6"
select select "10"
select select "7"
select select "1"
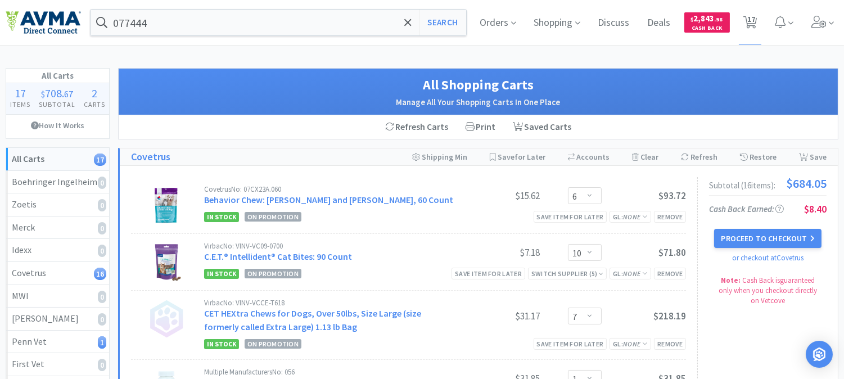
select select "1"
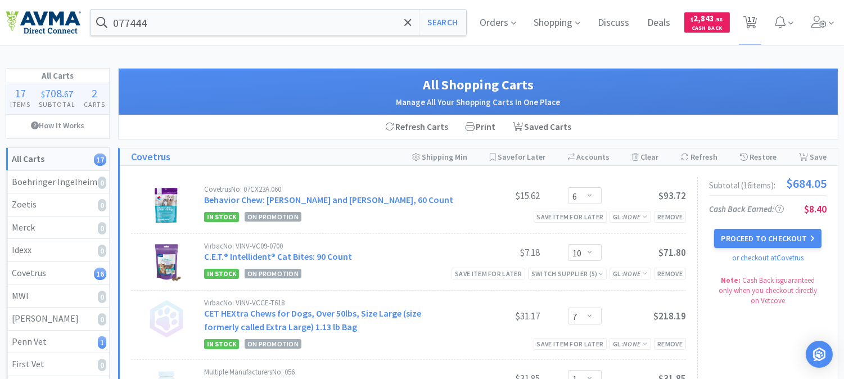
select select "1"
select select "6"
select select "1"
select select "3"
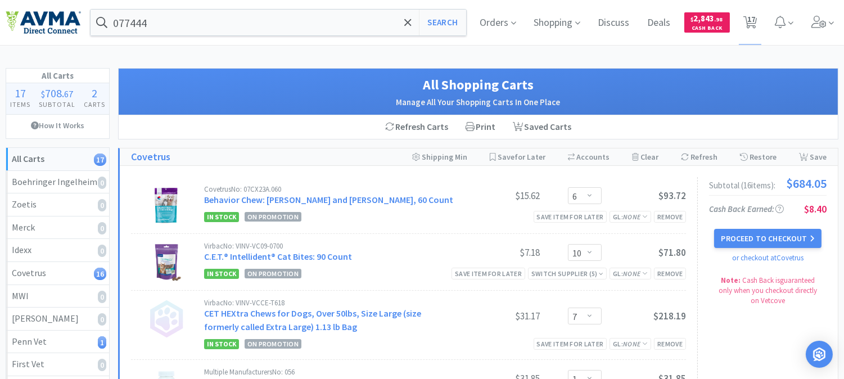
select select "2"
select select "1"
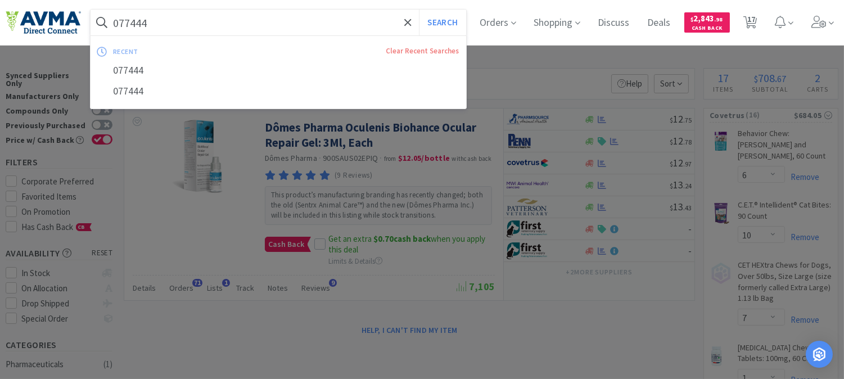
click at [174, 20] on input "077444" at bounding box center [279, 23] width 376 height 26
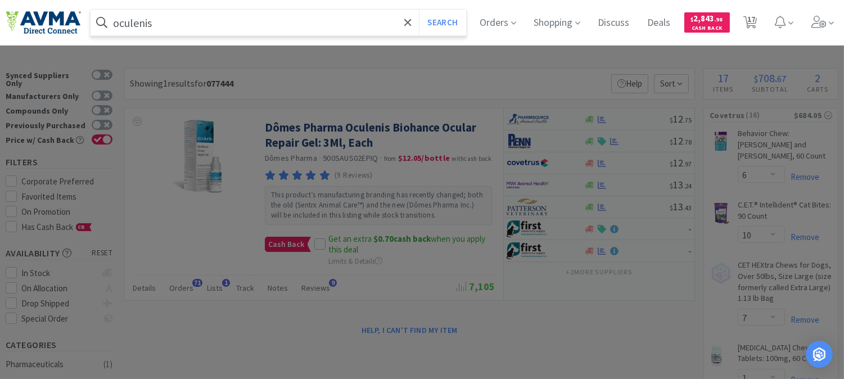
click at [170, 17] on input "oculenis" at bounding box center [279, 23] width 376 height 26
drag, startPoint x: 170, startPoint y: 17, endPoint x: 94, endPoint y: 23, distance: 75.6
click at [94, 23] on form "oculenis Search" at bounding box center [279, 23] width 376 height 26
paste input "Oculenis BioHAnce Ocular Repair"
type input "Oculenis BioHAnce Ocular Repair"
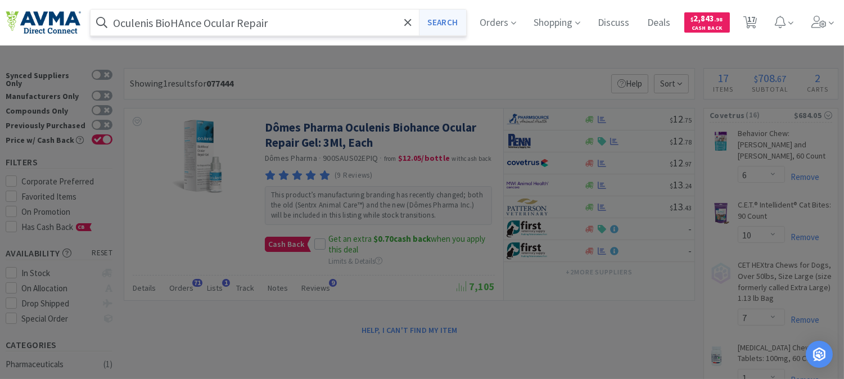
click at [441, 21] on button "Search" at bounding box center [442, 23] width 47 height 26
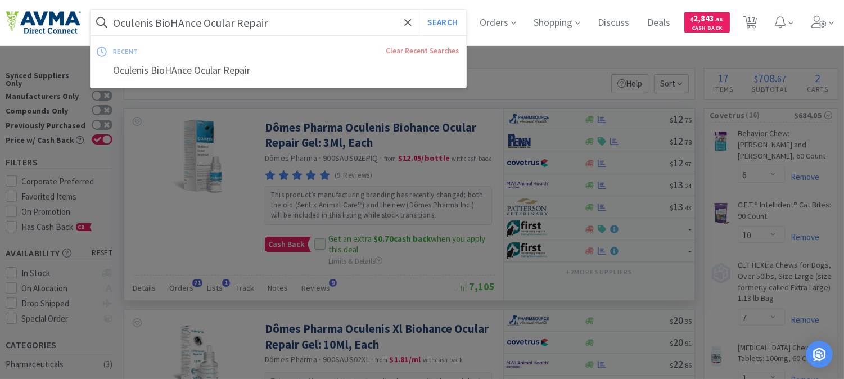
click at [288, 21] on input "Oculenis BioHAnce Ocular Repair" at bounding box center [279, 23] width 376 height 26
paste input "053466"
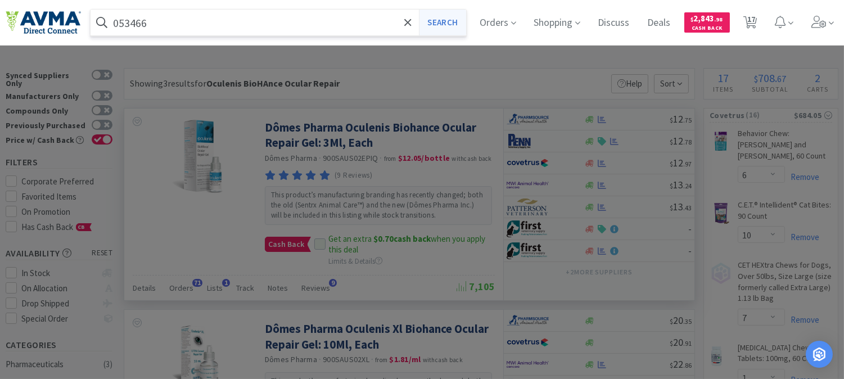
click at [465, 19] on button "Search" at bounding box center [442, 23] width 47 height 26
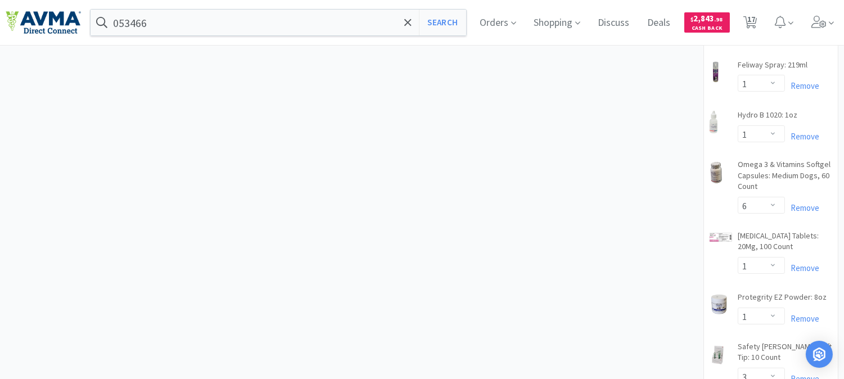
scroll to position [600, 0]
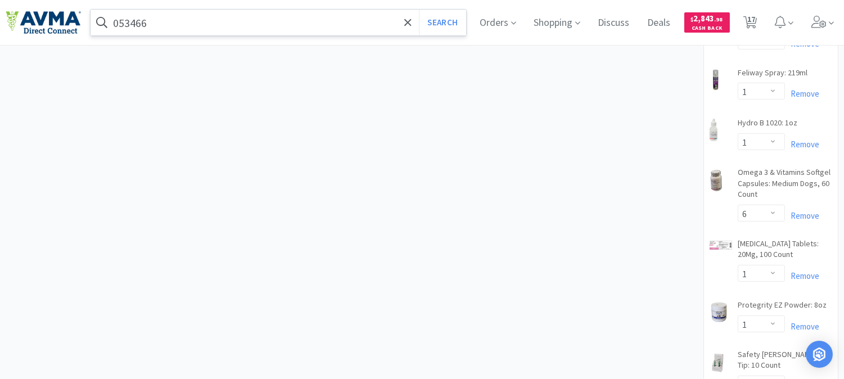
click at [203, 29] on input "053466" at bounding box center [279, 23] width 376 height 26
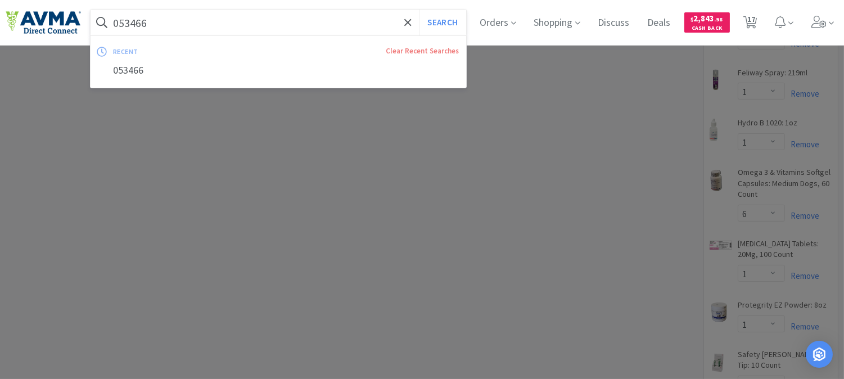
paste input "33841"
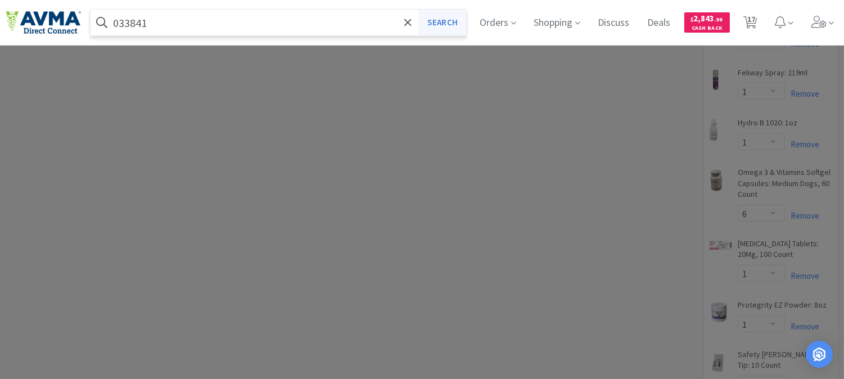
type input "033841"
click at [445, 26] on button "Search" at bounding box center [442, 23] width 47 height 26
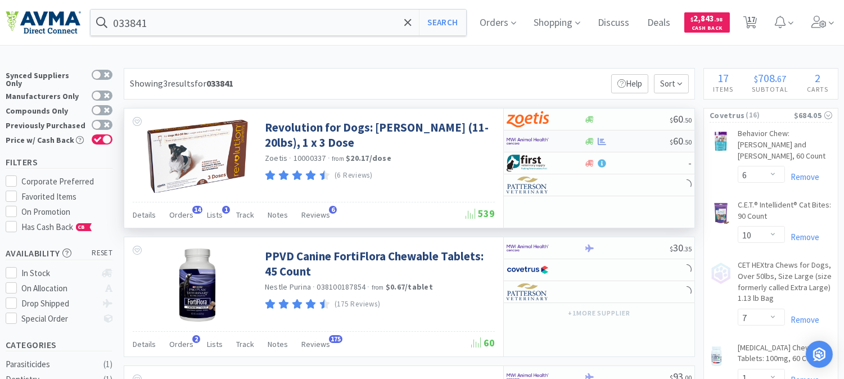
click at [530, 138] on img at bounding box center [527, 141] width 42 height 17
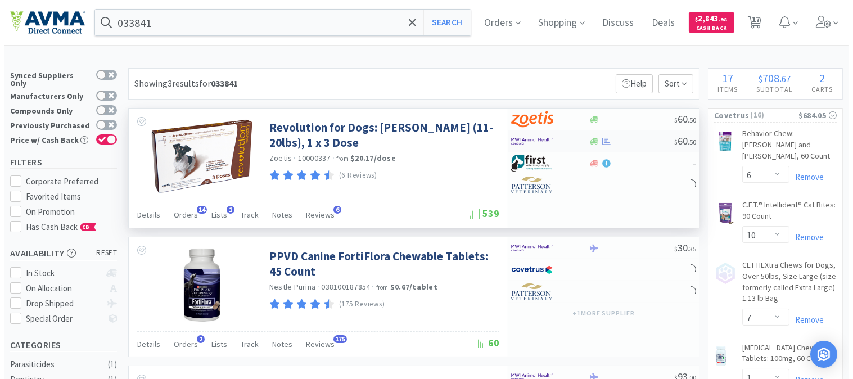
select select "1"
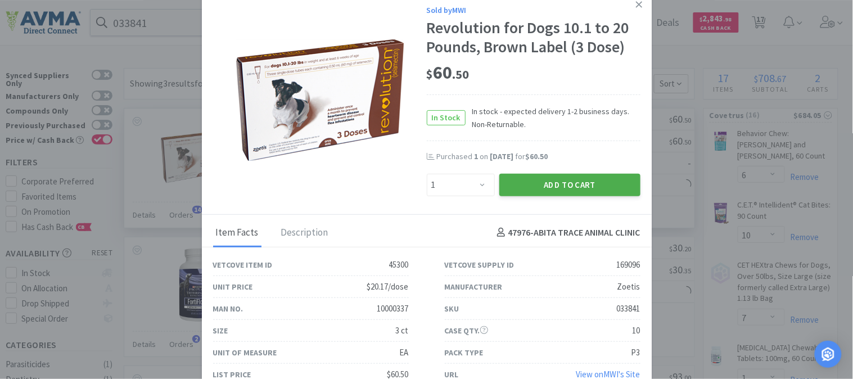
click at [571, 184] on button "Add to Cart" at bounding box center [569, 185] width 141 height 22
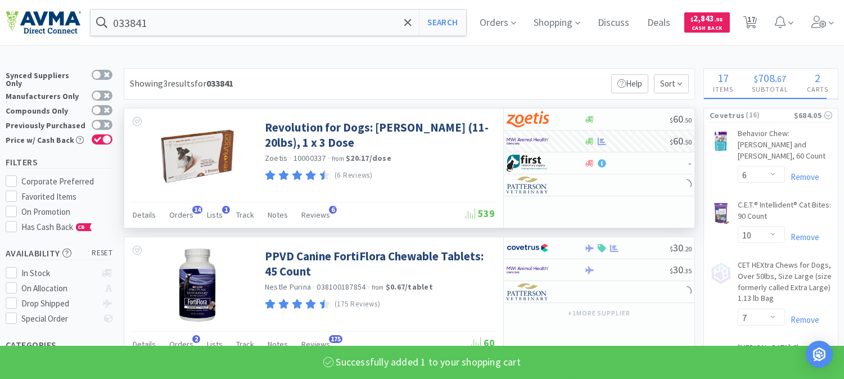
select select "1"
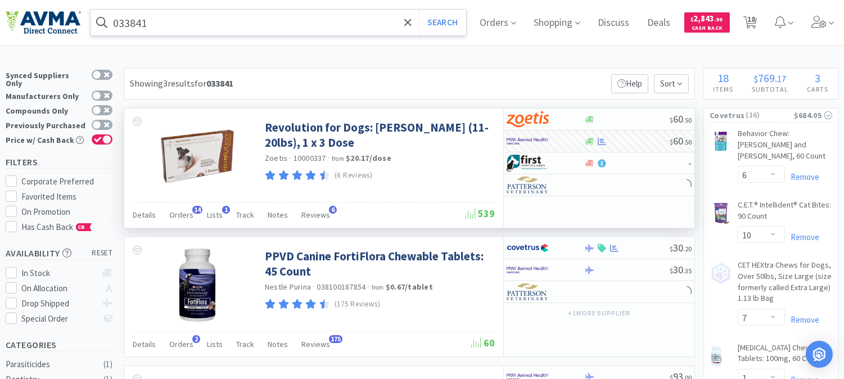
click at [156, 17] on input "033841" at bounding box center [279, 23] width 376 height 26
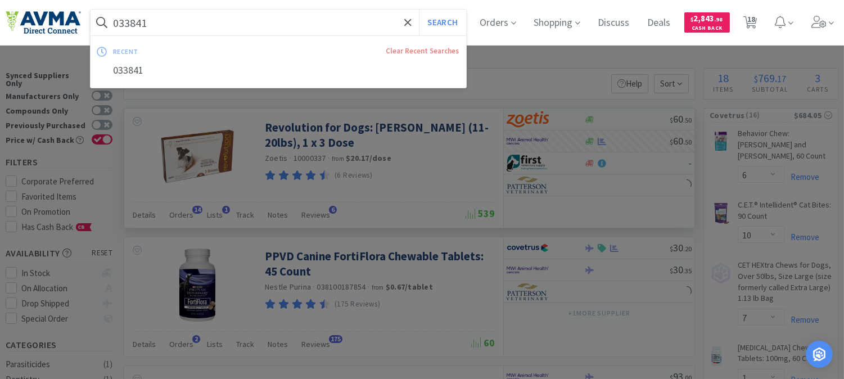
paste input "501012"
type input "501012"
click at [451, 22] on button "Search" at bounding box center [442, 23] width 47 height 26
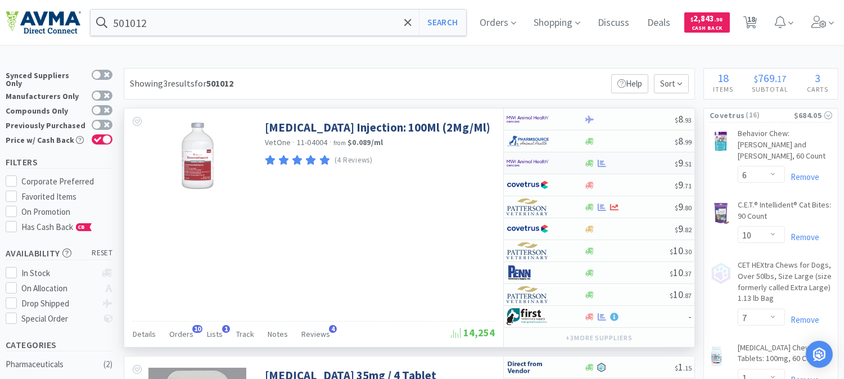
click at [534, 169] on img at bounding box center [527, 163] width 42 height 17
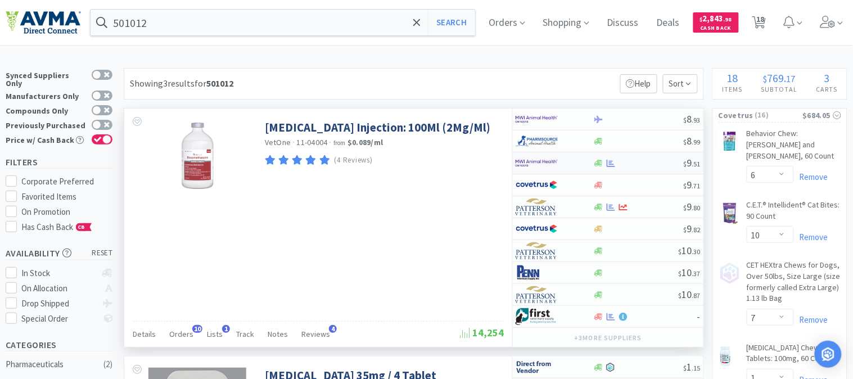
select select "1"
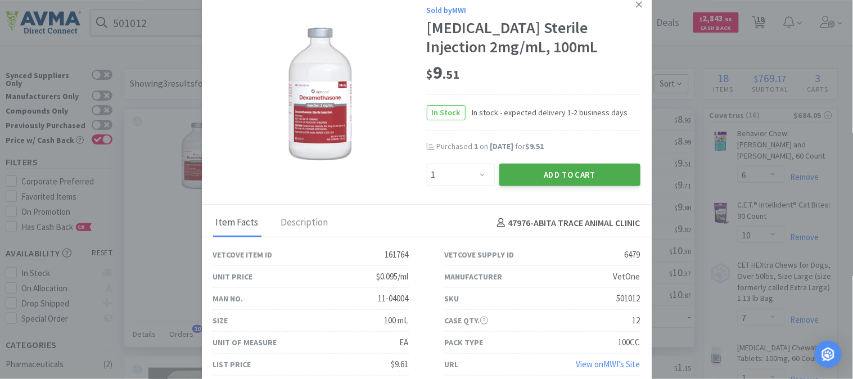
click at [550, 174] on button "Add to Cart" at bounding box center [569, 175] width 141 height 22
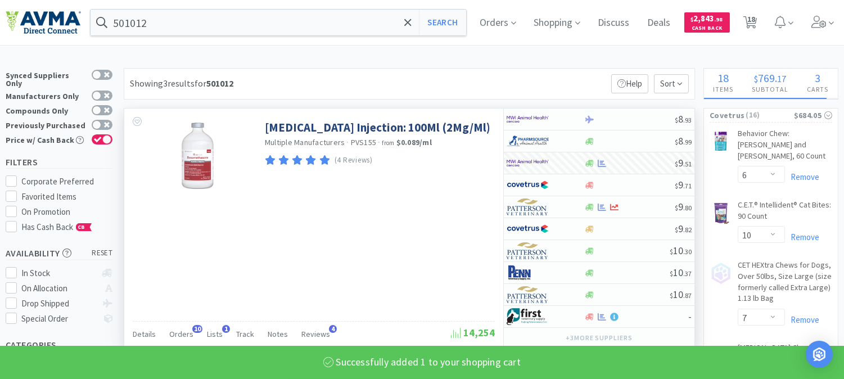
select select "1"
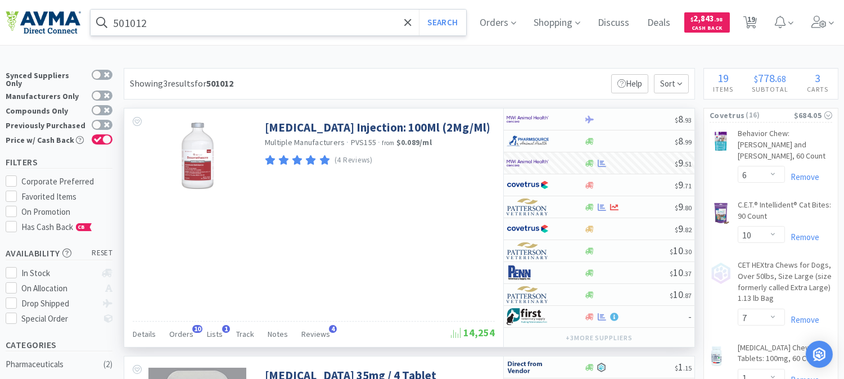
click at [178, 21] on input "501012" at bounding box center [279, 23] width 376 height 26
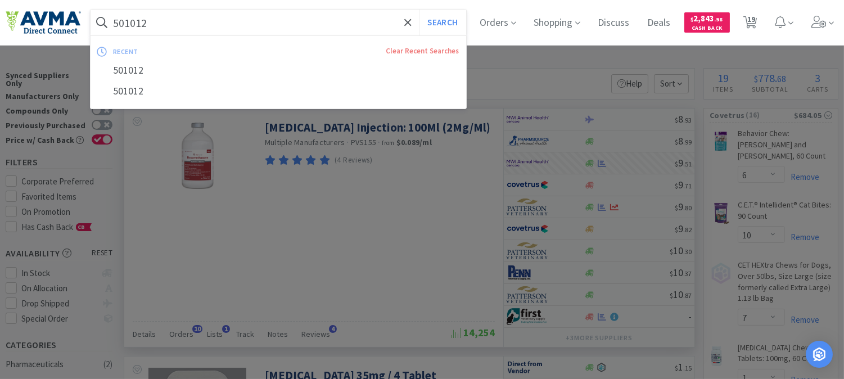
paste input "030058"
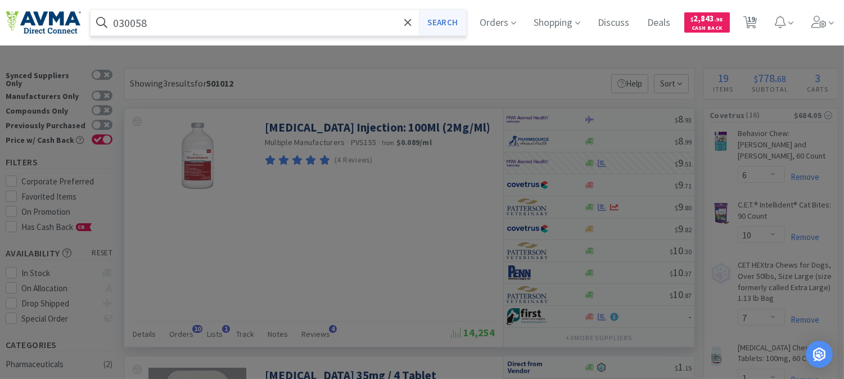
type input "030058"
click at [461, 25] on button "Search" at bounding box center [442, 23] width 47 height 26
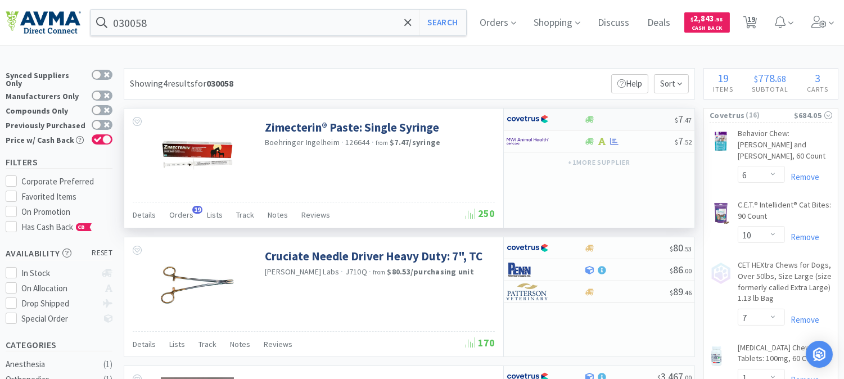
click at [529, 121] on img at bounding box center [527, 119] width 42 height 17
select select "1"
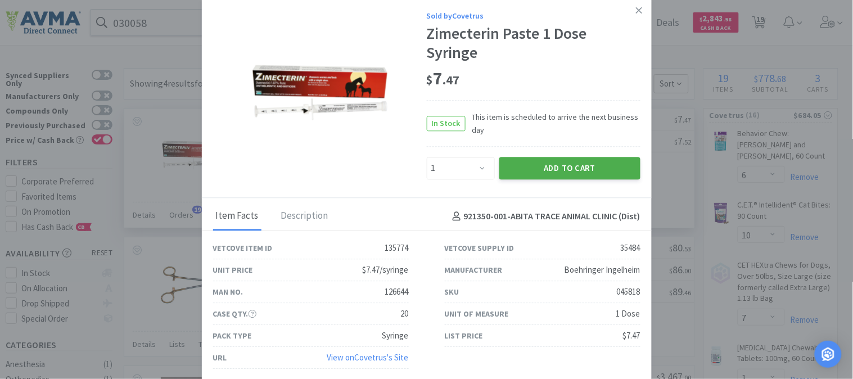
click at [569, 172] on button "Add to Cart" at bounding box center [569, 168] width 141 height 22
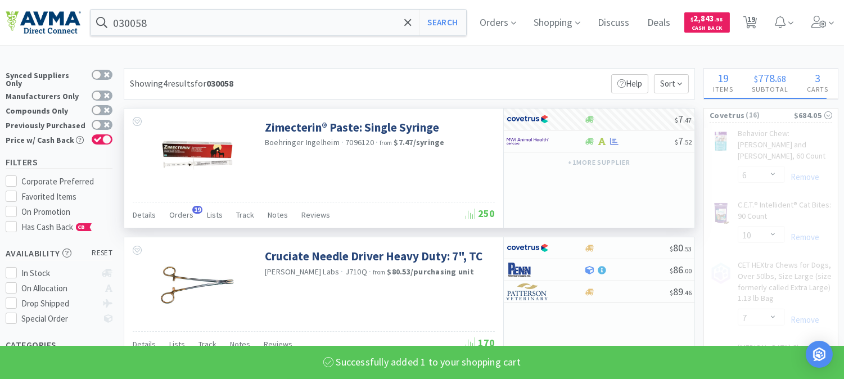
select select "1"
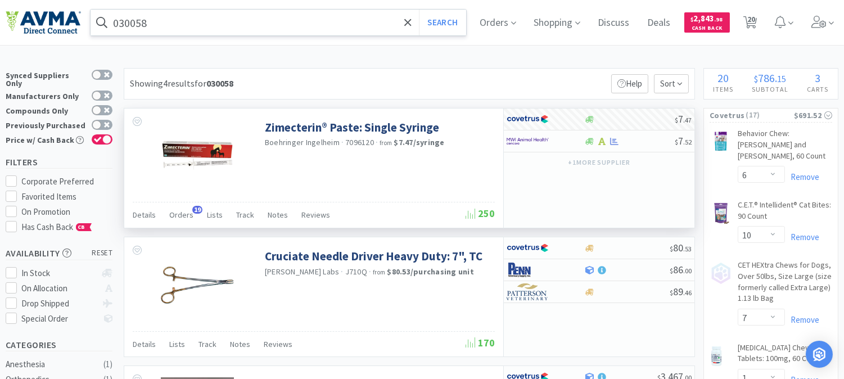
click at [186, 17] on input "030058" at bounding box center [279, 23] width 376 height 26
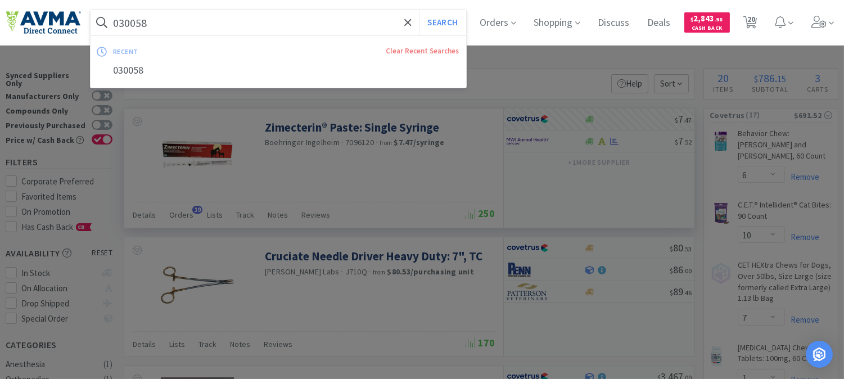
paste input "03976"
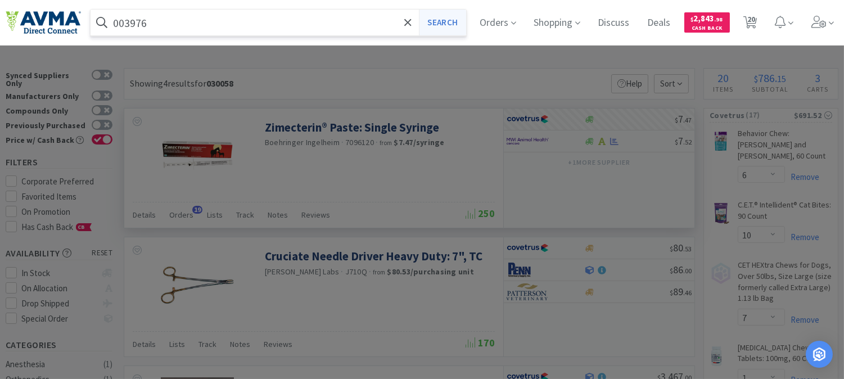
type input "003976"
click at [457, 20] on button "Search" at bounding box center [442, 23] width 47 height 26
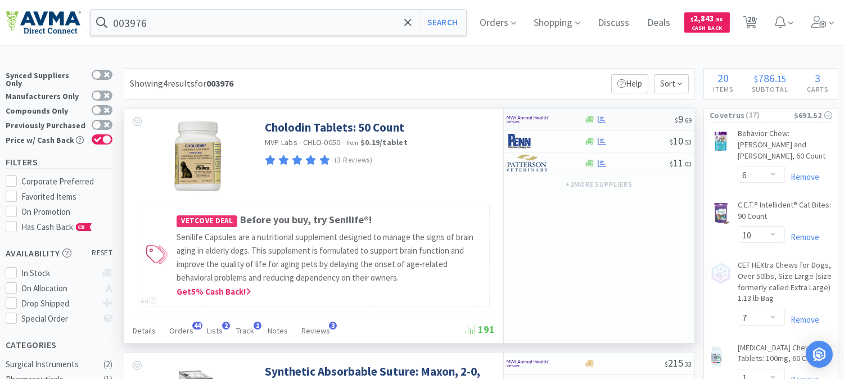
click at [519, 116] on img at bounding box center [527, 119] width 42 height 17
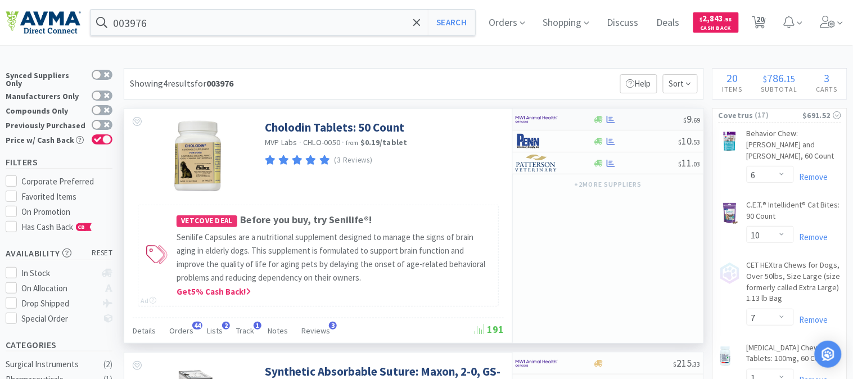
select select "1"
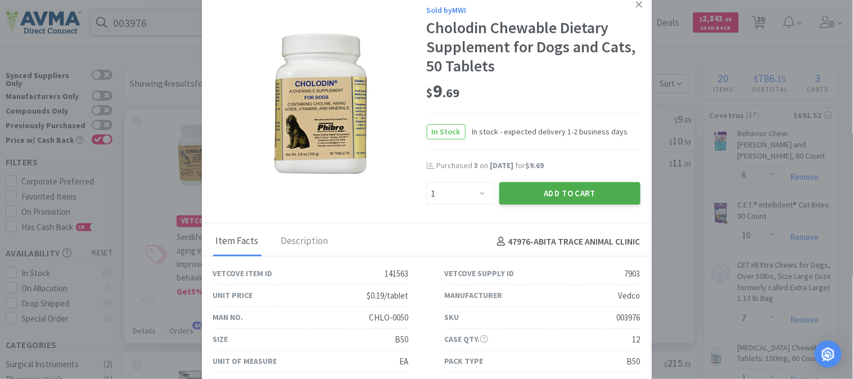
click at [546, 193] on button "Add to Cart" at bounding box center [569, 193] width 141 height 22
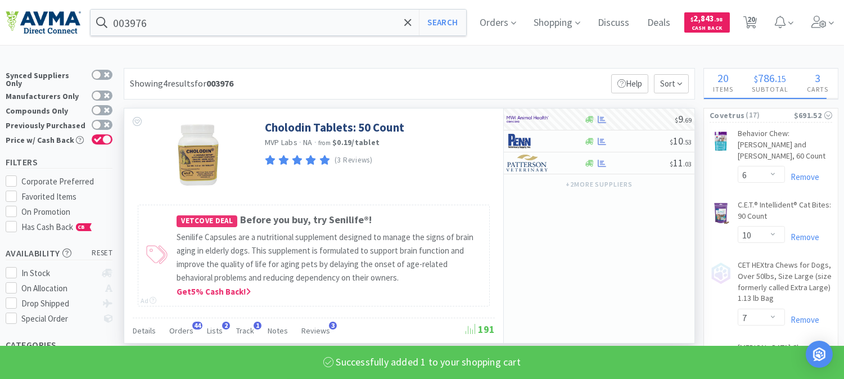
select select "1"
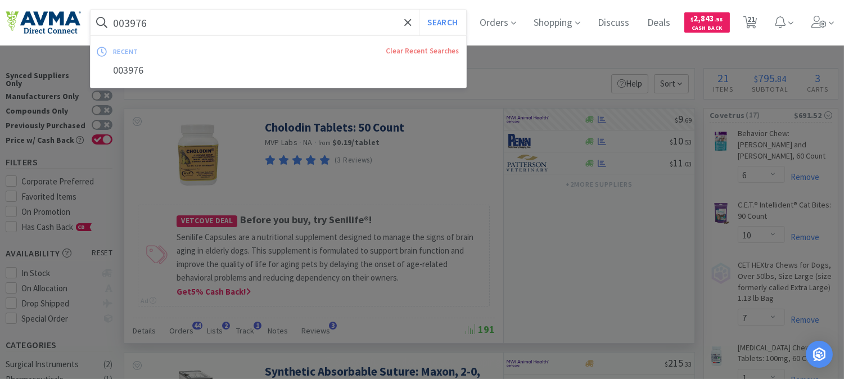
click at [195, 31] on input "003976" at bounding box center [279, 23] width 376 height 26
paste input "19280"
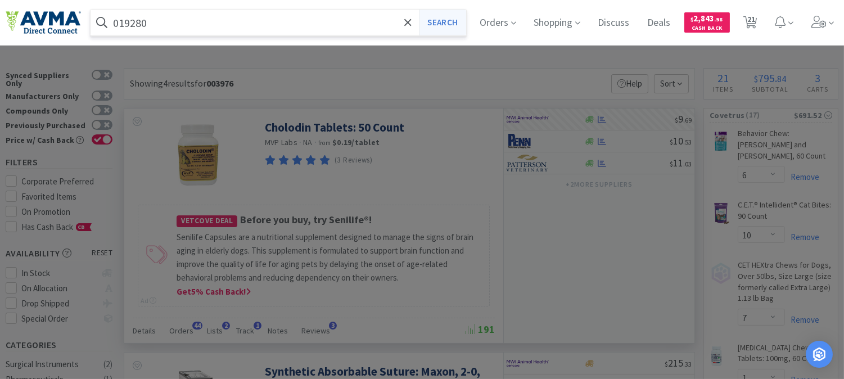
type input "019280"
click at [463, 20] on button "Search" at bounding box center [442, 23] width 47 height 26
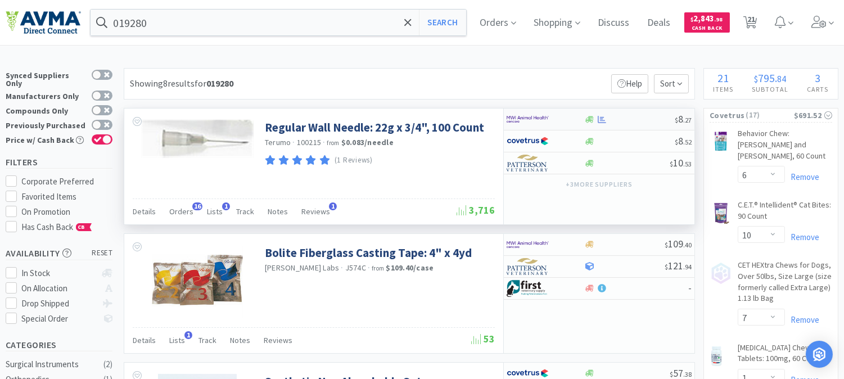
click at [522, 121] on img at bounding box center [527, 119] width 42 height 17
select select "1"
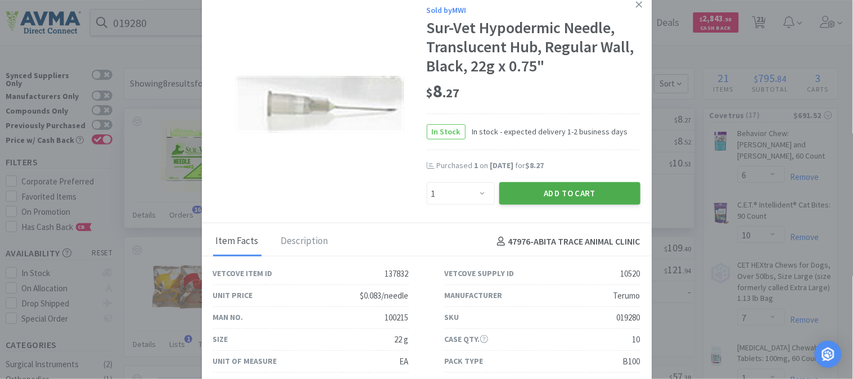
click at [573, 184] on button "Add to Cart" at bounding box center [569, 193] width 141 height 22
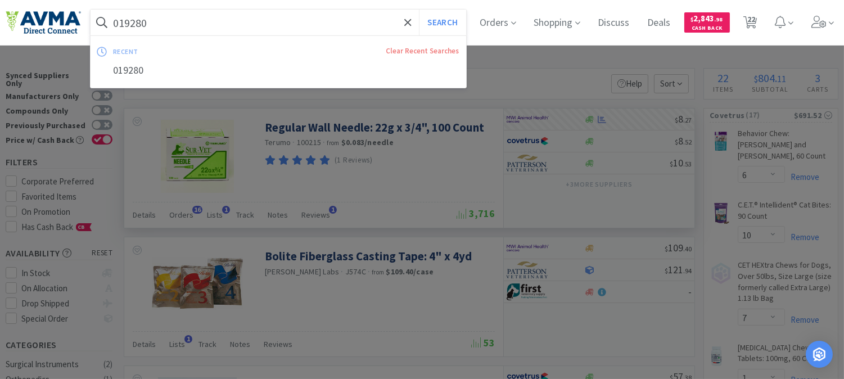
click at [205, 27] on input "019280" at bounding box center [279, 23] width 376 height 26
paste input "07745"
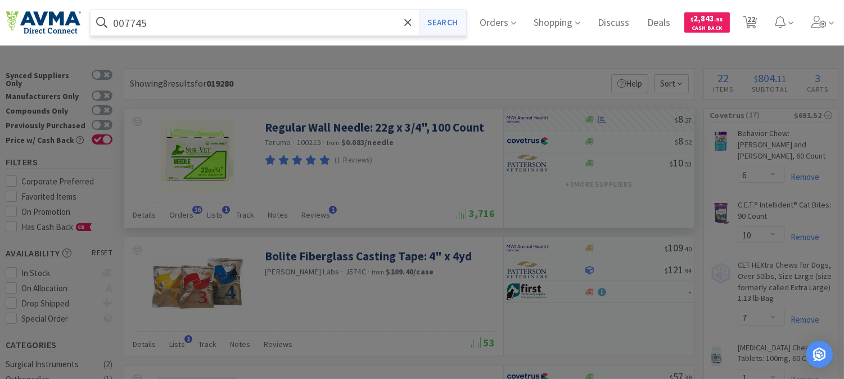
click at [440, 27] on button "Search" at bounding box center [442, 23] width 47 height 26
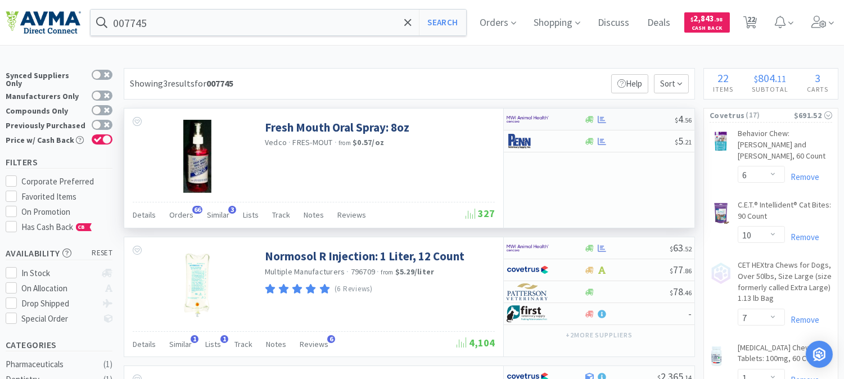
click at [530, 120] on img at bounding box center [527, 119] width 42 height 17
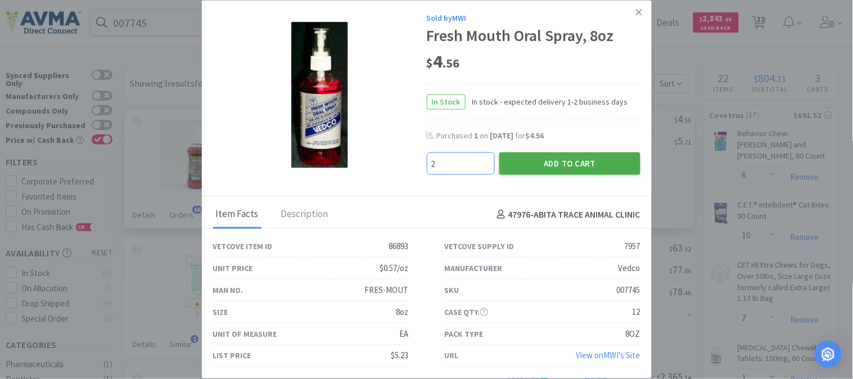
click at [555, 161] on button "Add to Cart" at bounding box center [569, 163] width 141 height 22
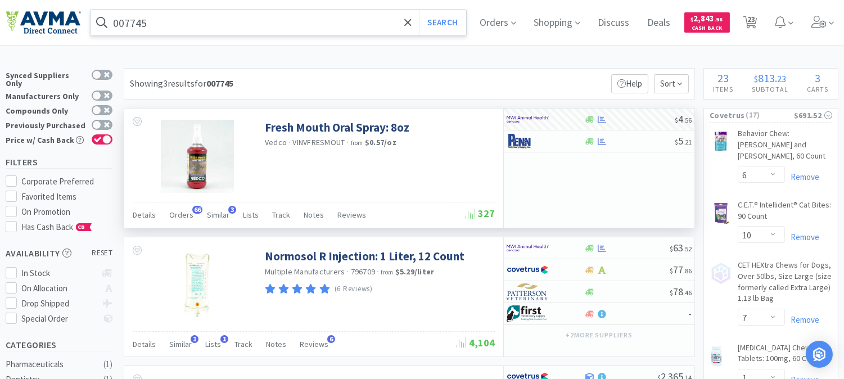
click at [137, 21] on input "007745" at bounding box center [279, 23] width 376 height 26
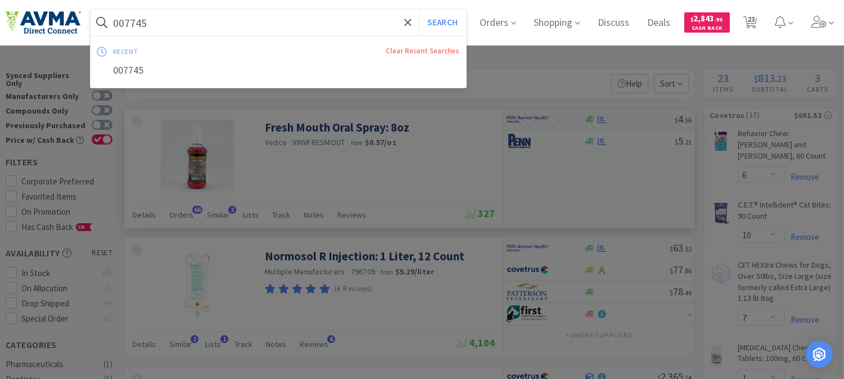
paste input "34566"
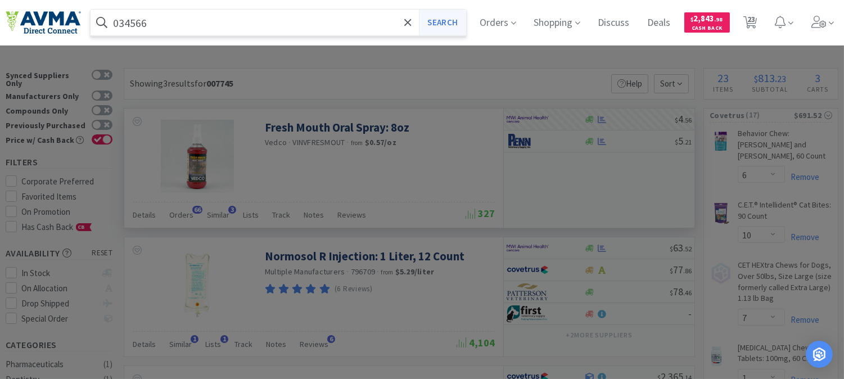
click at [459, 25] on button "Search" at bounding box center [442, 23] width 47 height 26
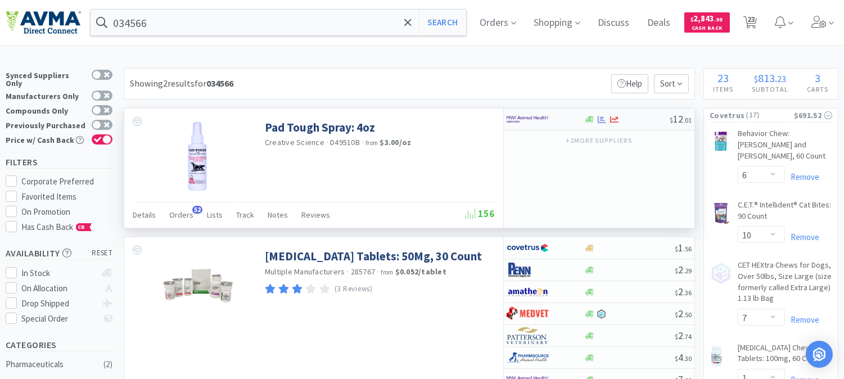
click at [527, 121] on img at bounding box center [527, 119] width 42 height 17
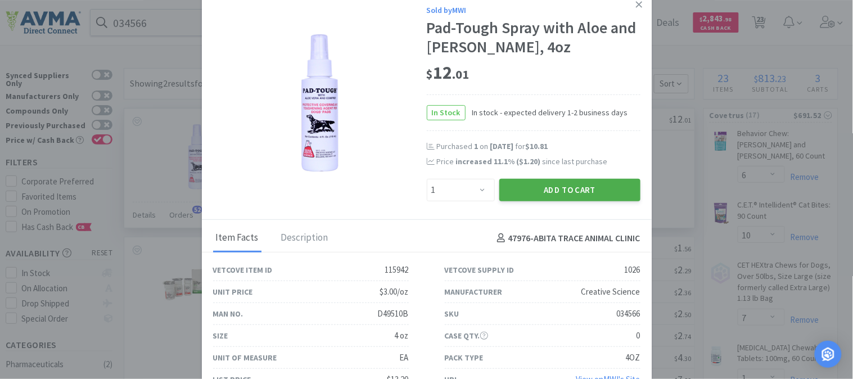
click at [559, 189] on button "Add to Cart" at bounding box center [569, 190] width 141 height 22
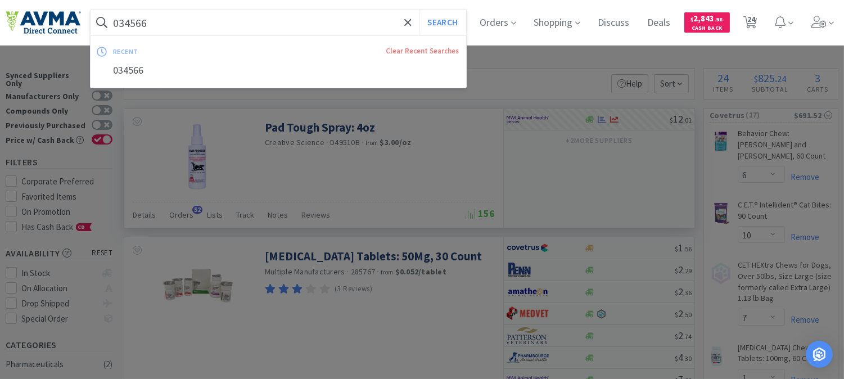
click at [182, 22] on input "034566" at bounding box center [279, 23] width 376 height 26
paste input "66121"
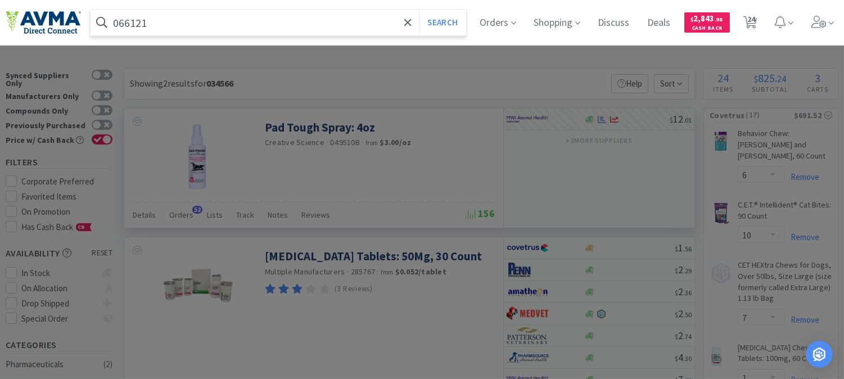
click at [419, 10] on button "Search" at bounding box center [442, 23] width 47 height 26
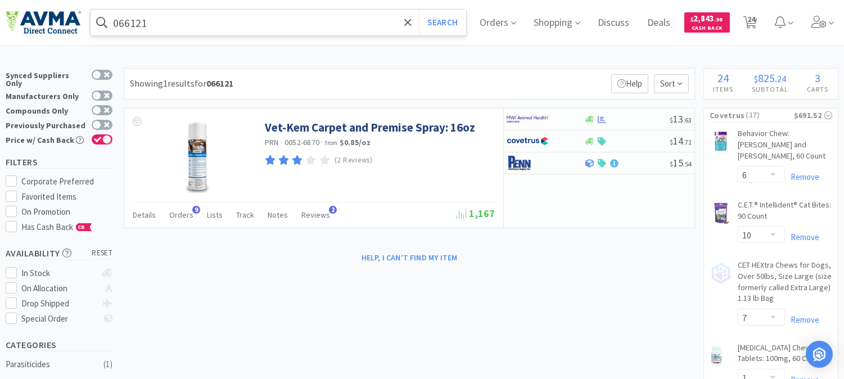
click at [273, 31] on input "066121" at bounding box center [279, 23] width 376 height 26
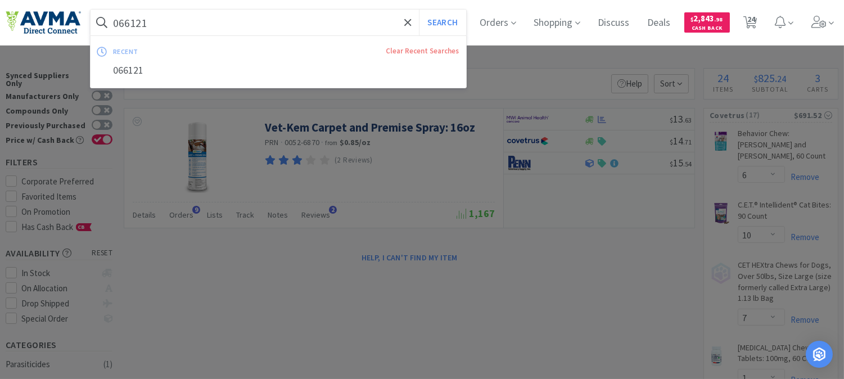
paste input "27093"
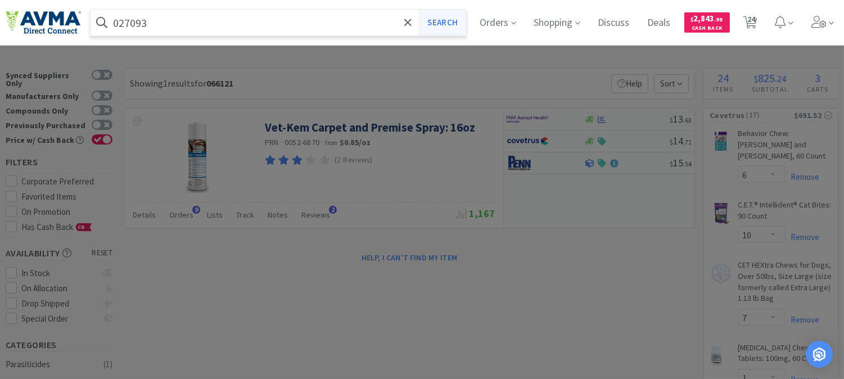
click at [462, 20] on button "Search" at bounding box center [442, 23] width 47 height 26
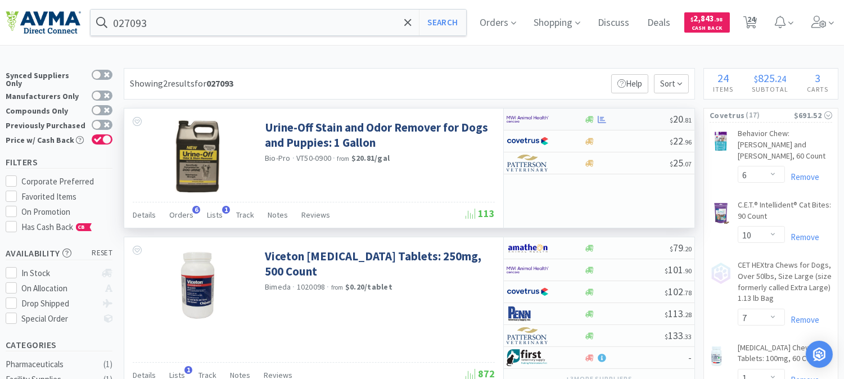
click at [528, 117] on img at bounding box center [527, 119] width 42 height 17
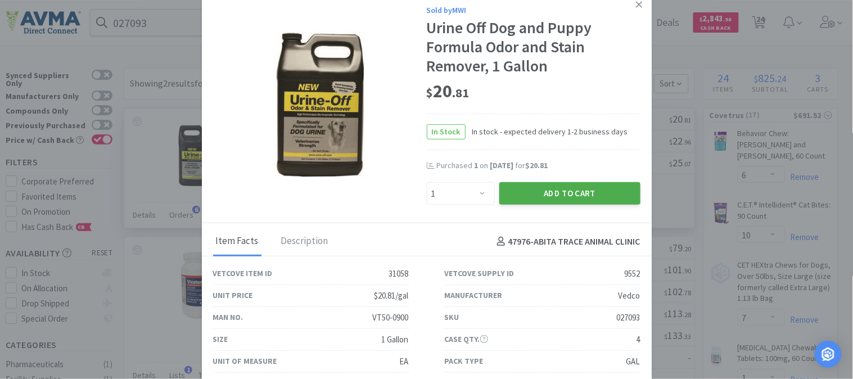
click at [562, 193] on button "Add to Cart" at bounding box center [569, 193] width 141 height 22
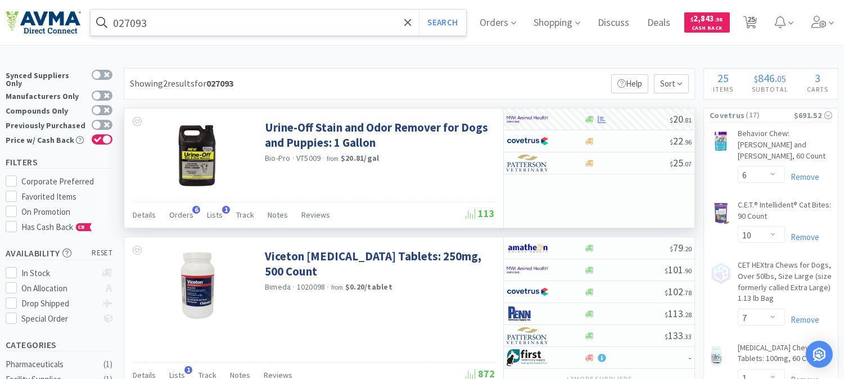
click at [167, 15] on input "027093" at bounding box center [279, 23] width 376 height 26
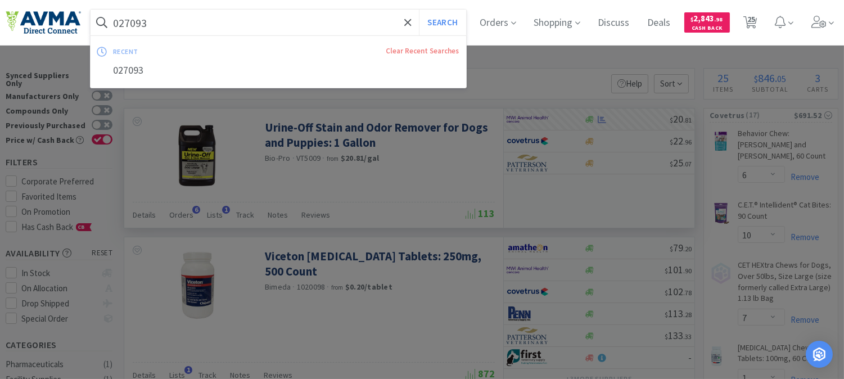
paste input "04357"
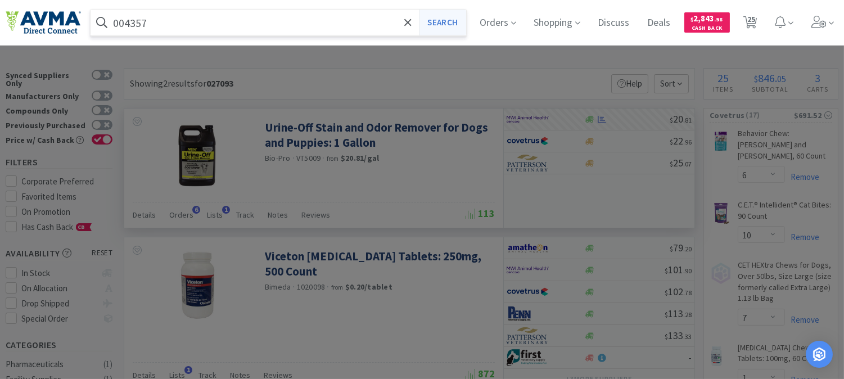
click at [449, 21] on button "Search" at bounding box center [442, 23] width 47 height 26
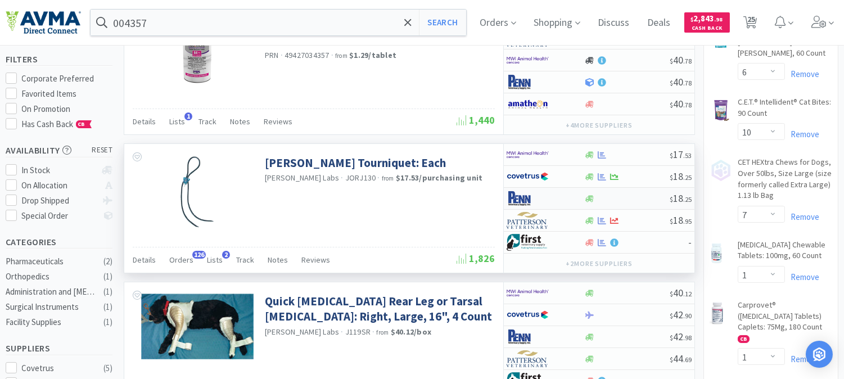
scroll to position [125, 0]
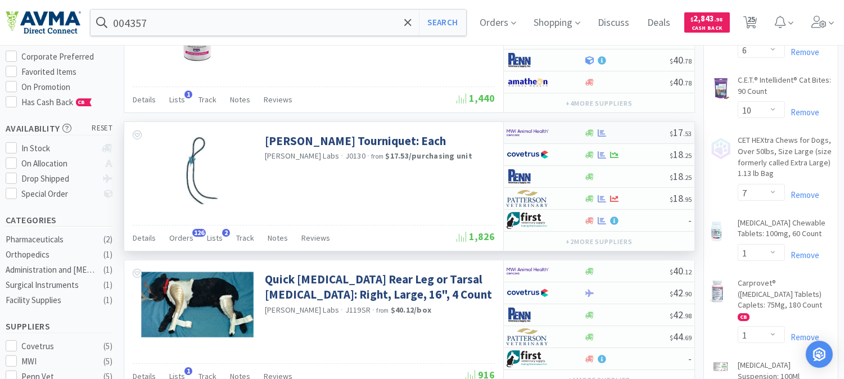
click at [529, 131] on img at bounding box center [527, 132] width 42 height 17
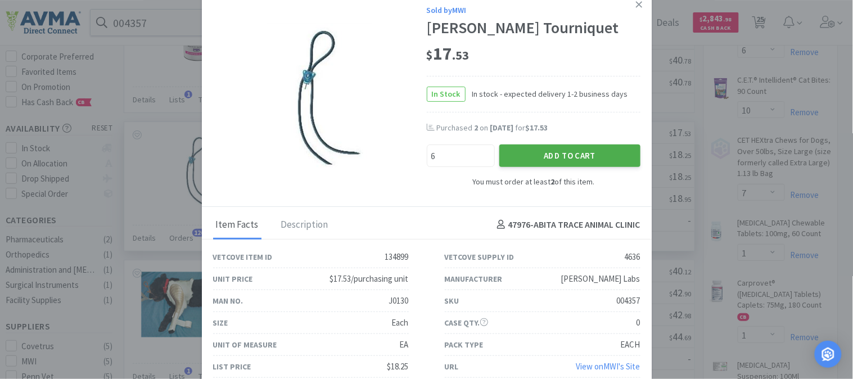
click at [541, 146] on button "Add to Cart" at bounding box center [569, 155] width 141 height 22
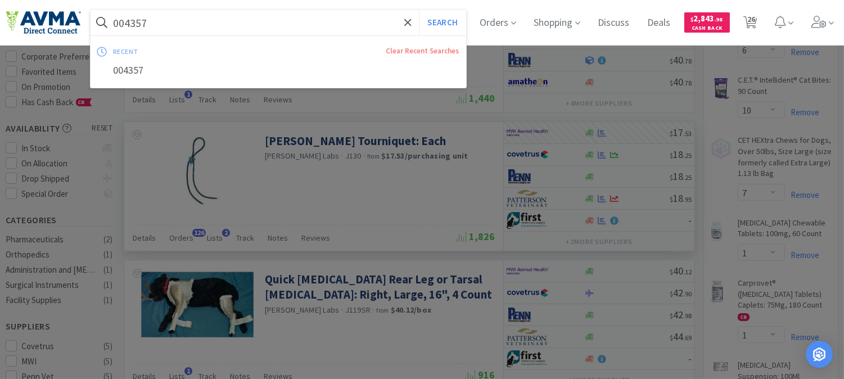
click at [124, 27] on input "004357" at bounding box center [279, 23] width 376 height 26
paste input "34078"
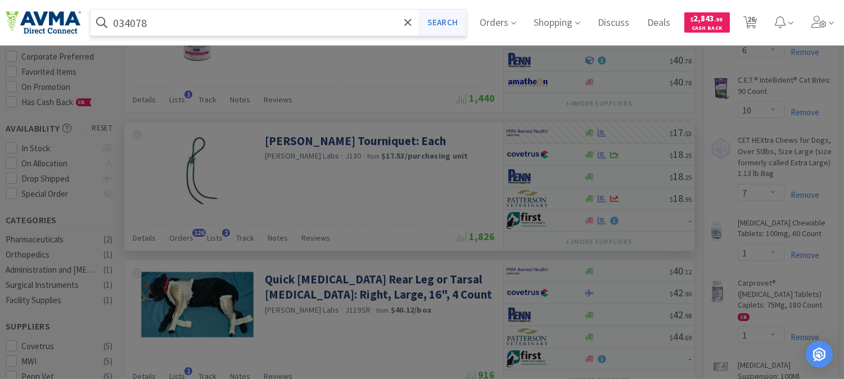
click at [450, 26] on button "Search" at bounding box center [442, 23] width 47 height 26
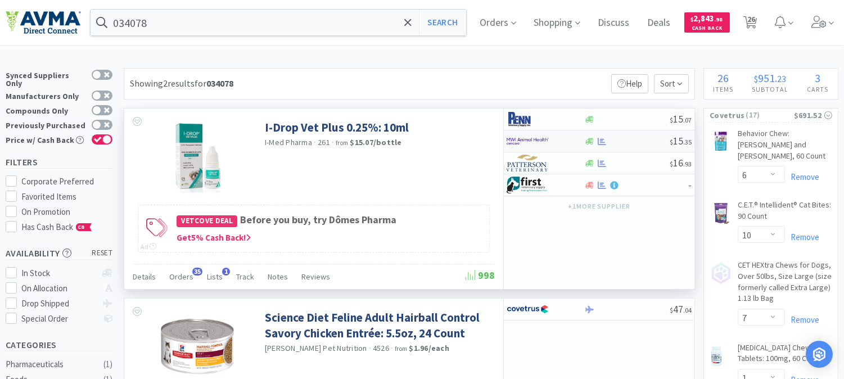
click at [524, 141] on img at bounding box center [527, 141] width 42 height 17
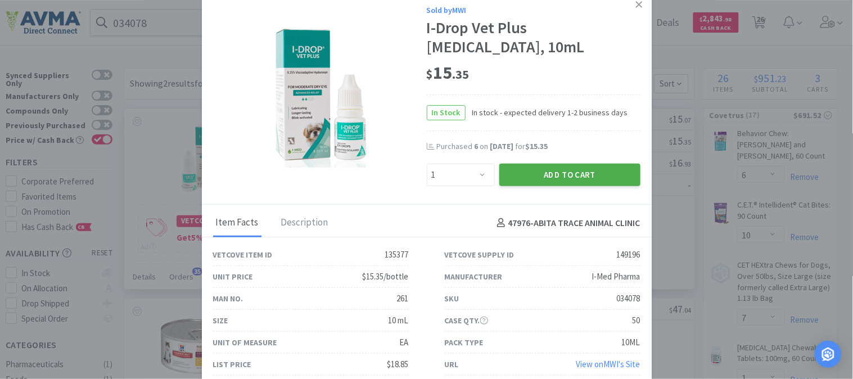
click at [585, 179] on button "Add to Cart" at bounding box center [569, 175] width 141 height 22
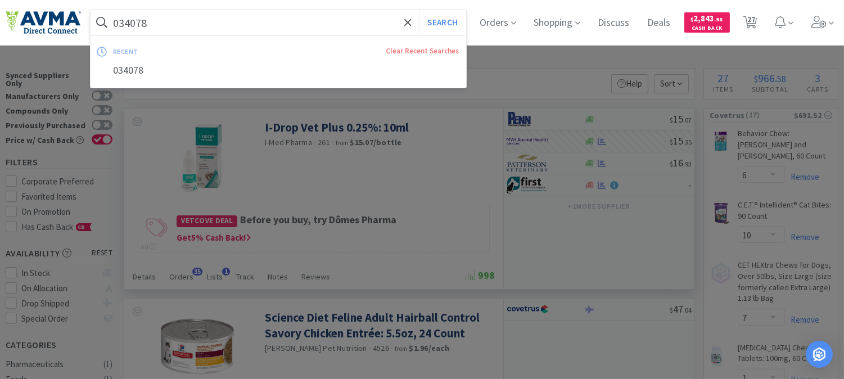
click at [144, 25] on input "034078" at bounding box center [279, 23] width 376 height 26
paste input "112952"
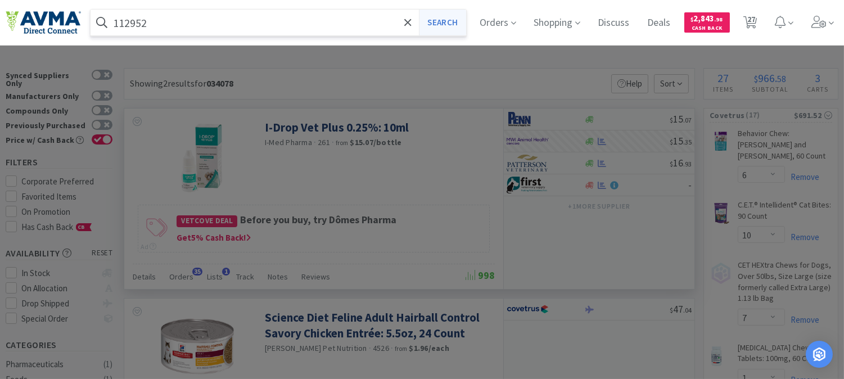
click at [461, 16] on button "Search" at bounding box center [442, 23] width 47 height 26
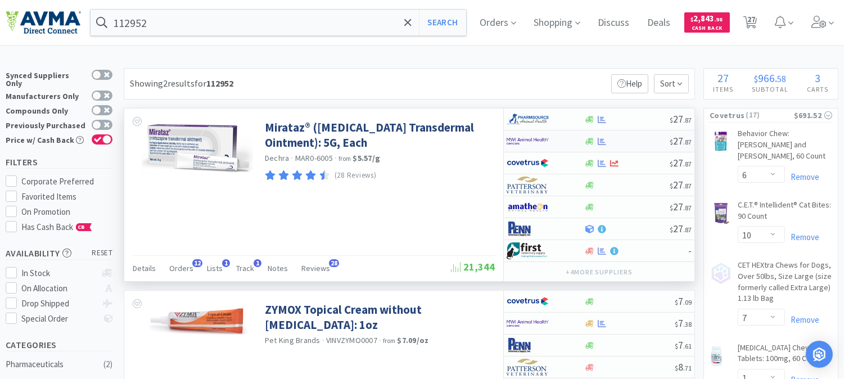
click at [525, 144] on img at bounding box center [527, 141] width 42 height 17
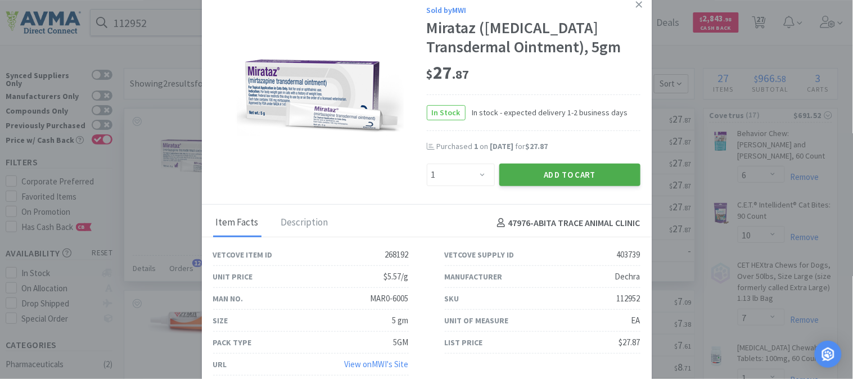
click at [531, 168] on button "Add to Cart" at bounding box center [569, 175] width 141 height 22
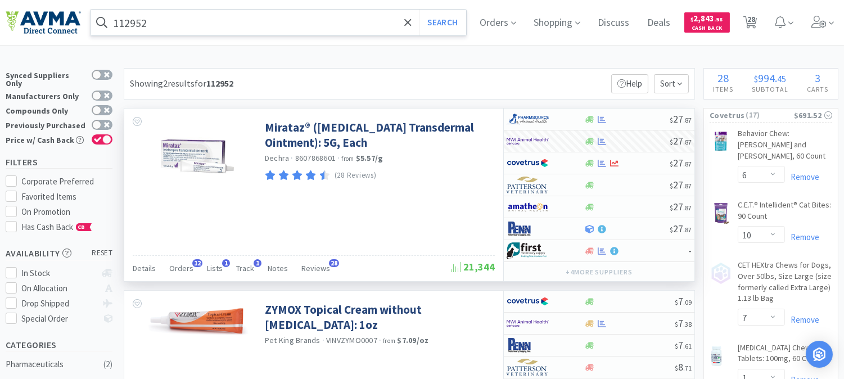
click at [139, 26] on input "112952" at bounding box center [279, 23] width 376 height 26
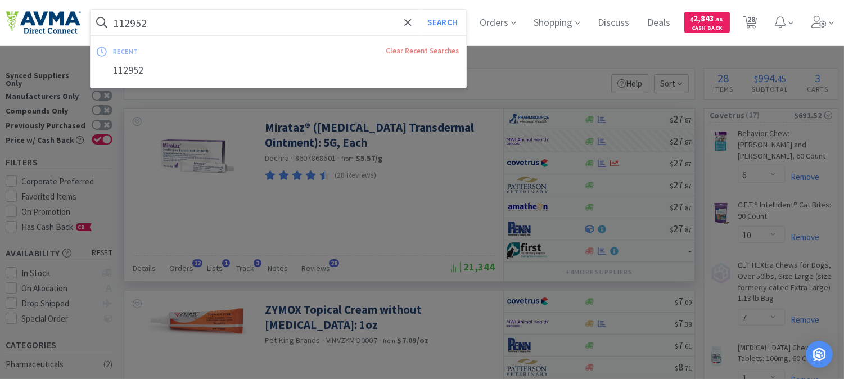
paste input "24307"
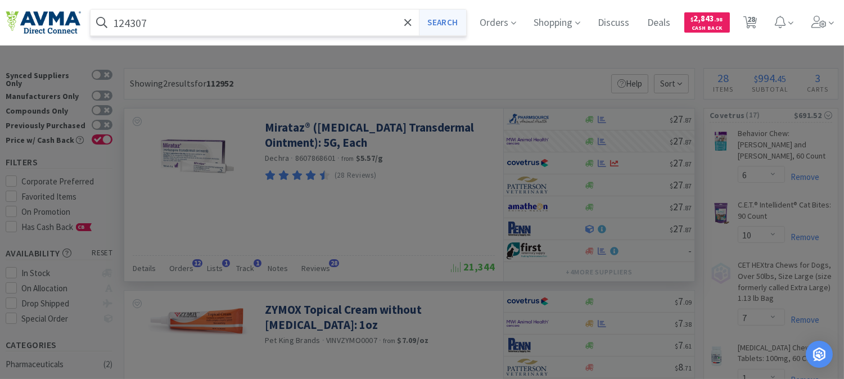
click at [452, 18] on button "Search" at bounding box center [442, 23] width 47 height 26
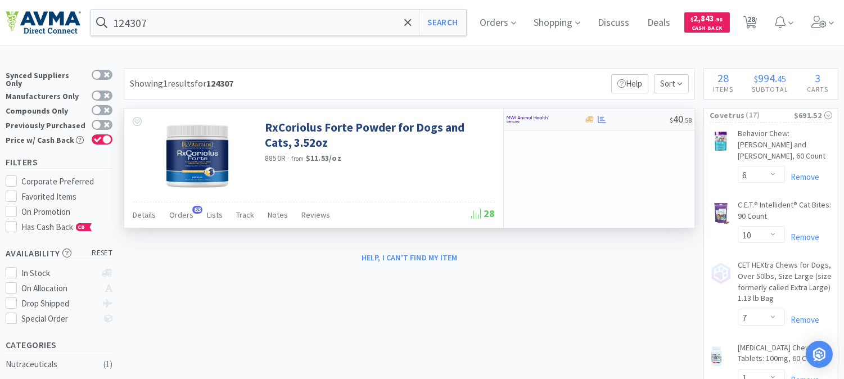
click at [535, 118] on img at bounding box center [527, 119] width 42 height 17
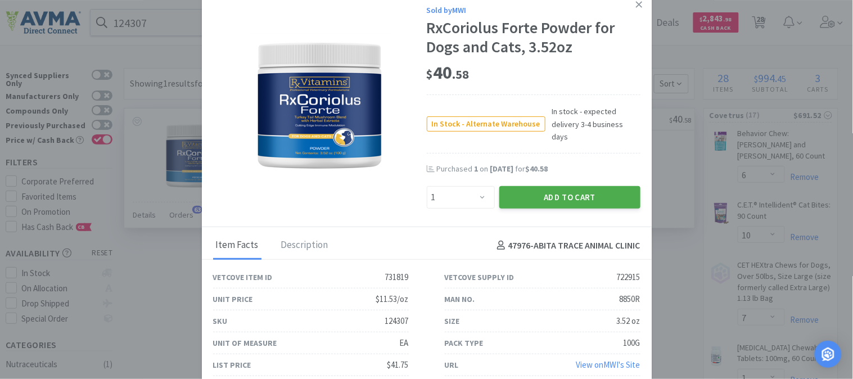
click at [575, 192] on button "Add to Cart" at bounding box center [569, 197] width 141 height 22
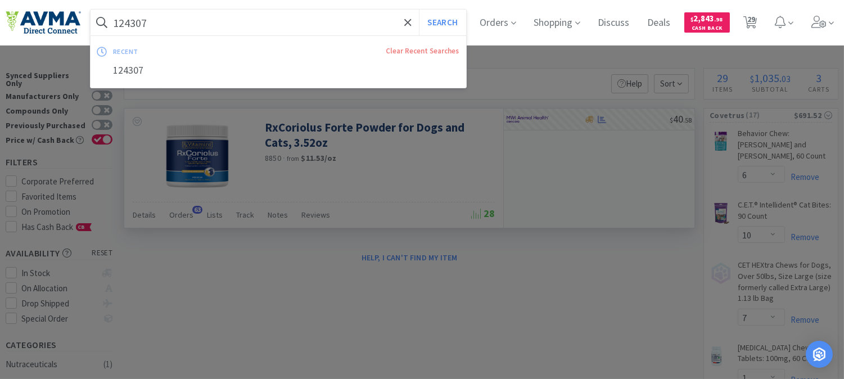
click at [150, 19] on input "124307" at bounding box center [279, 23] width 376 height 26
paste input "048581"
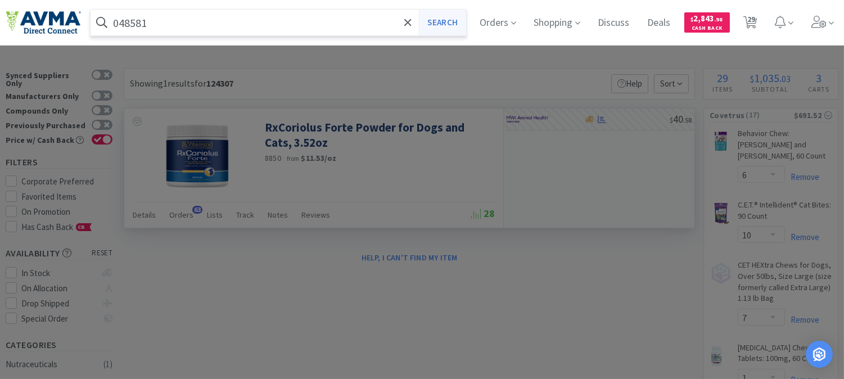
click at [453, 22] on button "Search" at bounding box center [442, 23] width 47 height 26
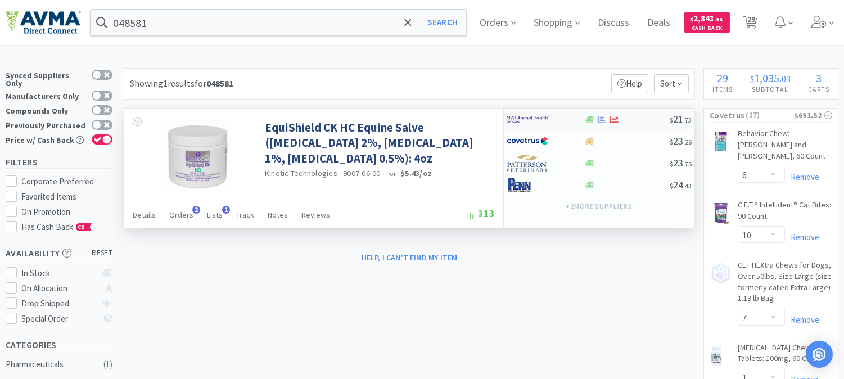
click at [530, 118] on img at bounding box center [527, 119] width 42 height 17
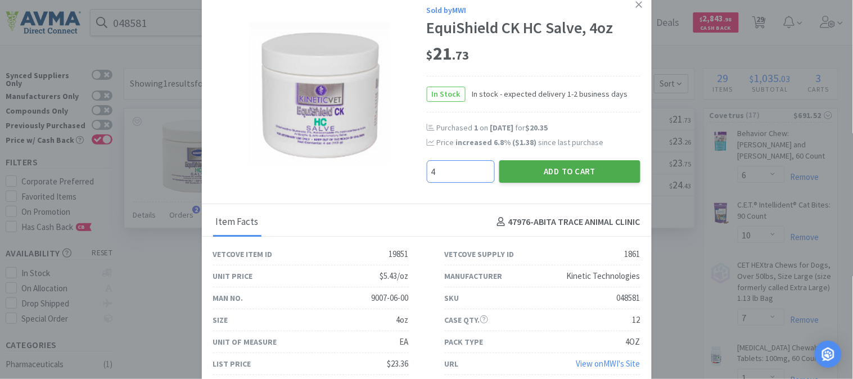
click at [582, 168] on button "Add to Cart" at bounding box center [569, 171] width 141 height 22
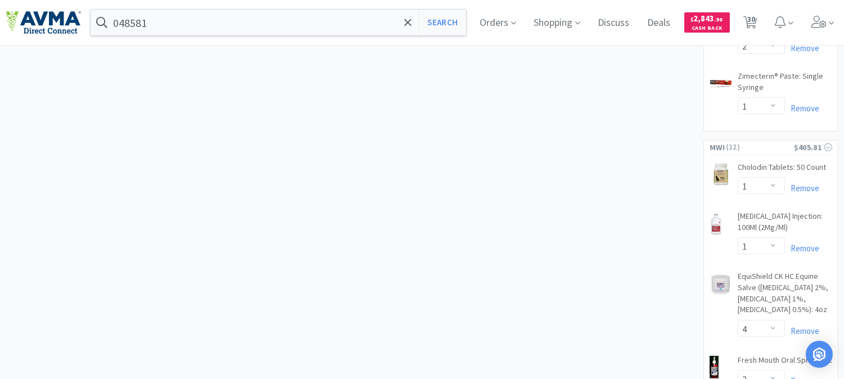
scroll to position [937, 0]
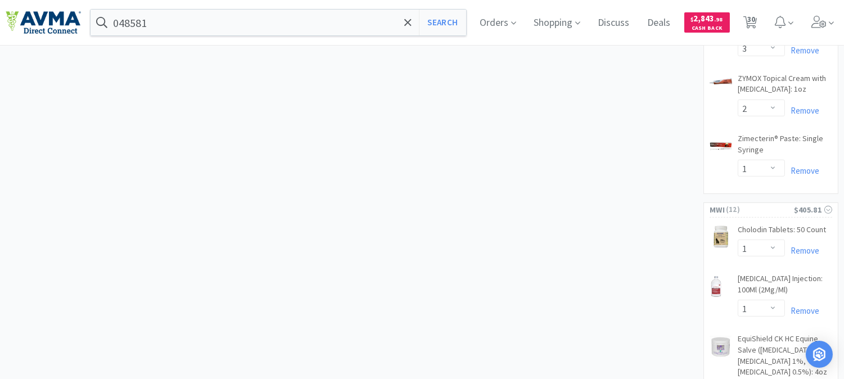
drag, startPoint x: 759, startPoint y: 24, endPoint x: 752, endPoint y: 67, distance: 43.9
click at [755, 24] on span "30" at bounding box center [751, 19] width 8 height 45
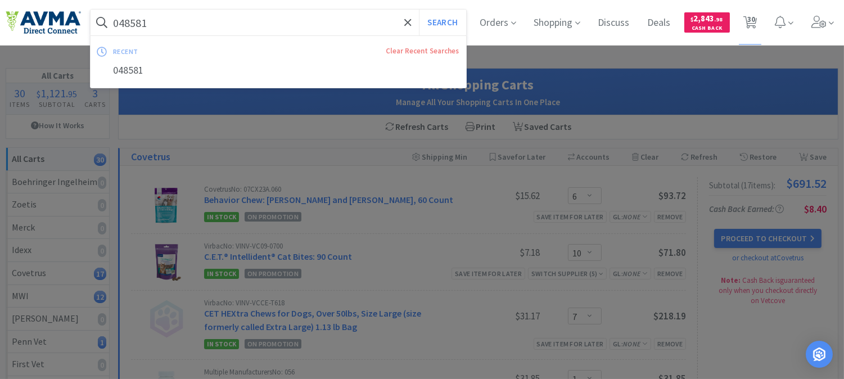
click at [205, 19] on input "048581" at bounding box center [279, 23] width 376 height 26
paste input "6612"
click at [440, 21] on button "Search" at bounding box center [442, 23] width 47 height 26
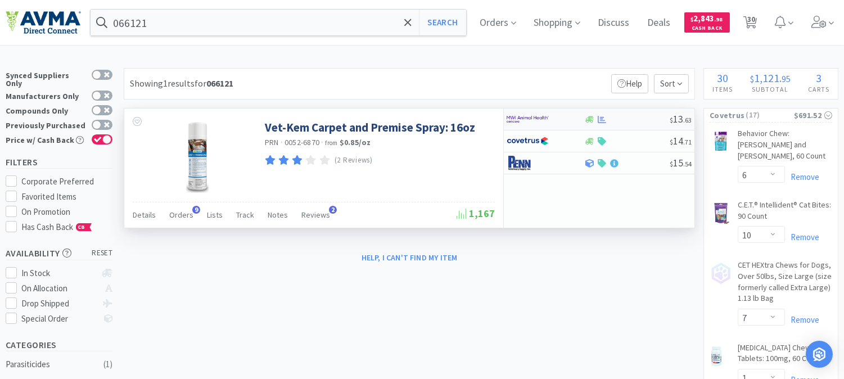
click at [524, 125] on img at bounding box center [527, 119] width 42 height 17
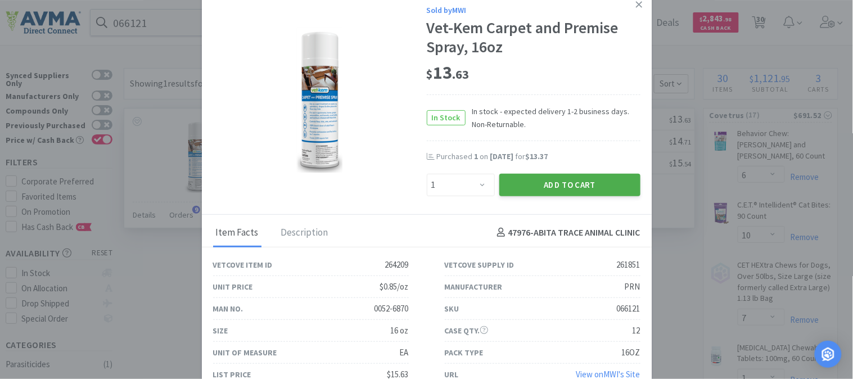
click at [584, 182] on button "Add to Cart" at bounding box center [569, 185] width 141 height 22
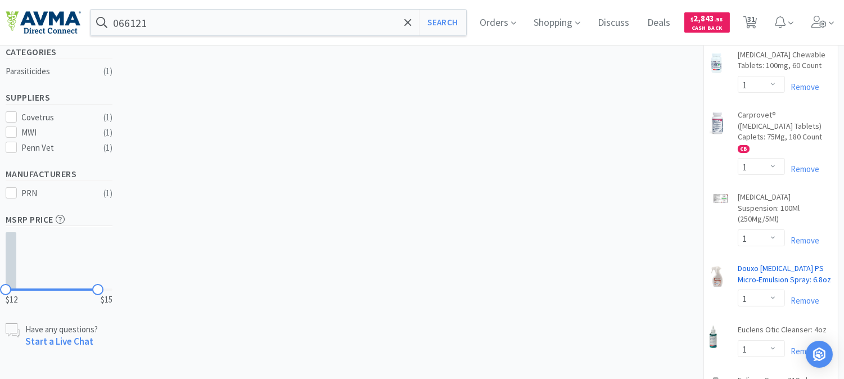
scroll to position [290, 0]
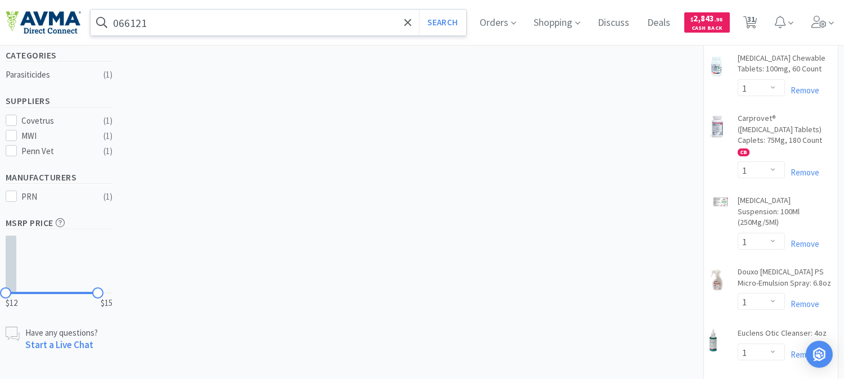
click at [183, 20] on input "066121" at bounding box center [279, 23] width 376 height 26
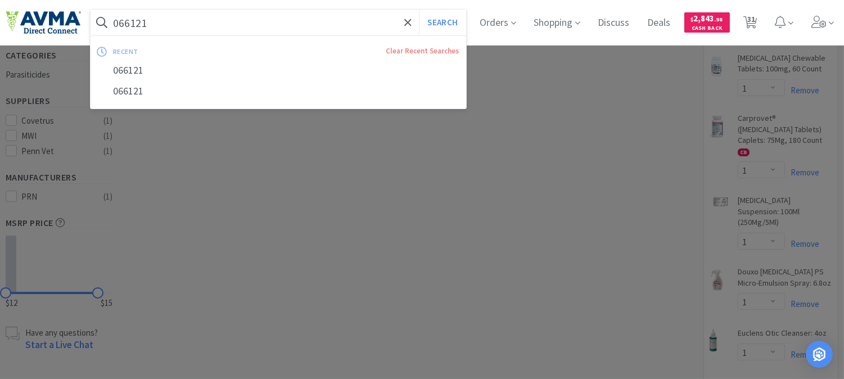
paste input "103779"
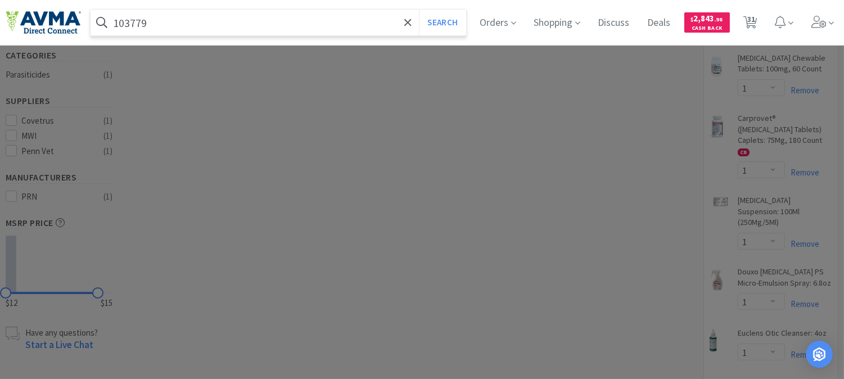
click at [419, 10] on button "Search" at bounding box center [442, 23] width 47 height 26
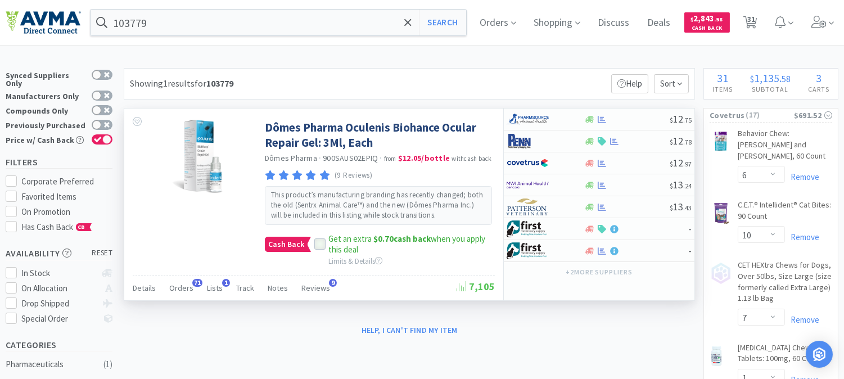
click at [322, 245] on icon at bounding box center [320, 245] width 8 height 8
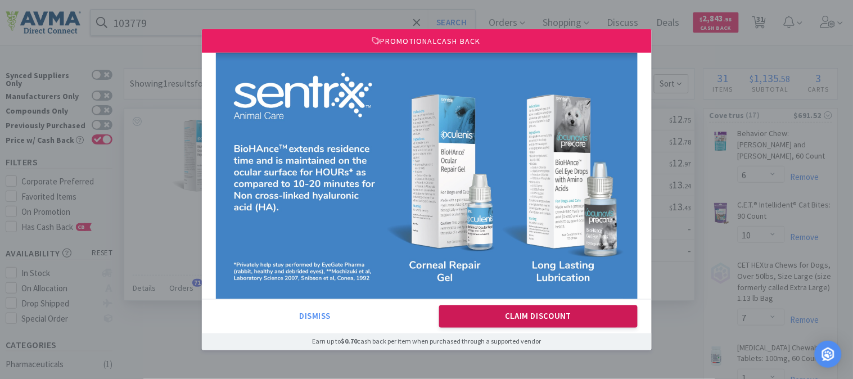
click at [512, 317] on button "Claim Discount" at bounding box center [538, 316] width 198 height 22
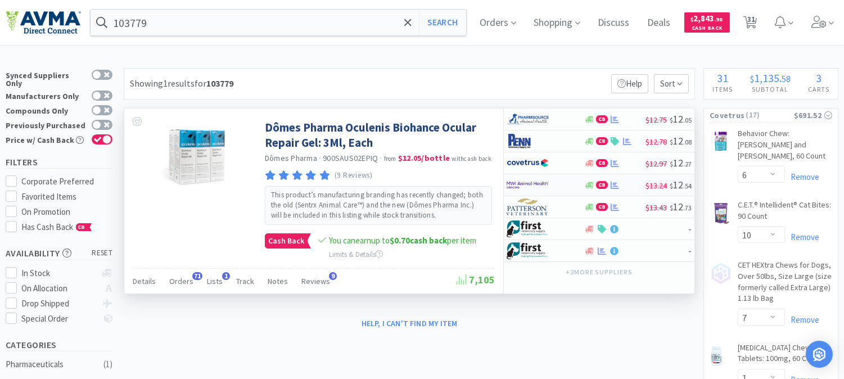
click at [531, 184] on img at bounding box center [527, 185] width 42 height 17
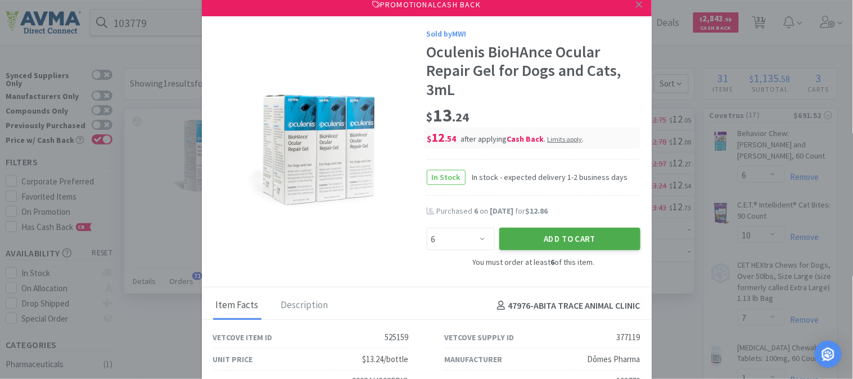
click at [547, 237] on button "Add to Cart" at bounding box center [569, 239] width 141 height 22
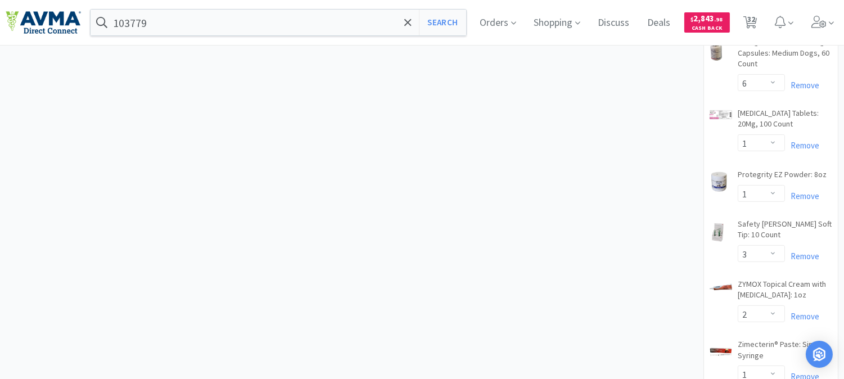
scroll to position [687, 0]
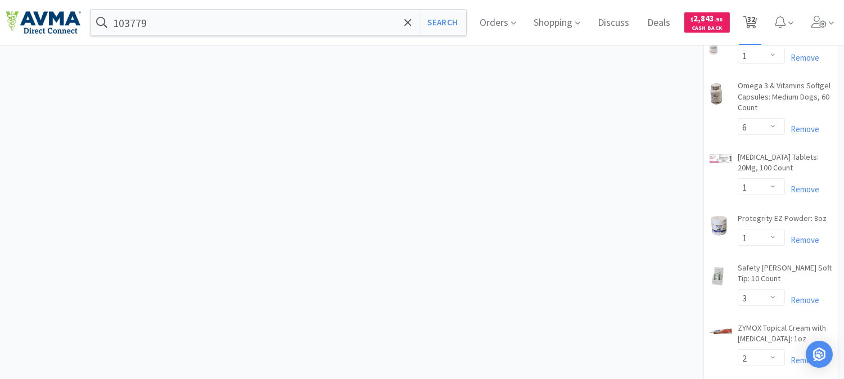
click at [755, 16] on span "32" at bounding box center [751, 19] width 8 height 45
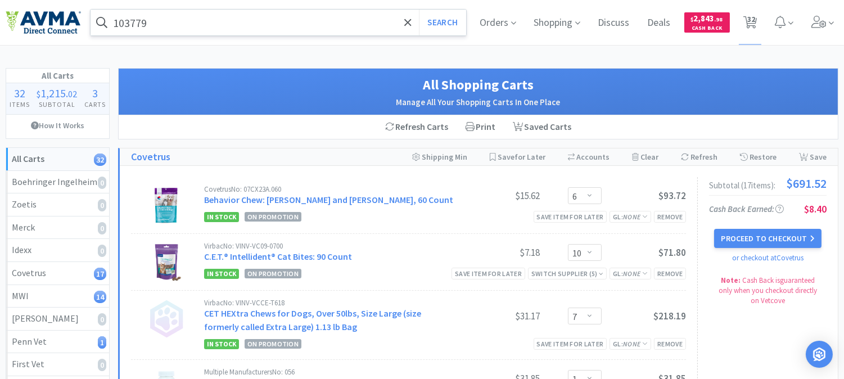
click at [192, 26] on input "103779" at bounding box center [279, 23] width 376 height 26
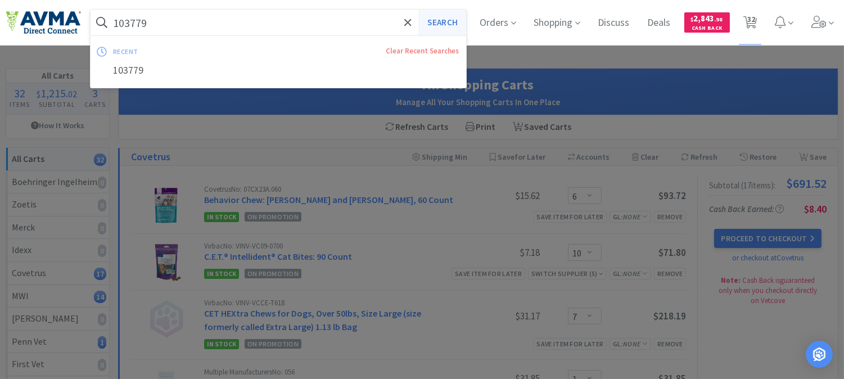
click at [438, 24] on button "Search" at bounding box center [442, 23] width 47 height 26
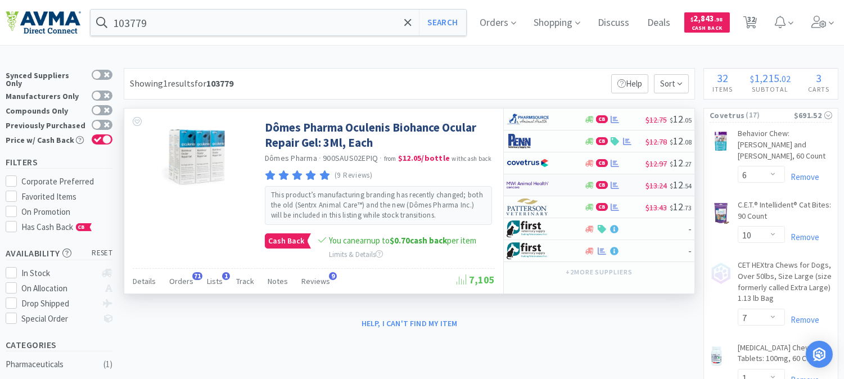
click at [527, 186] on img at bounding box center [527, 185] width 42 height 17
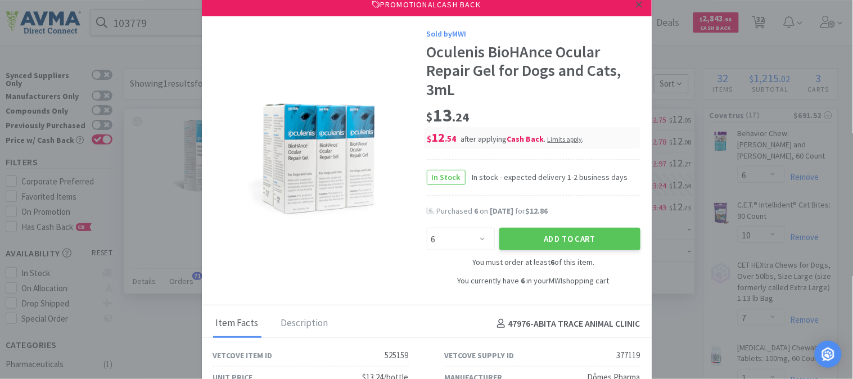
click at [629, 7] on link at bounding box center [639, 5] width 20 height 24
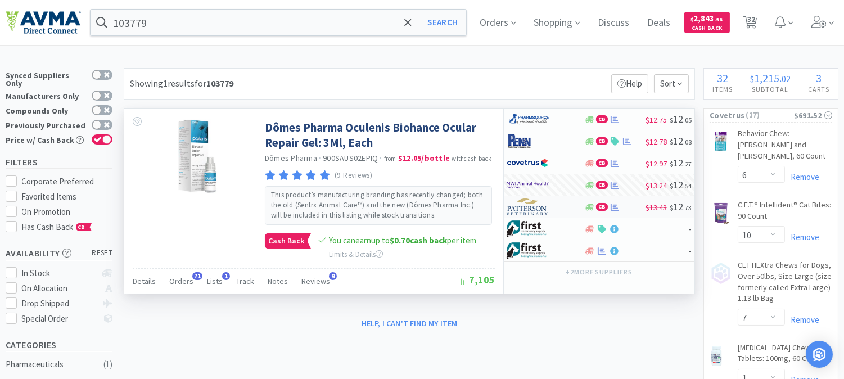
click at [541, 208] on img at bounding box center [527, 206] width 42 height 17
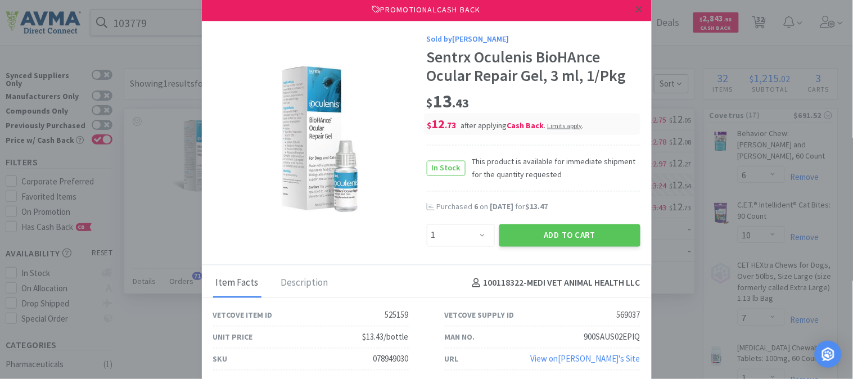
click at [641, 8] on icon at bounding box center [639, 9] width 6 height 10
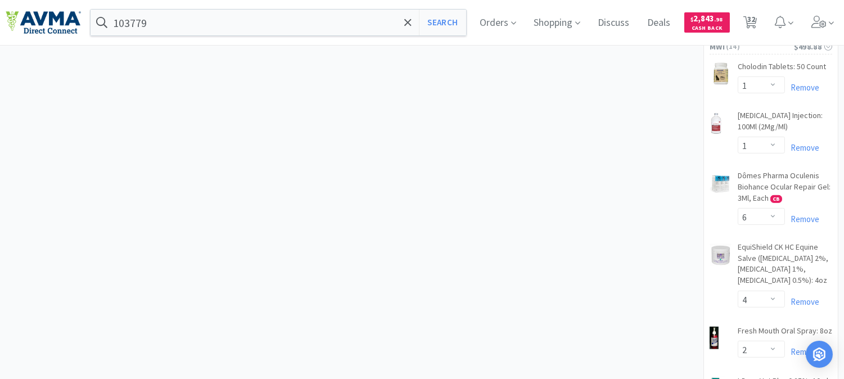
scroll to position [1061, 0]
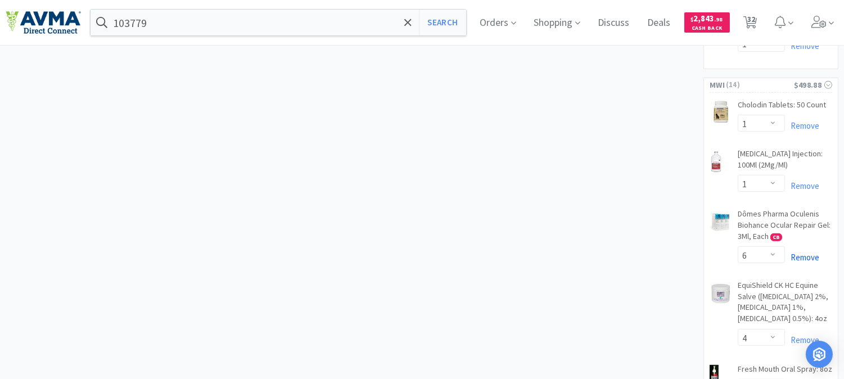
click at [807, 252] on link "Remove" at bounding box center [802, 257] width 34 height 11
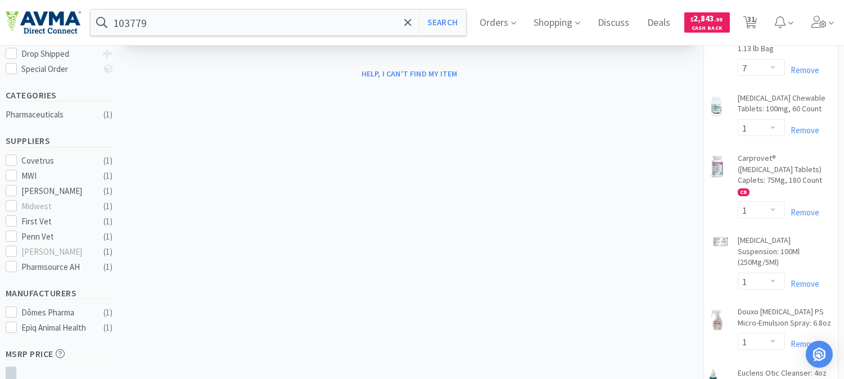
scroll to position [0, 0]
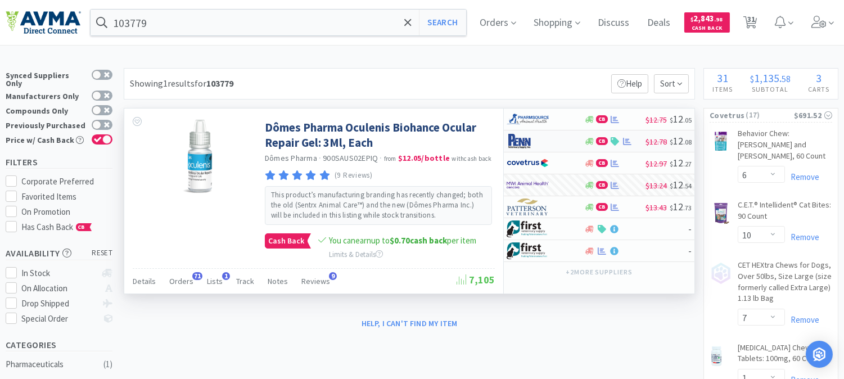
click at [558, 139] on div at bounding box center [537, 141] width 62 height 19
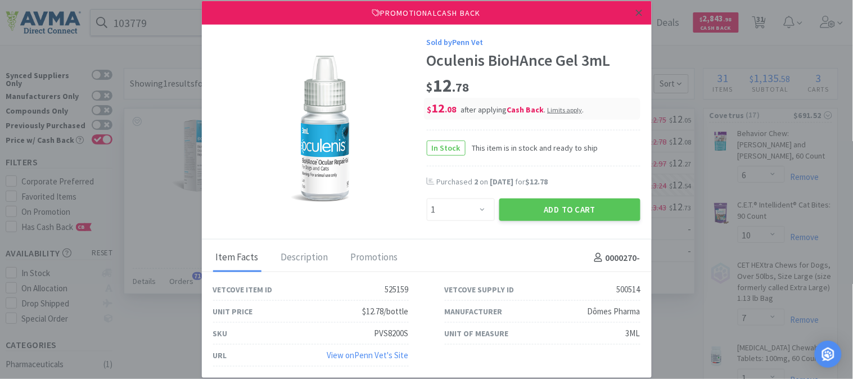
click at [640, 11] on icon at bounding box center [639, 13] width 6 height 10
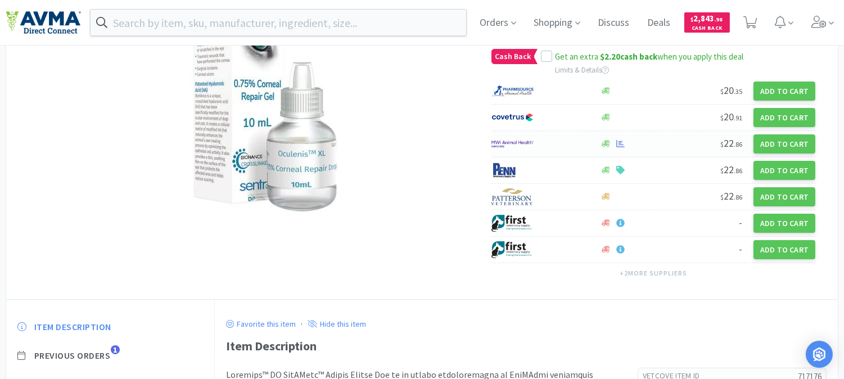
scroll to position [62, 0]
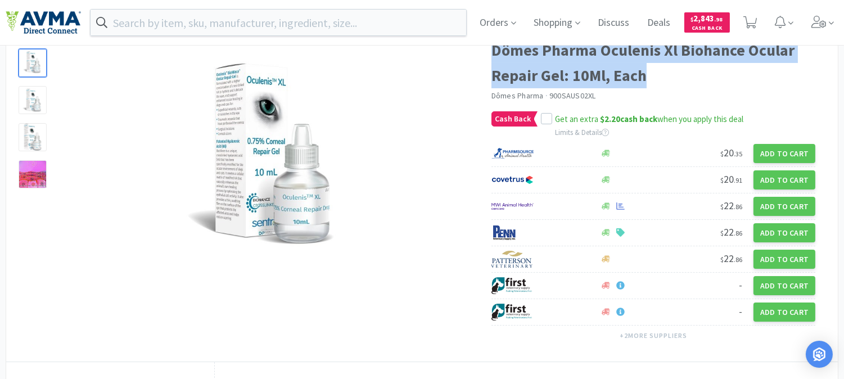
drag, startPoint x: 632, startPoint y: 73, endPoint x: 495, endPoint y: 54, distance: 138.5
click at [495, 54] on h1 "Dômes Pharma Oculenis Xl Biohance Ocular Repair Gel: 10Ml, Each" at bounding box center [653, 63] width 324 height 51
copy h1 "Dômes Pharma Oculenis Xl Biohance Ocular Repair Gel: 10Ml, Each"
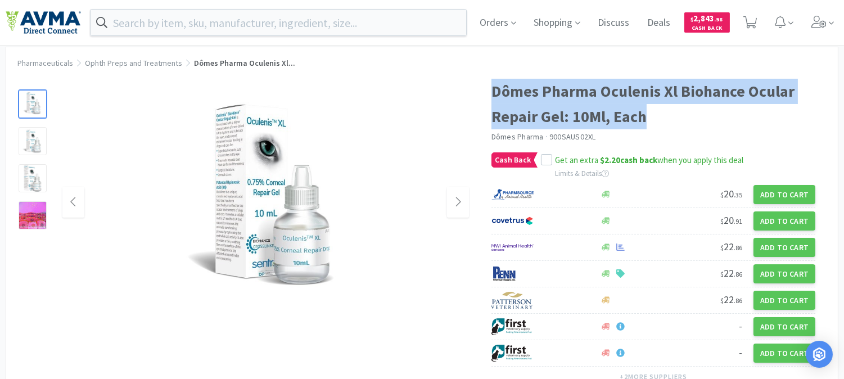
scroll to position [0, 0]
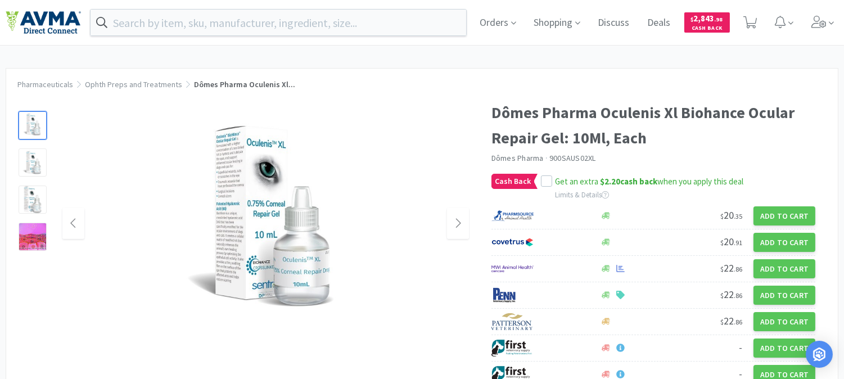
click at [451, 176] on div at bounding box center [265, 223] width 406 height 225
drag, startPoint x: 598, startPoint y: 158, endPoint x: 492, endPoint y: 162, distance: 105.2
click at [492, 162] on div "Dômes Pharma · 900SAUS02XL" at bounding box center [653, 159] width 324 height 12
copy div "Dômes Pharma · 900SAUS02XL"
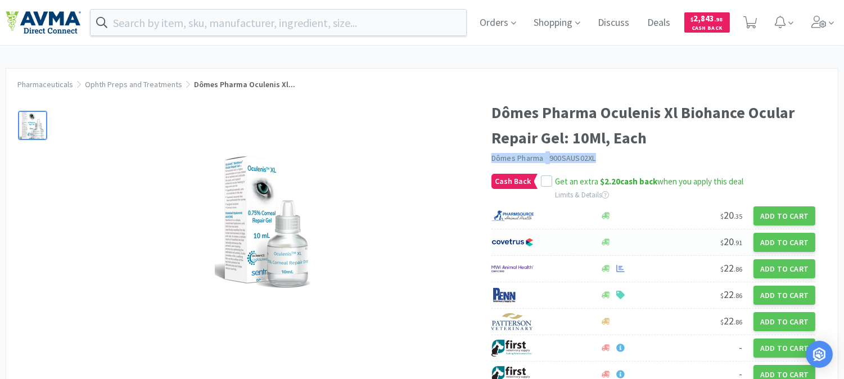
click at [532, 244] on img at bounding box center [512, 242] width 42 height 17
select select "1"
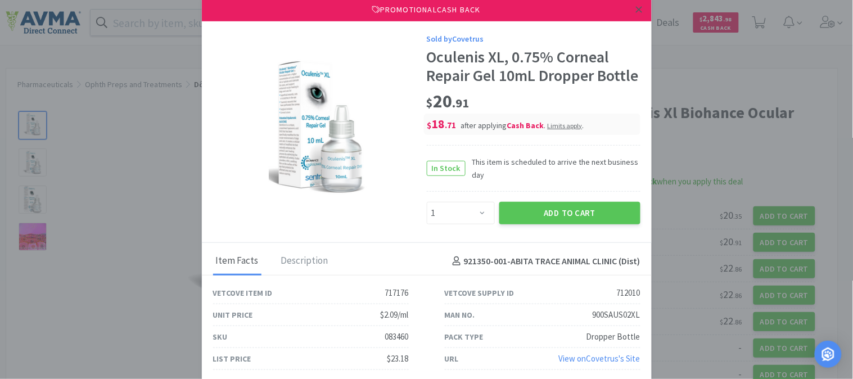
click at [639, 7] on icon at bounding box center [639, 9] width 6 height 10
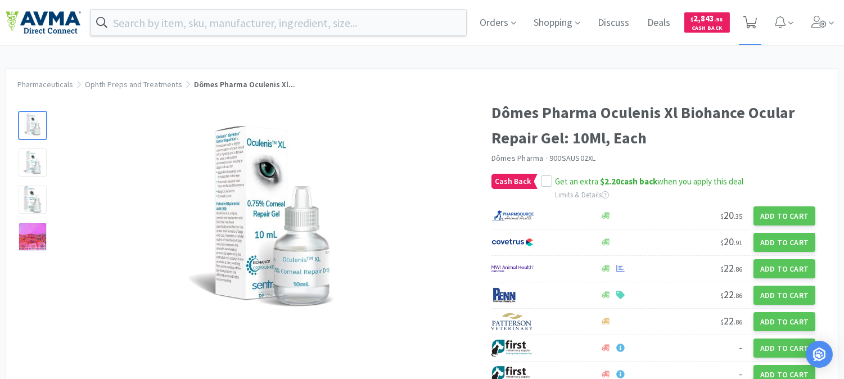
click at [757, 21] on icon at bounding box center [750, 22] width 14 height 12
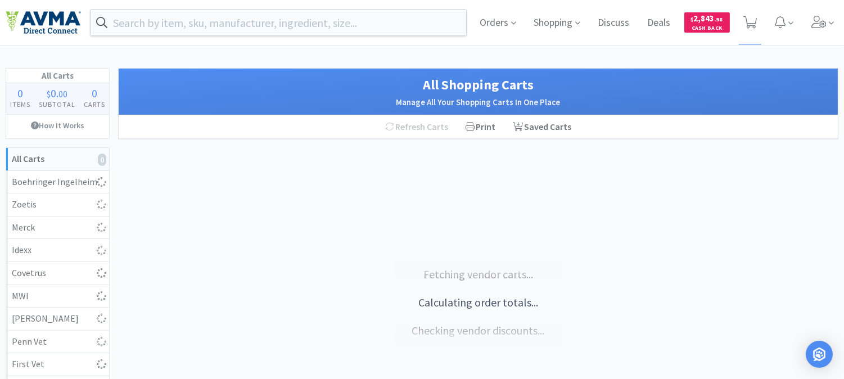
select select "1"
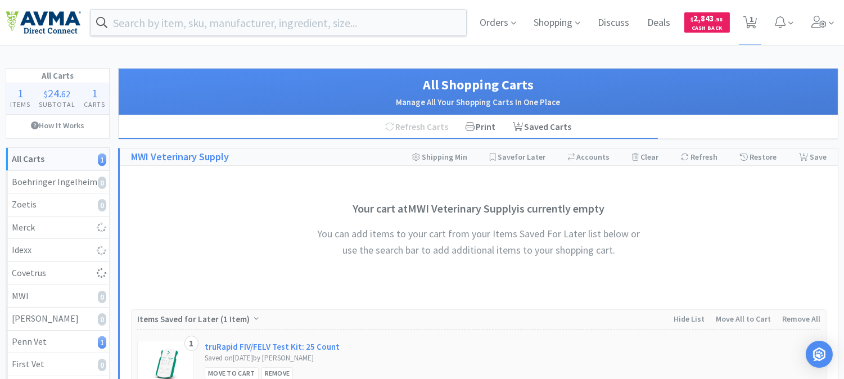
select select "6"
select select "10"
select select "7"
select select "1"
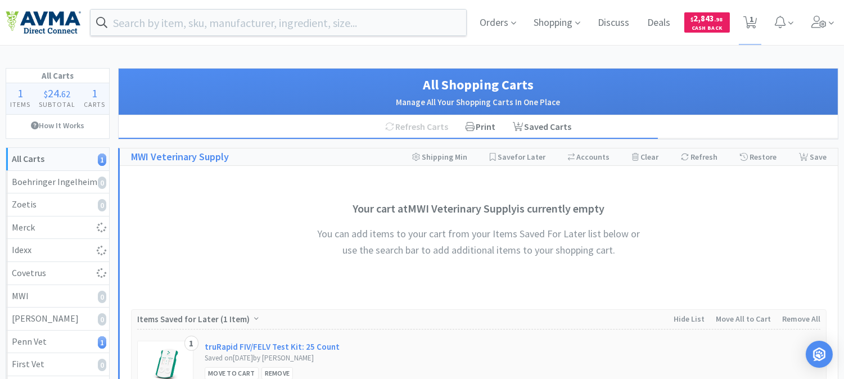
select select "1"
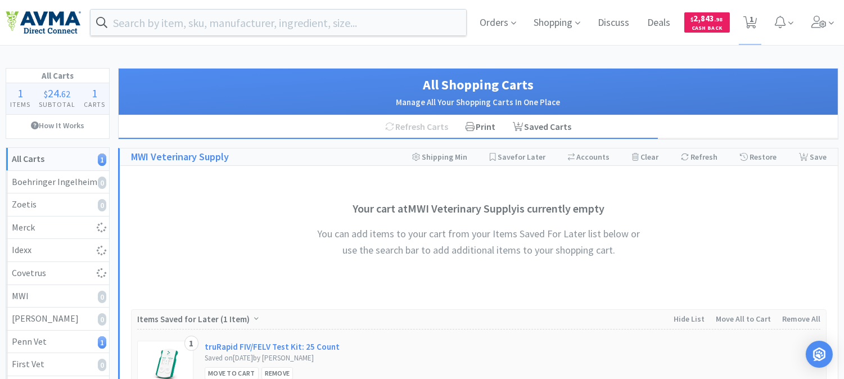
select select "1"
select select "6"
select select "1"
select select "3"
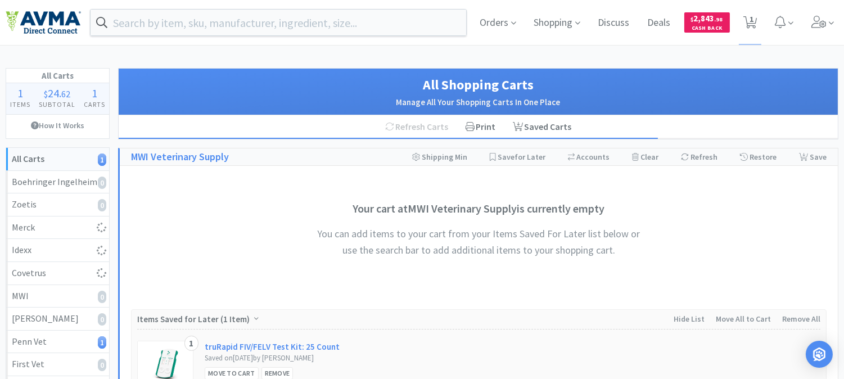
select select "2"
